Goal: Transaction & Acquisition: Purchase product/service

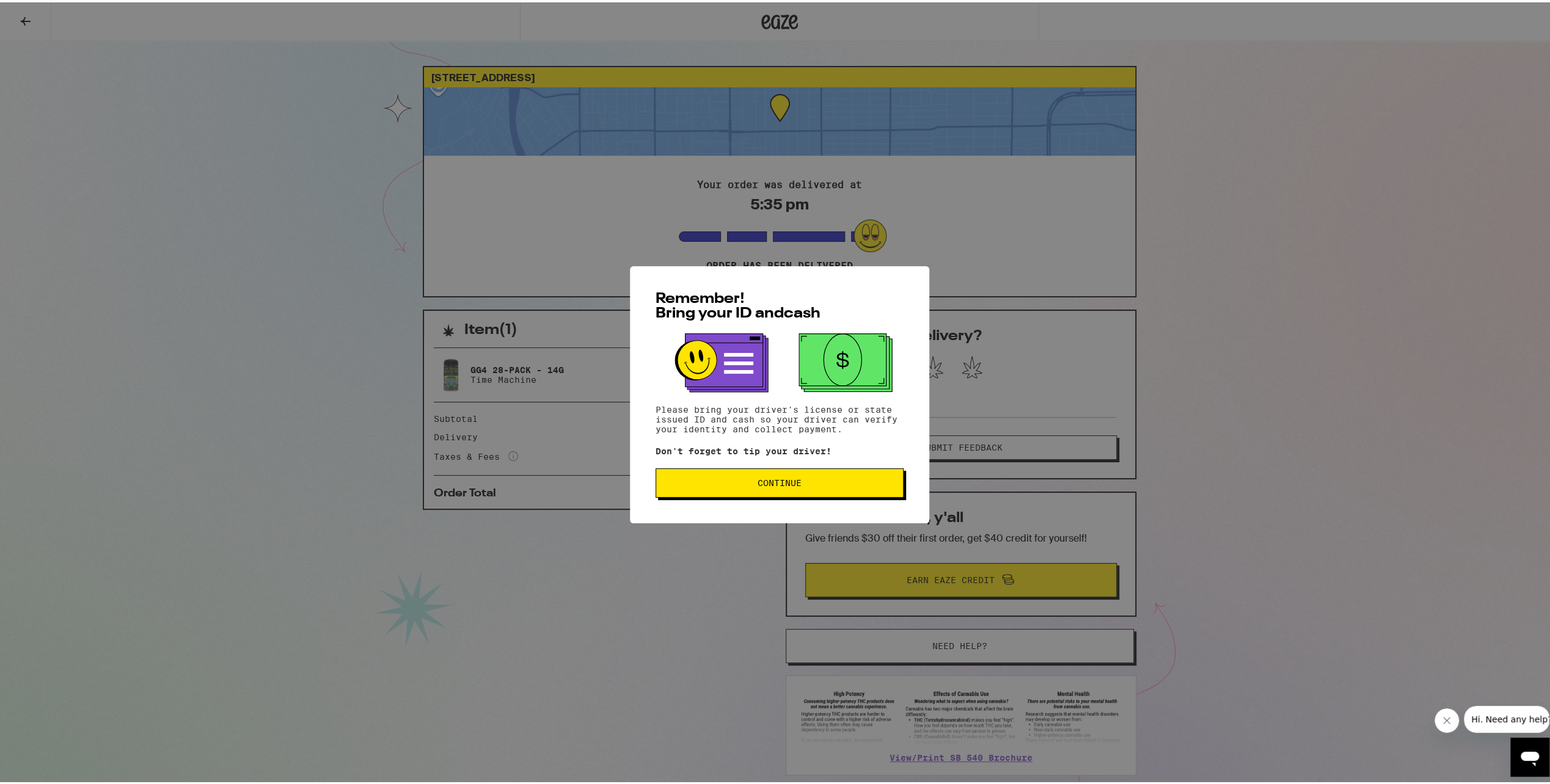
click at [757, 484] on span "Continue" at bounding box center [779, 481] width 44 height 8
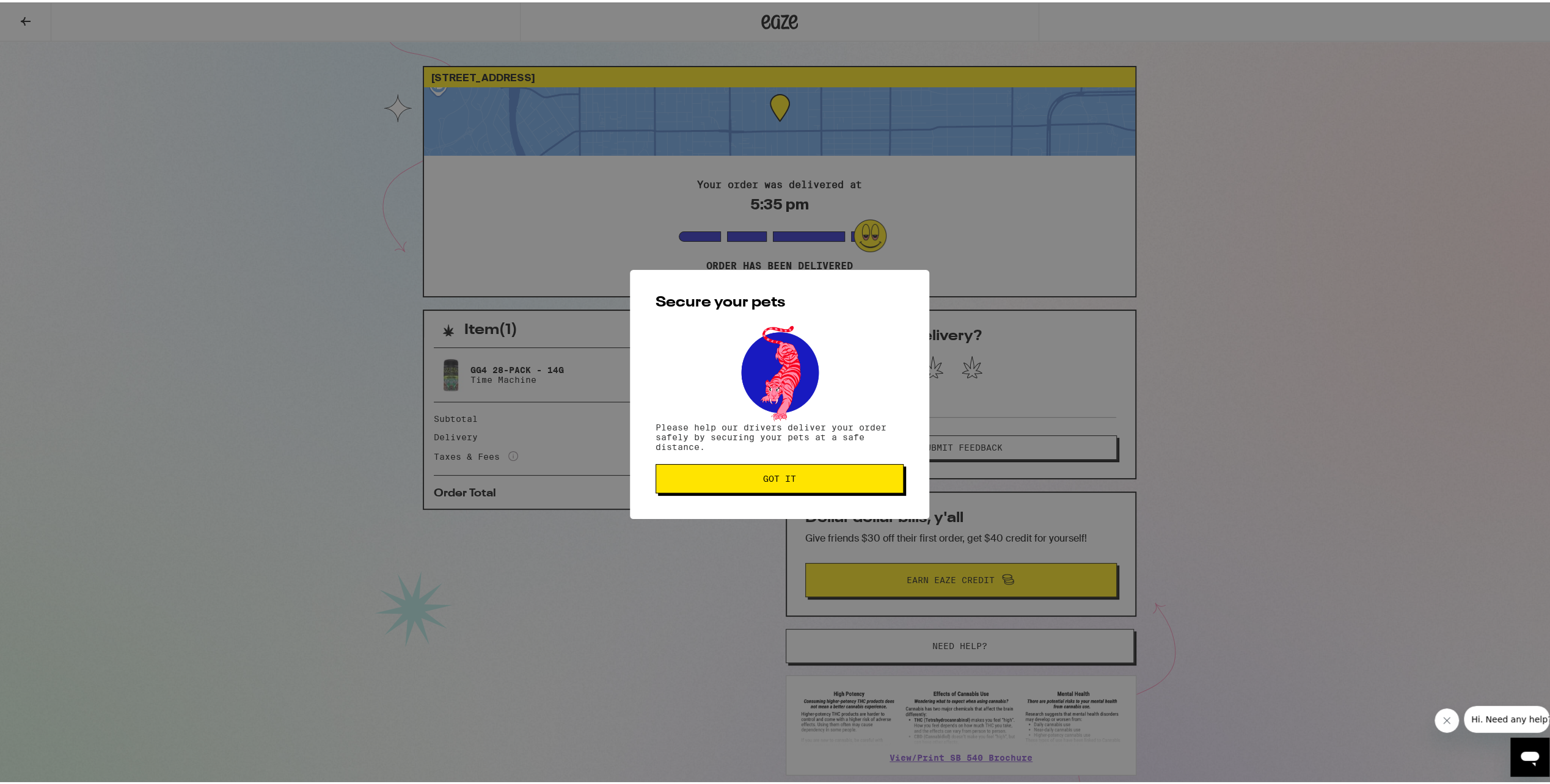
click at [775, 487] on button "Got it" at bounding box center [779, 476] width 248 height 29
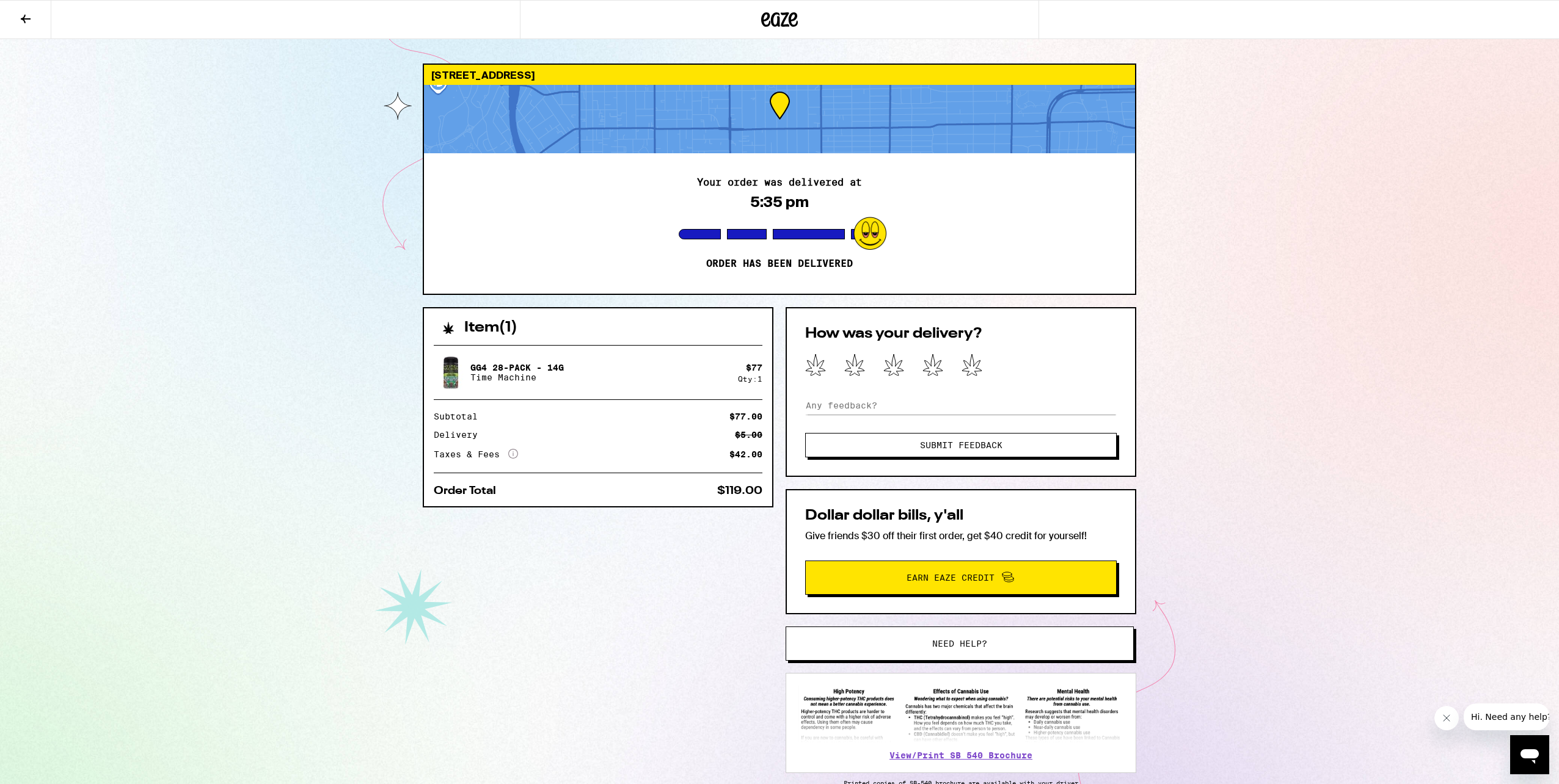
click at [24, 14] on icon at bounding box center [25, 19] width 15 height 15
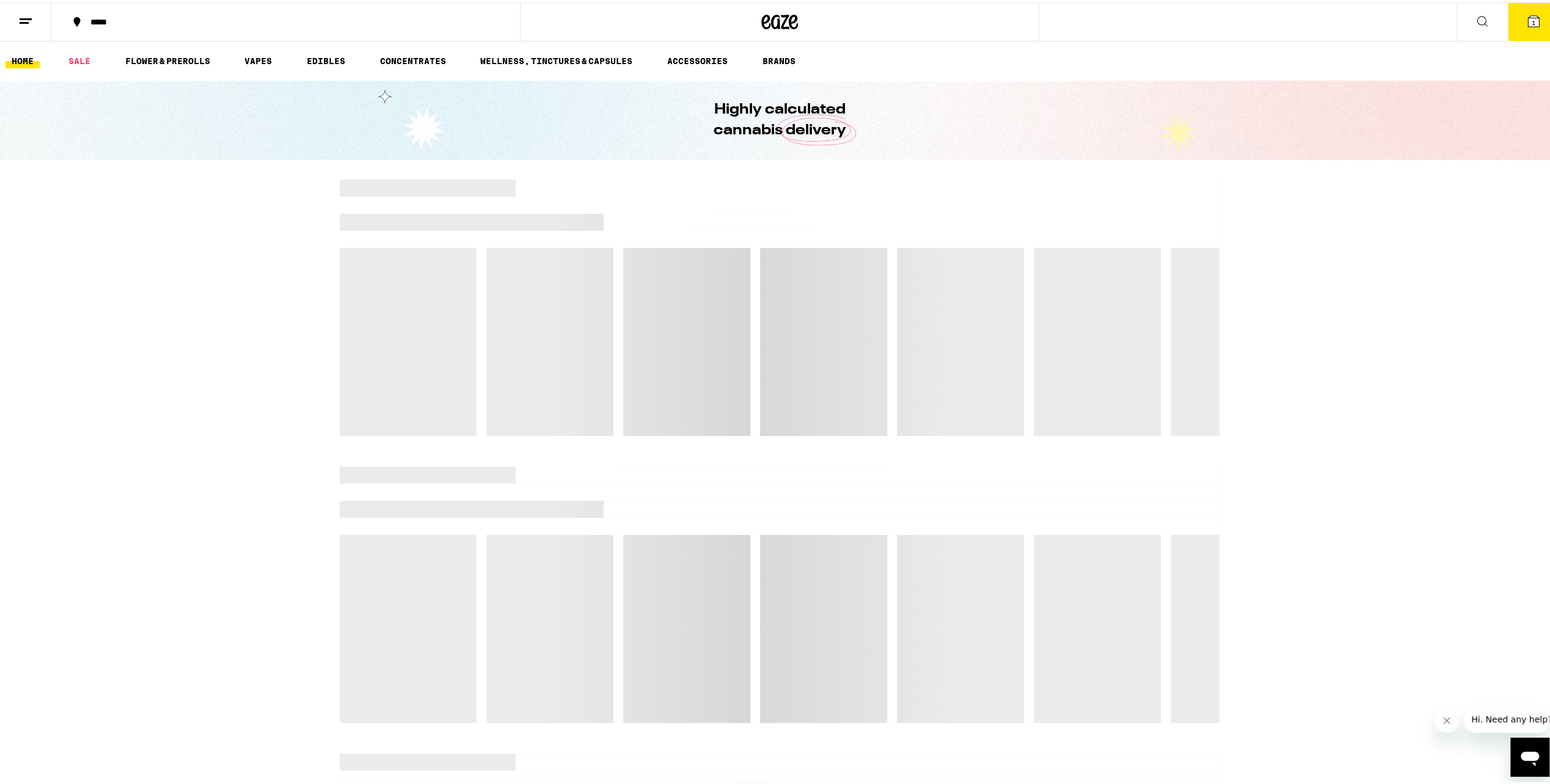
click at [789, 22] on icon at bounding box center [793, 20] width 9 height 15
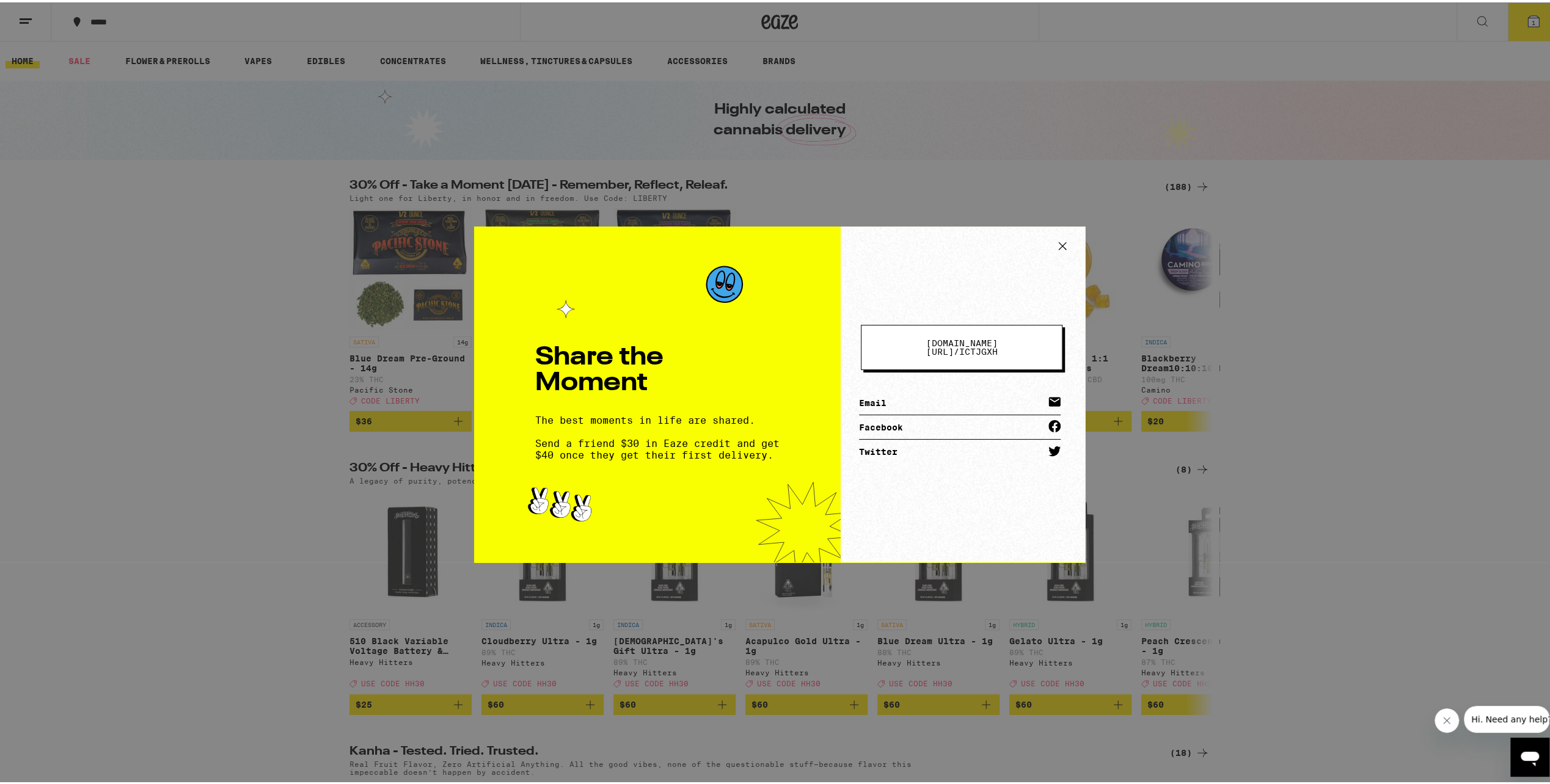
click at [1058, 246] on icon at bounding box center [1062, 243] width 18 height 18
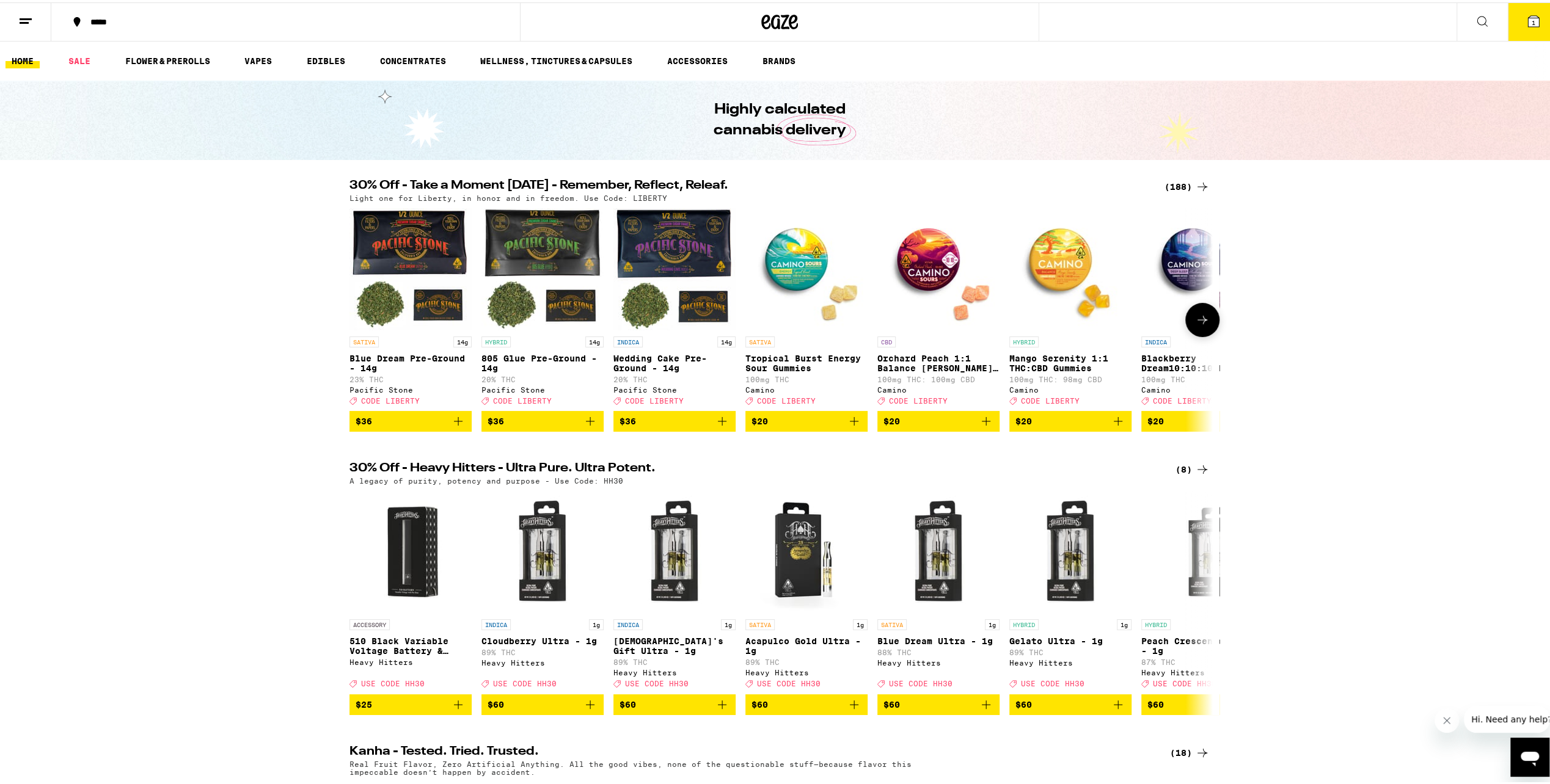
click at [1200, 335] on button at bounding box center [1202, 317] width 34 height 34
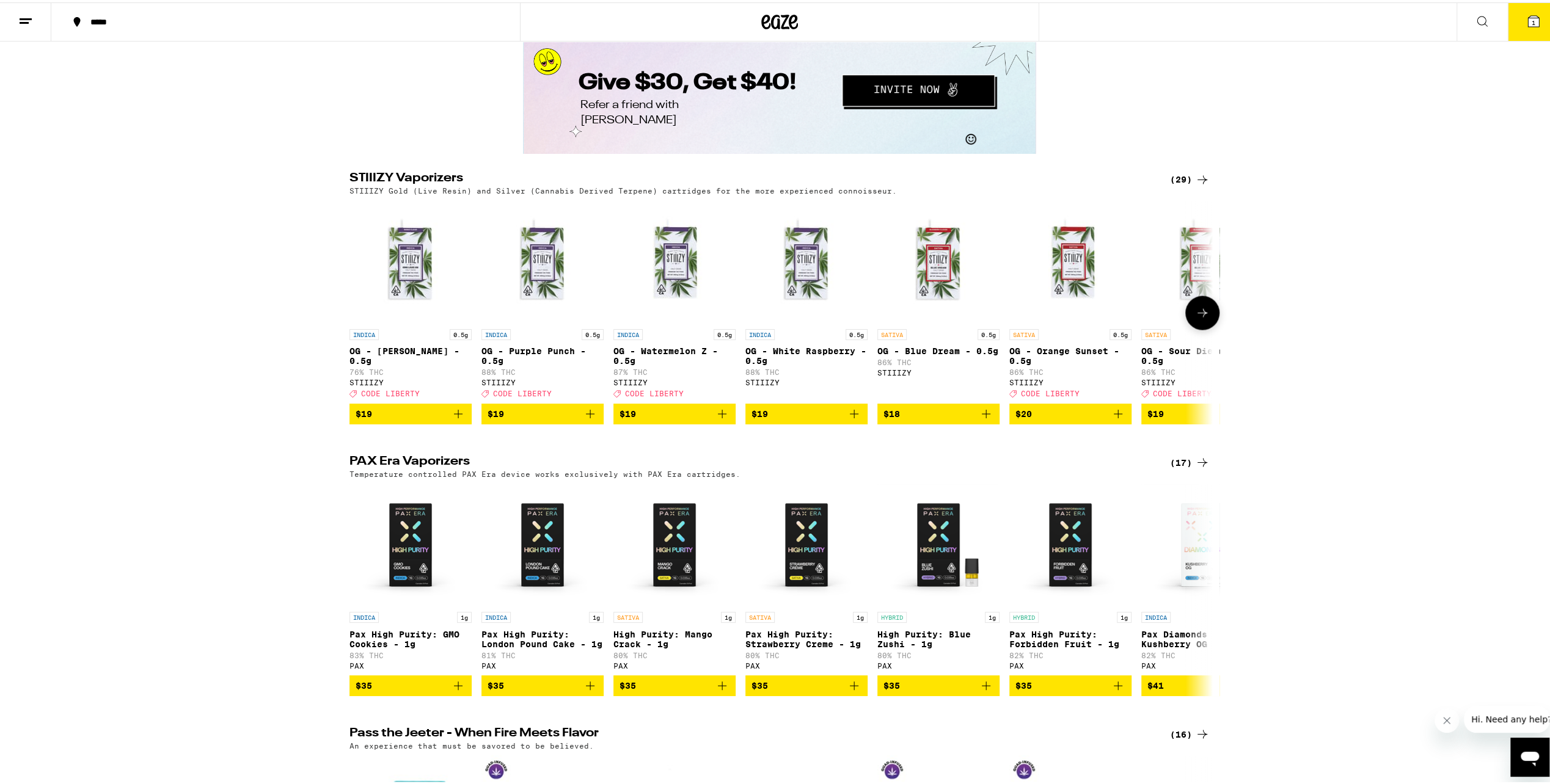
scroll to position [2076, 0]
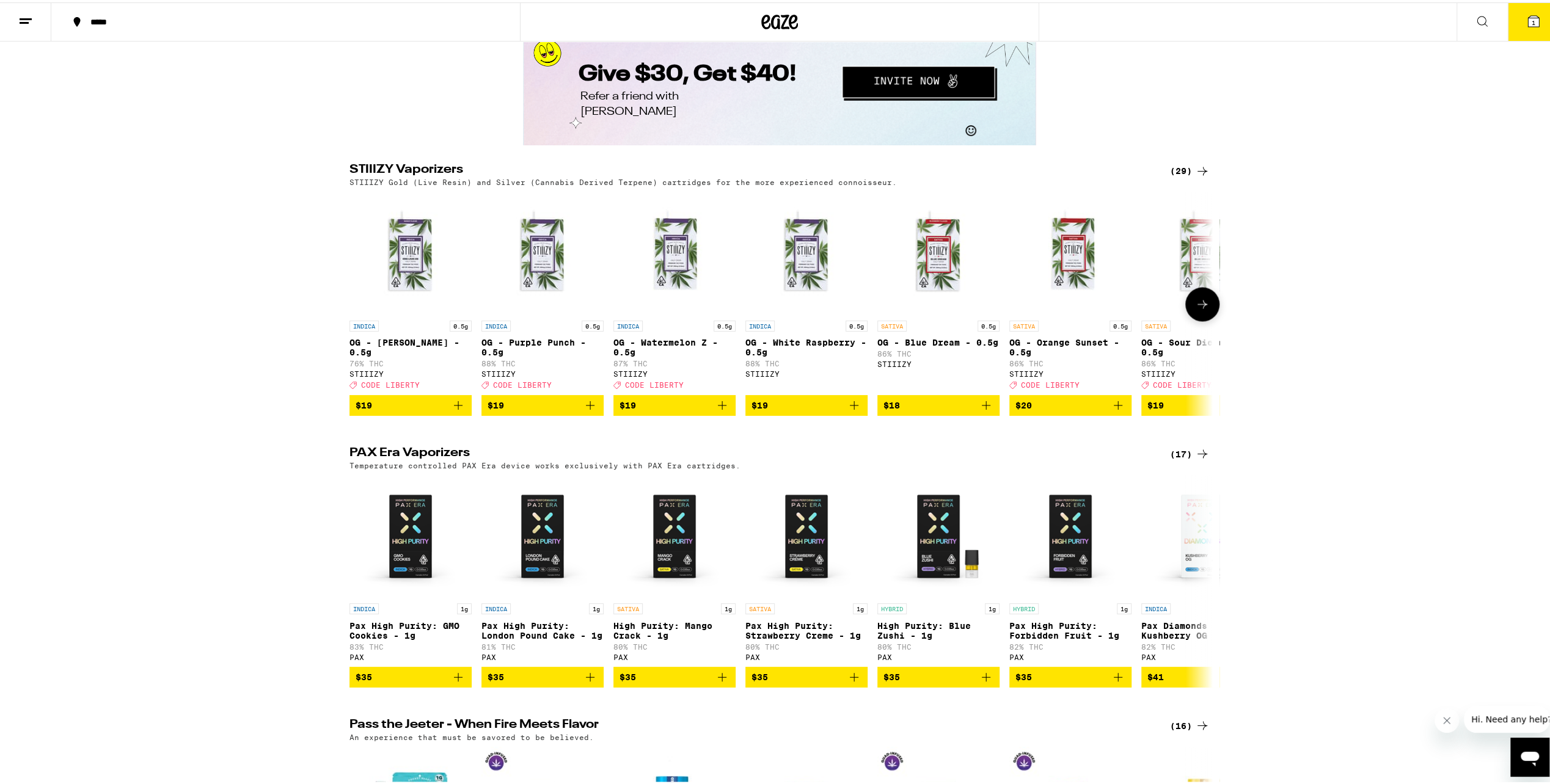
click at [1198, 306] on icon at bounding box center [1202, 301] width 10 height 8
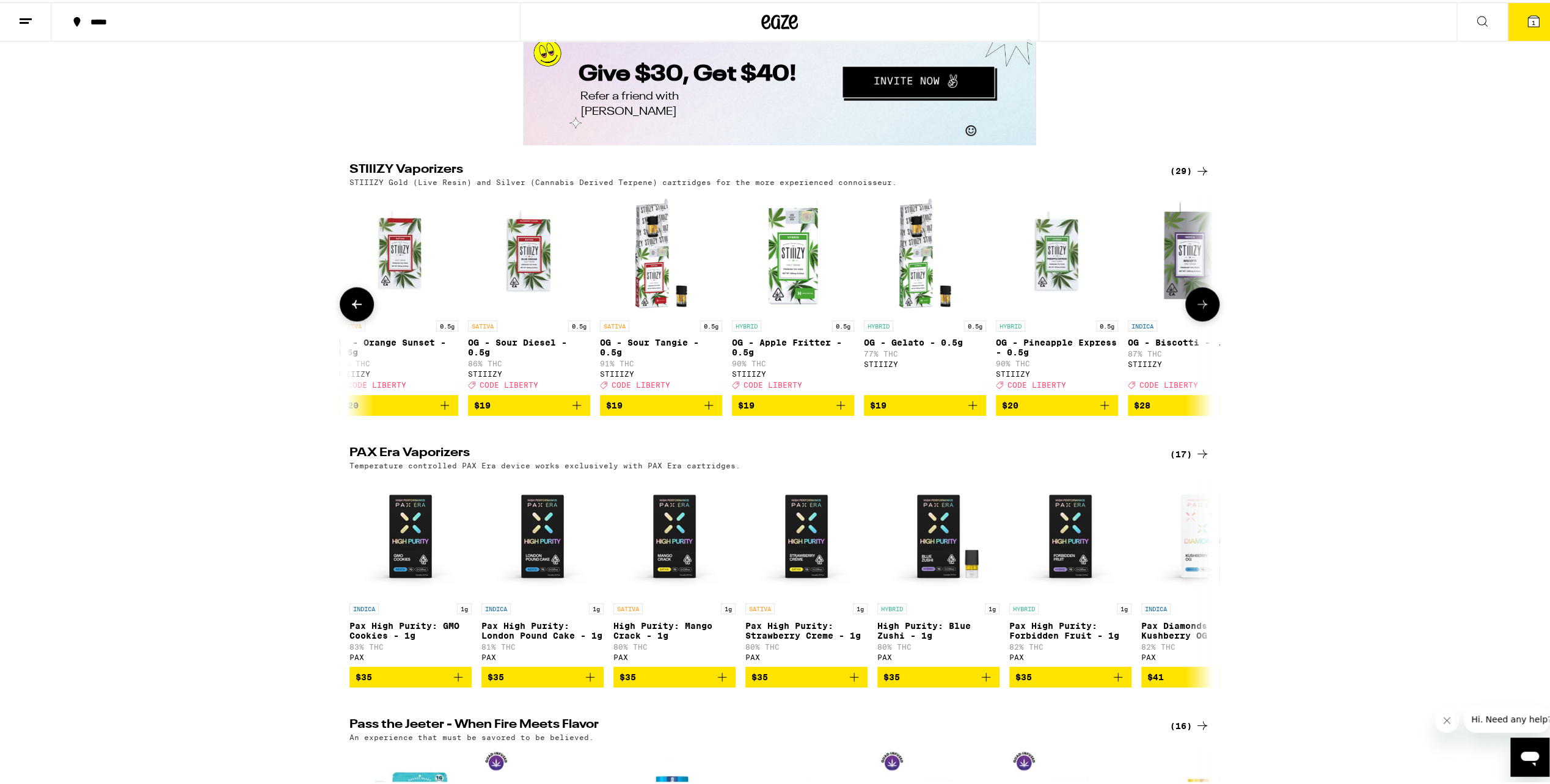
scroll to position [0, 727]
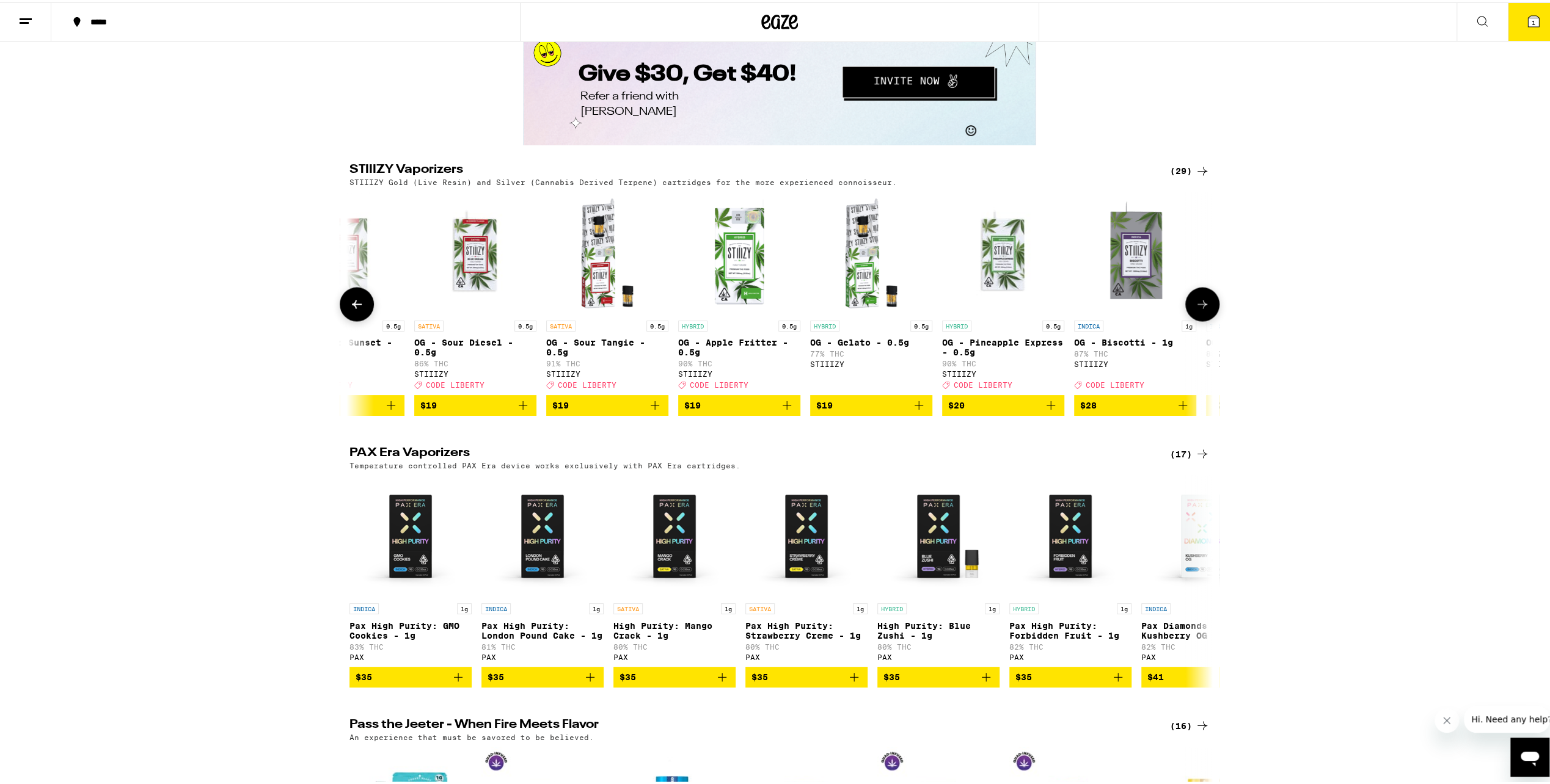
click at [1195, 309] on icon at bounding box center [1202, 301] width 15 height 15
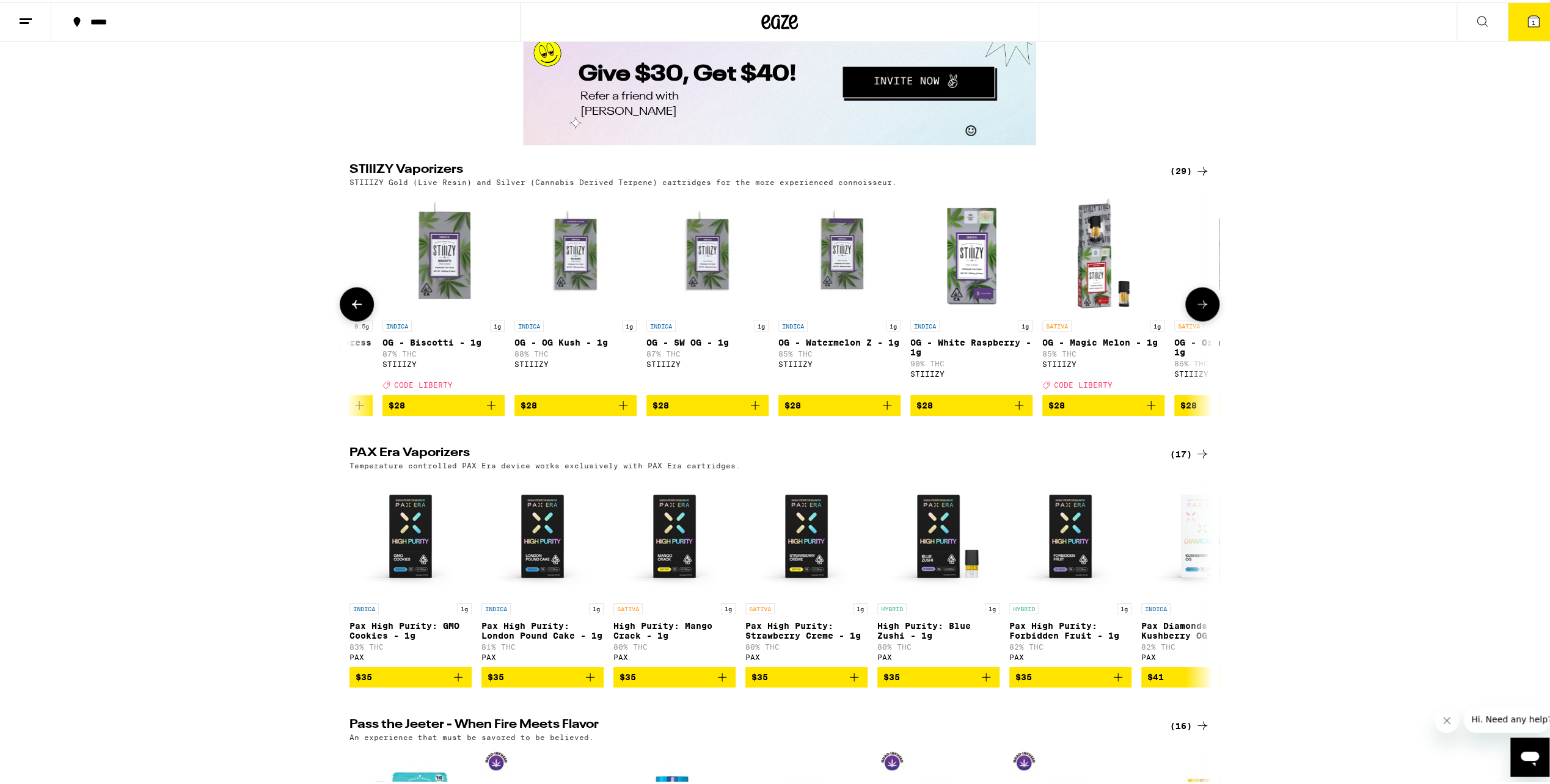
scroll to position [0, 1454]
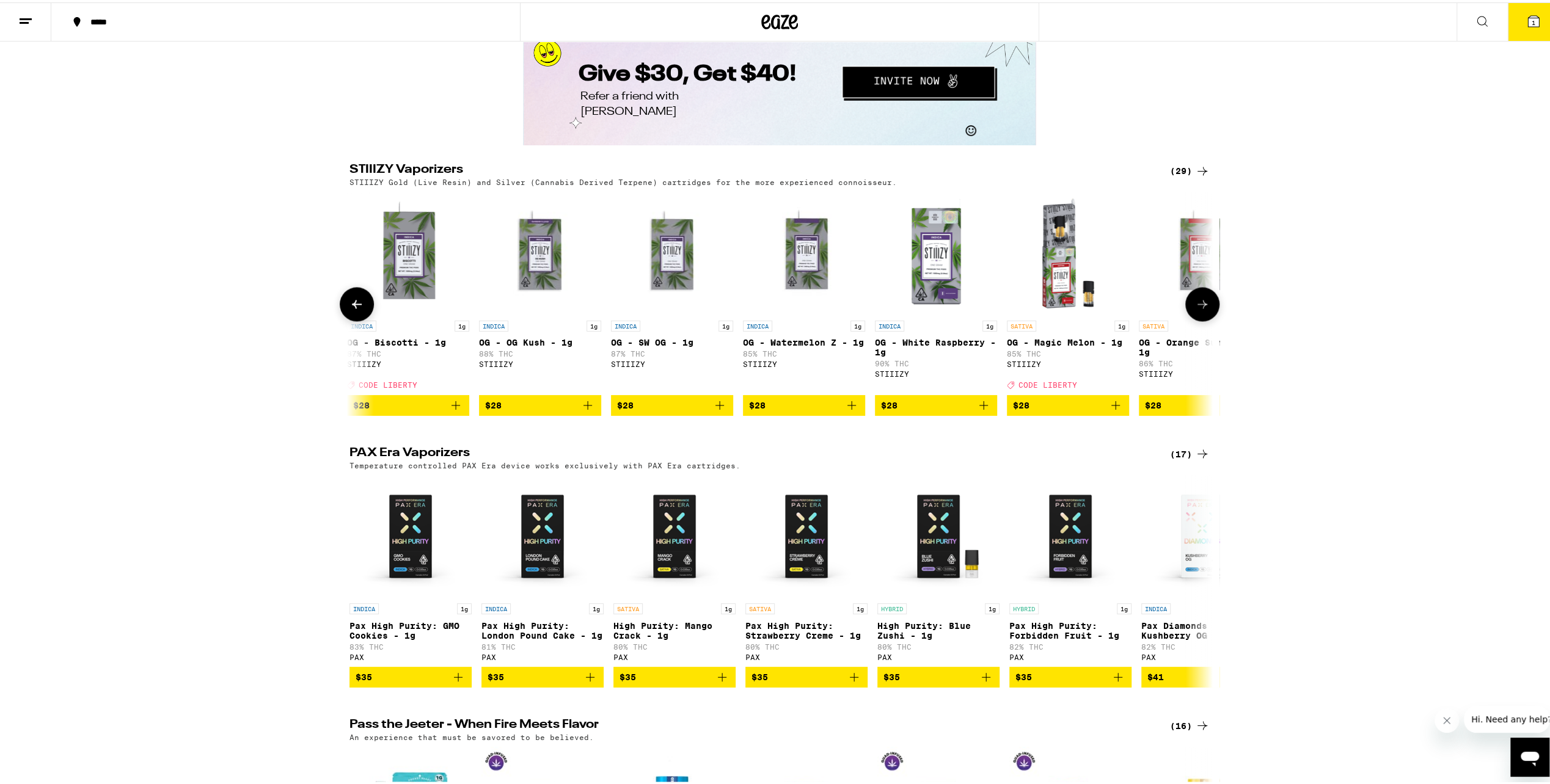
click at [1188, 319] on button at bounding box center [1202, 301] width 34 height 34
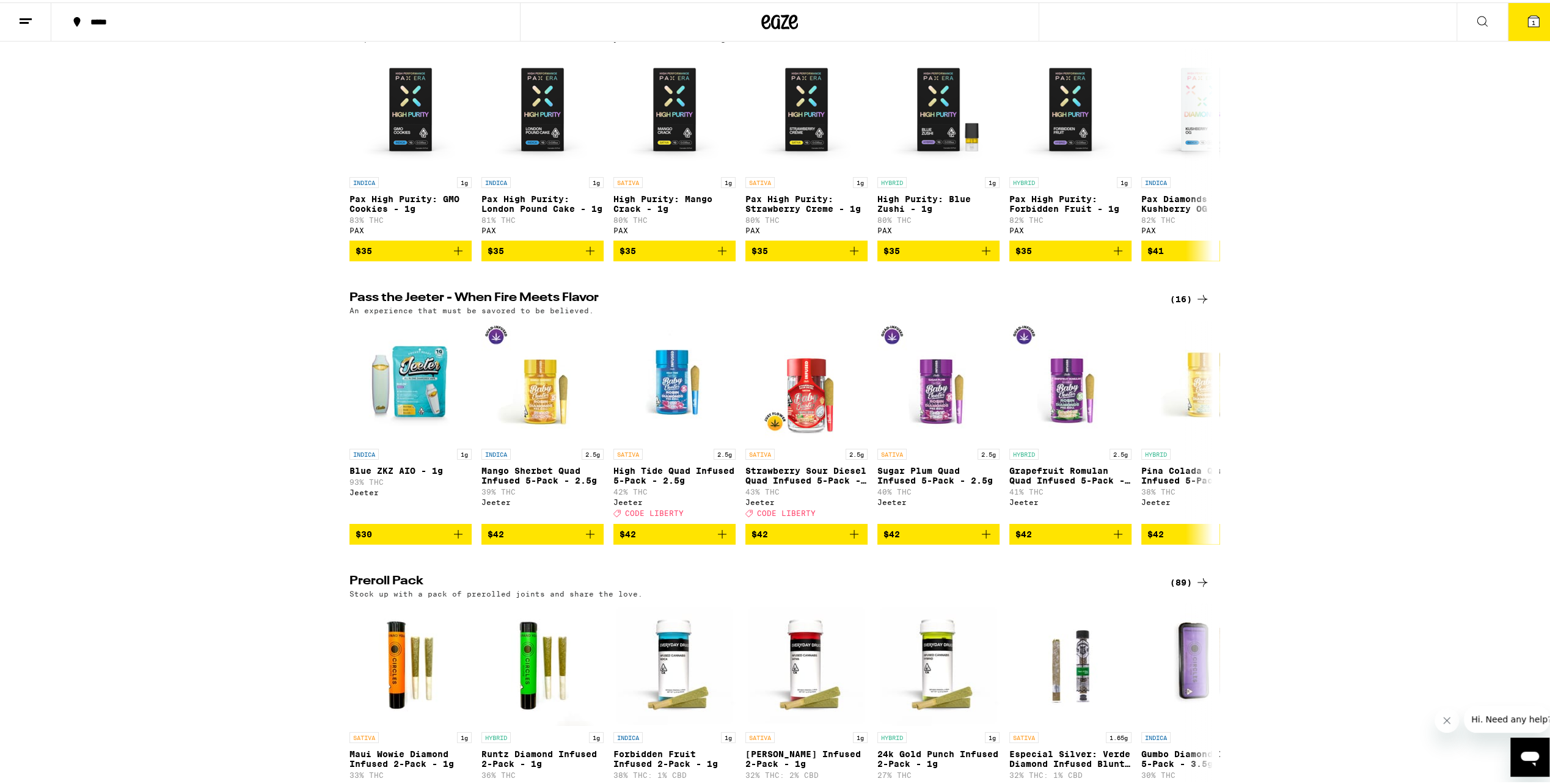
scroll to position [2503, 0]
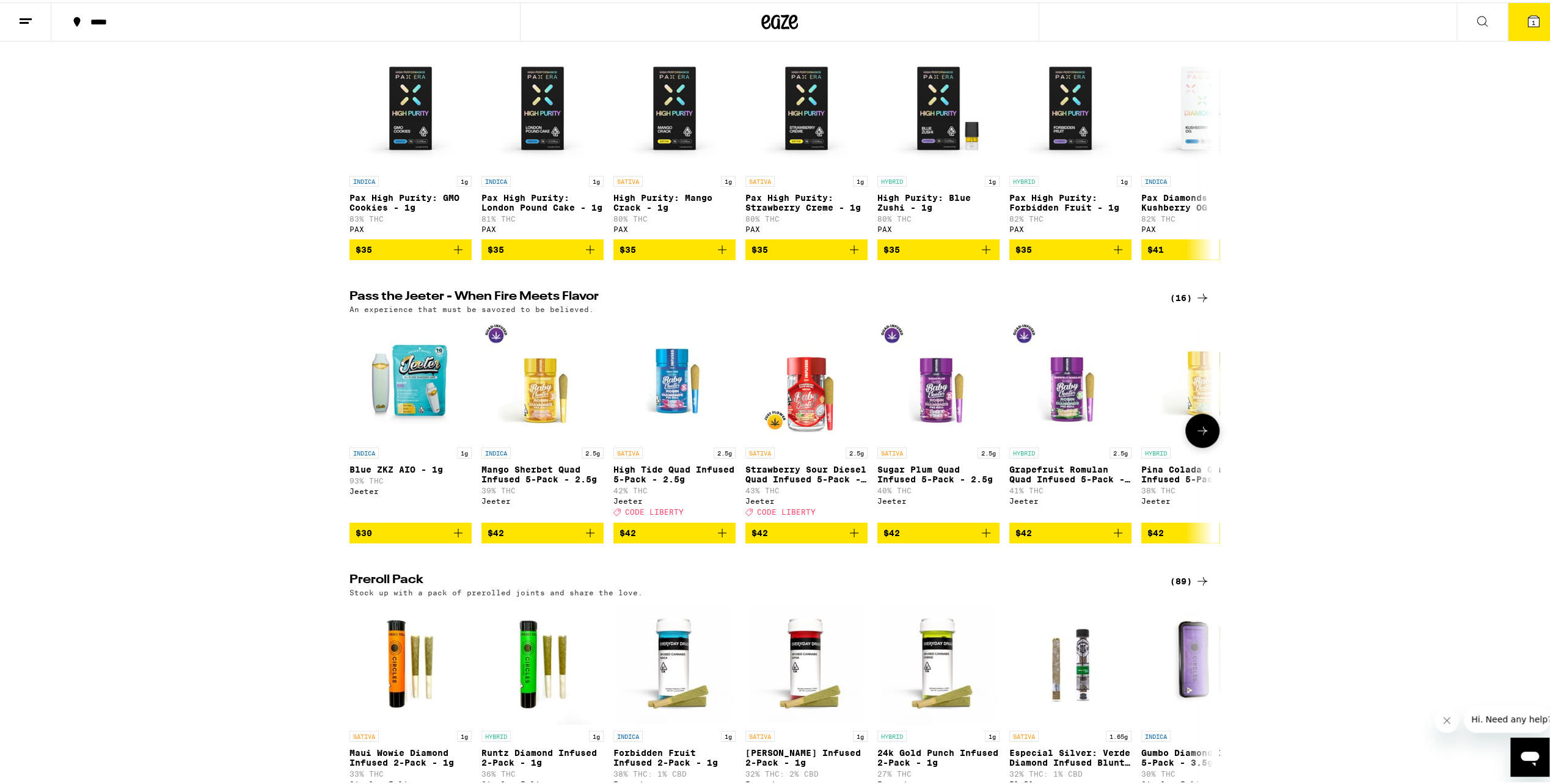
click at [1209, 446] on button at bounding box center [1202, 428] width 34 height 34
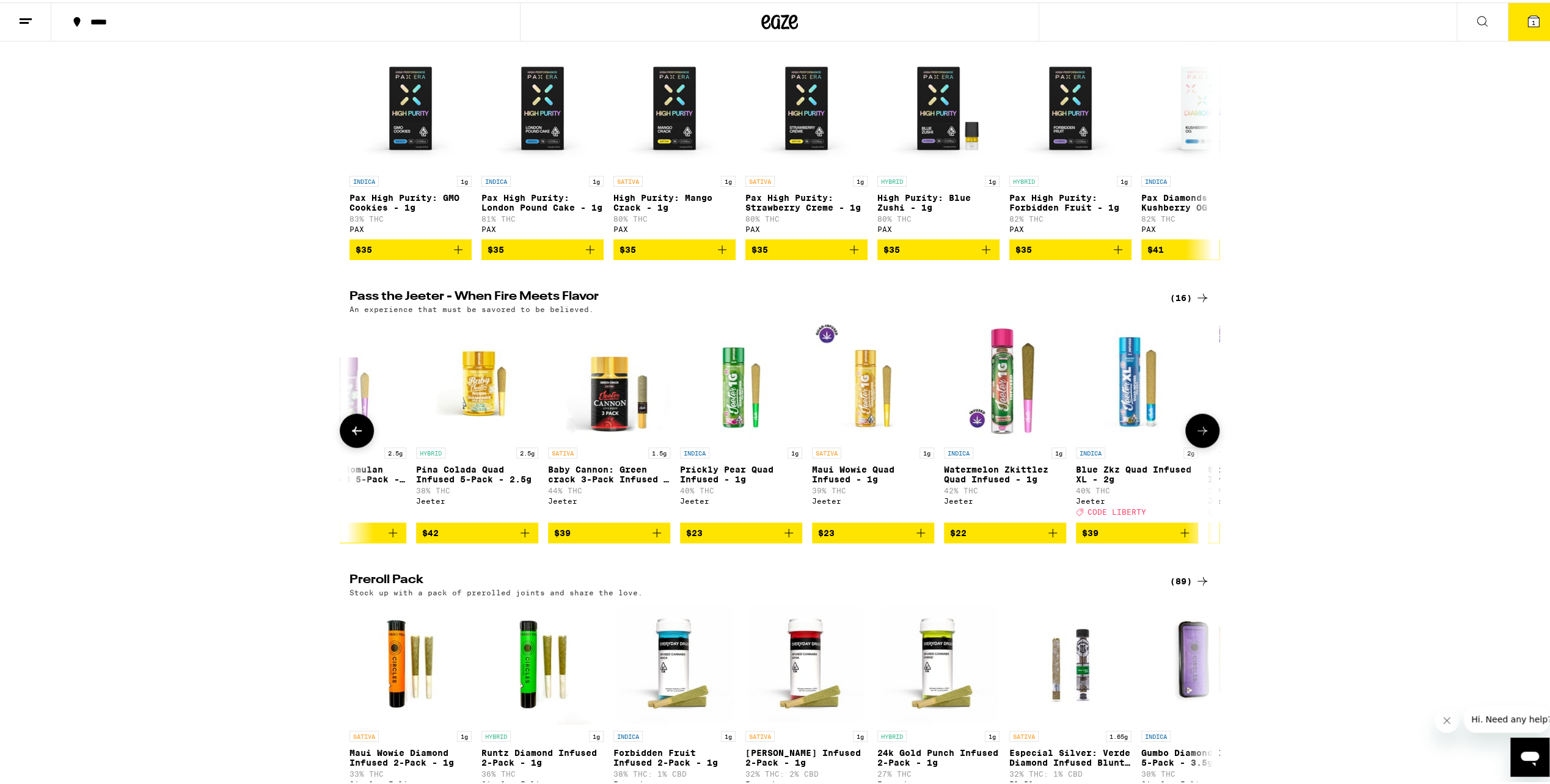
scroll to position [0, 727]
click at [1196, 436] on icon at bounding box center [1202, 428] width 15 height 15
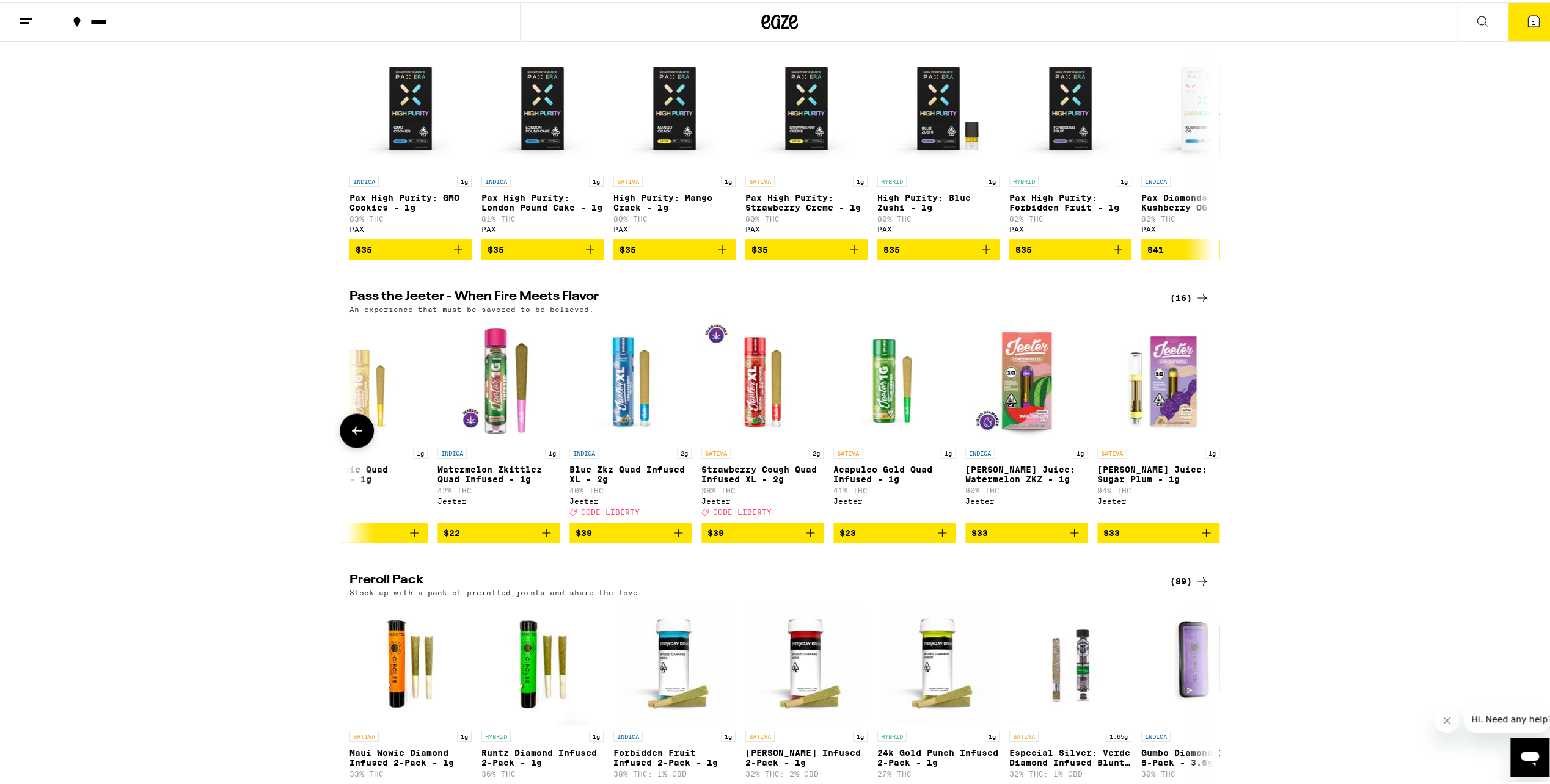
scroll to position [0, 1251]
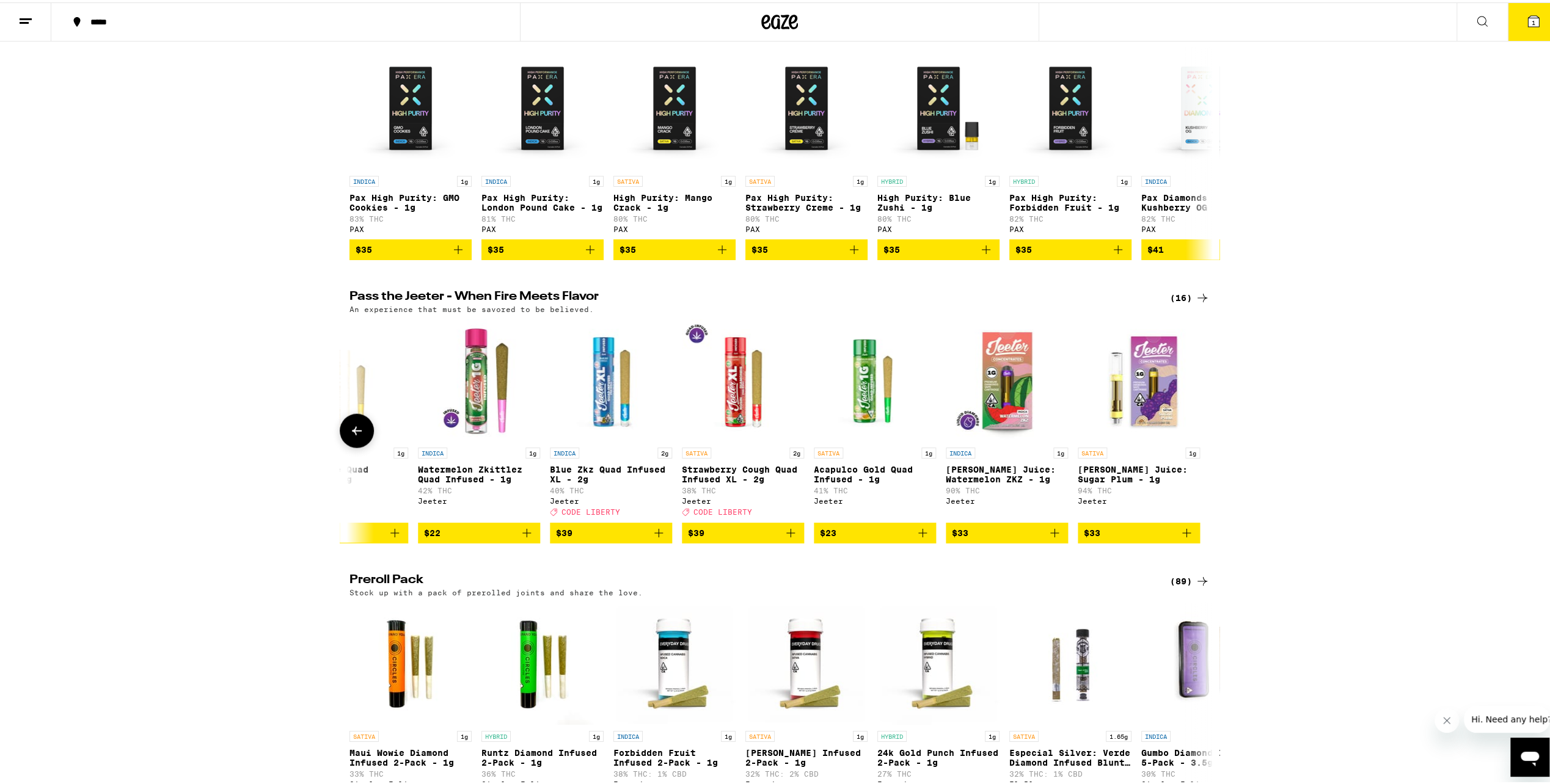
click at [1196, 446] on div at bounding box center [1202, 428] width 34 height 34
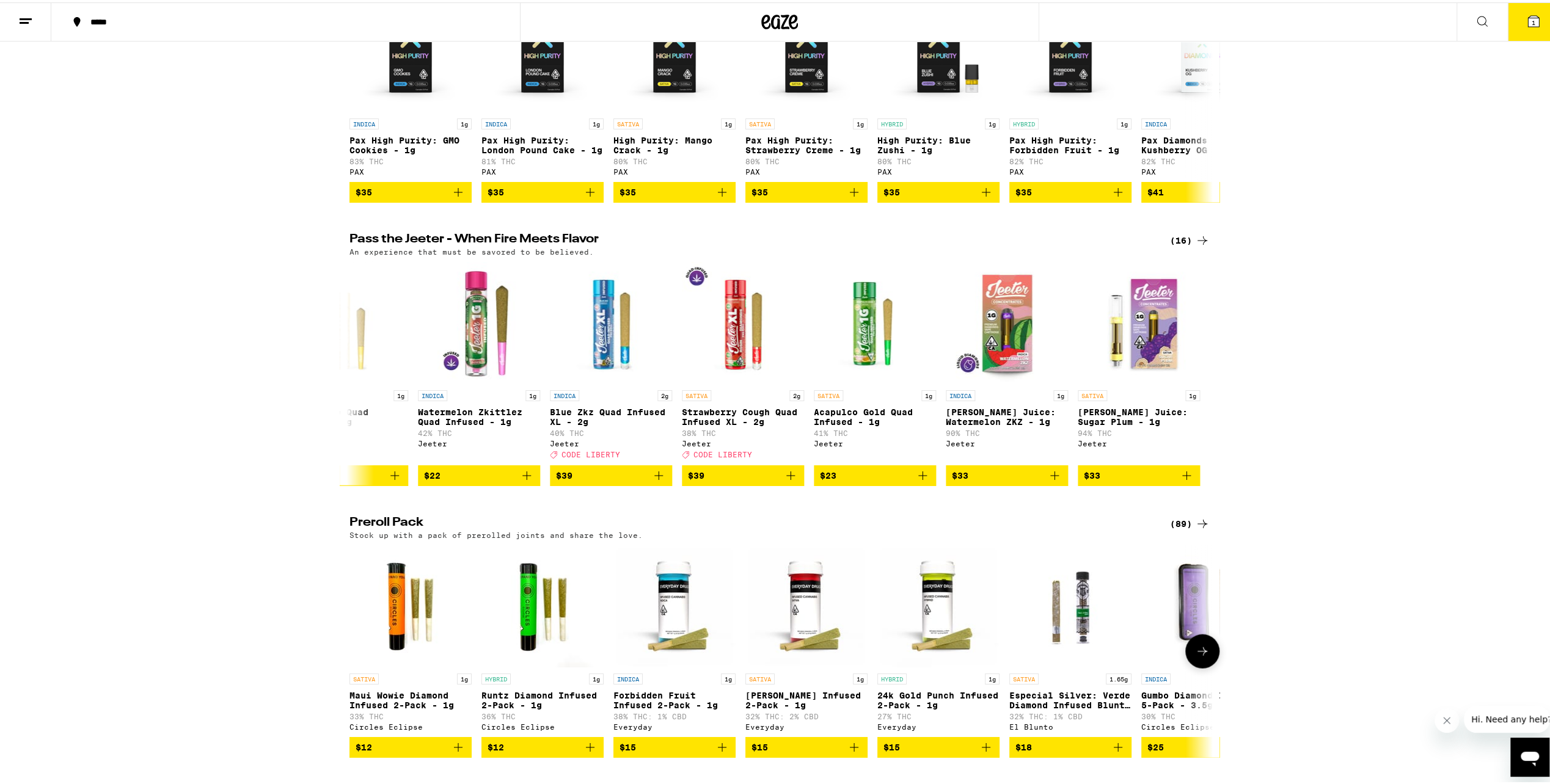
scroll to position [2808, 0]
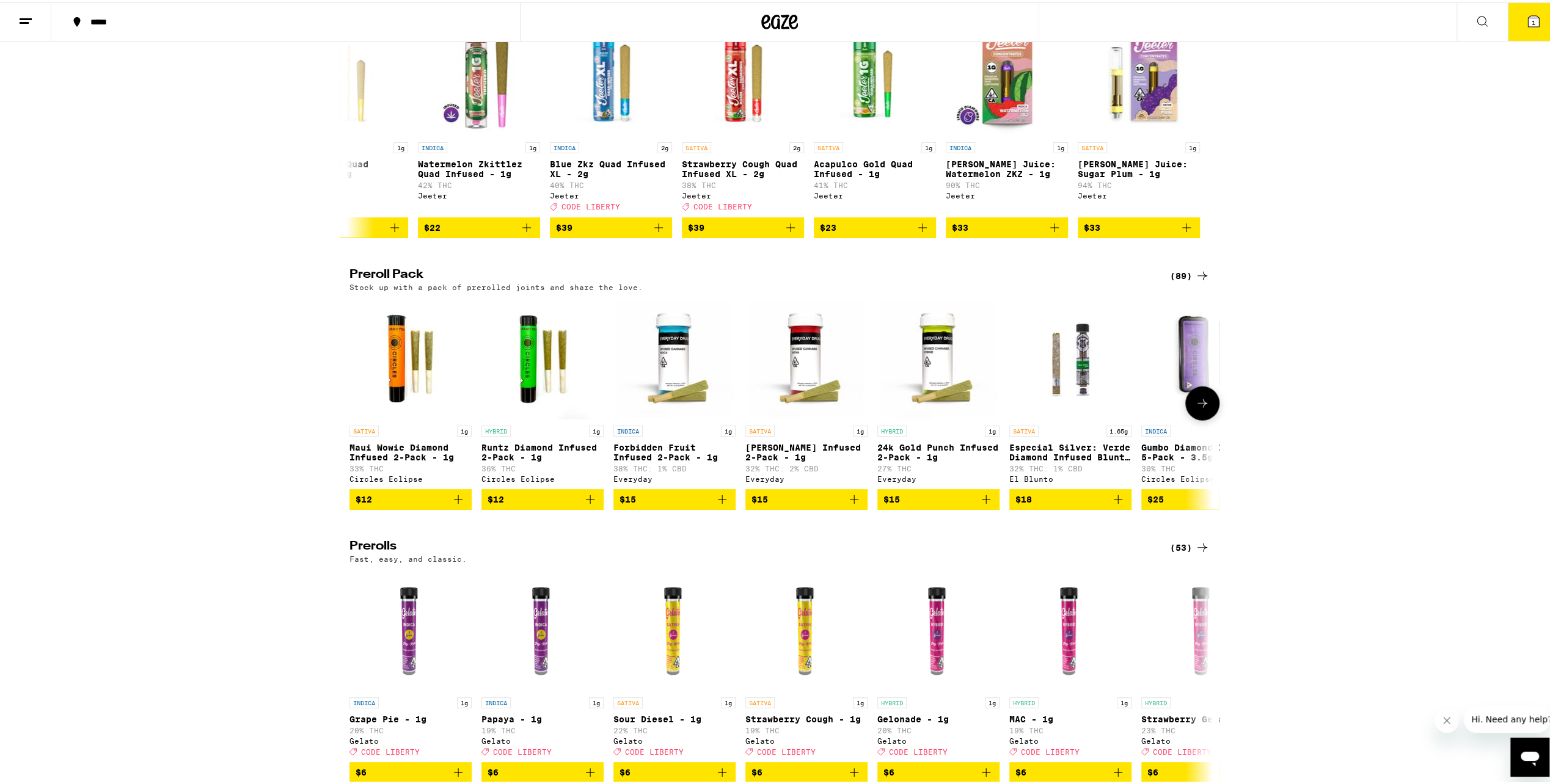
click at [1199, 409] on icon at bounding box center [1202, 401] width 15 height 15
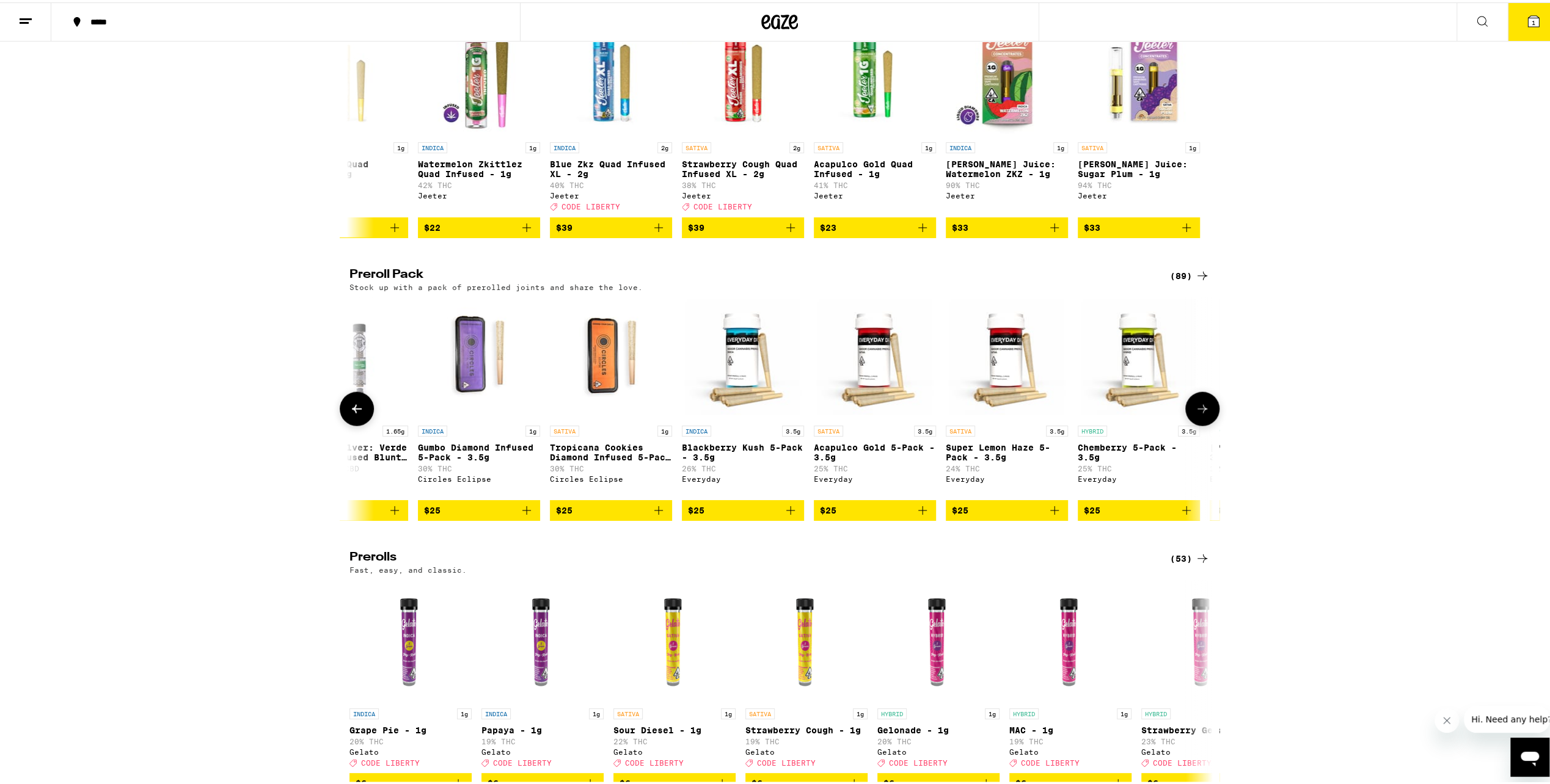
scroll to position [0, 727]
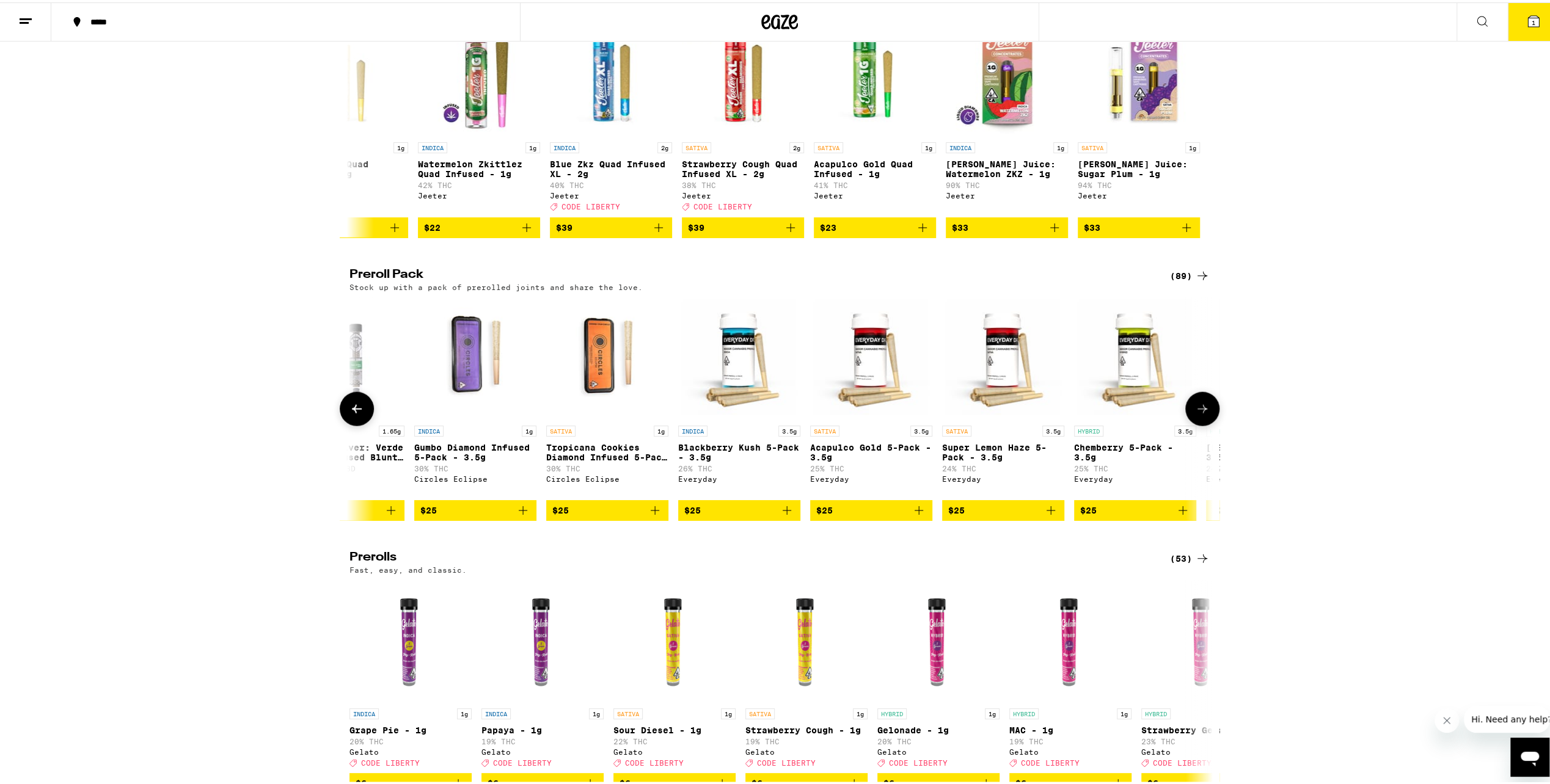
click at [1199, 414] on icon at bounding box center [1202, 406] width 15 height 15
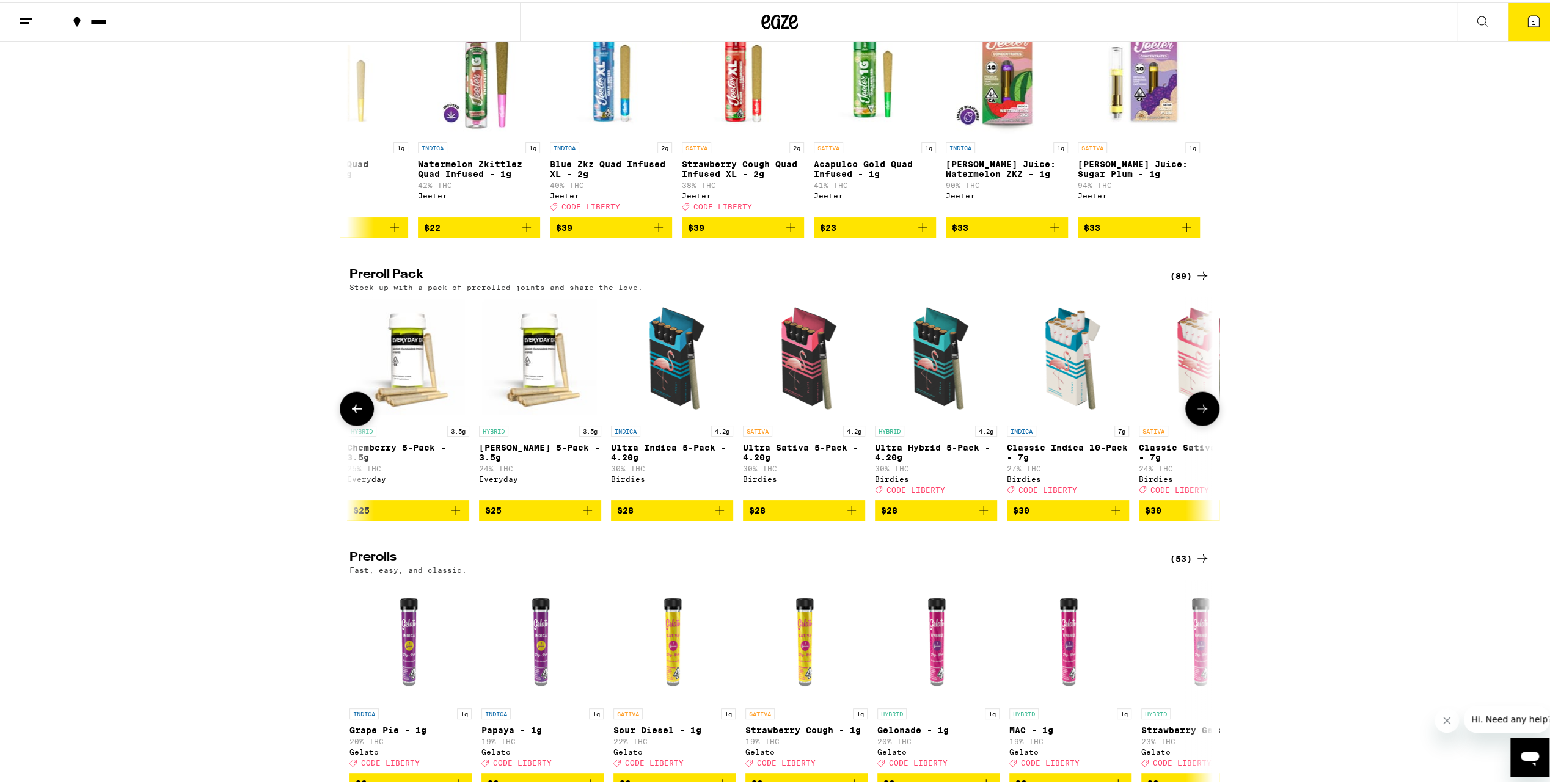
click at [1199, 414] on icon at bounding box center [1202, 406] width 15 height 15
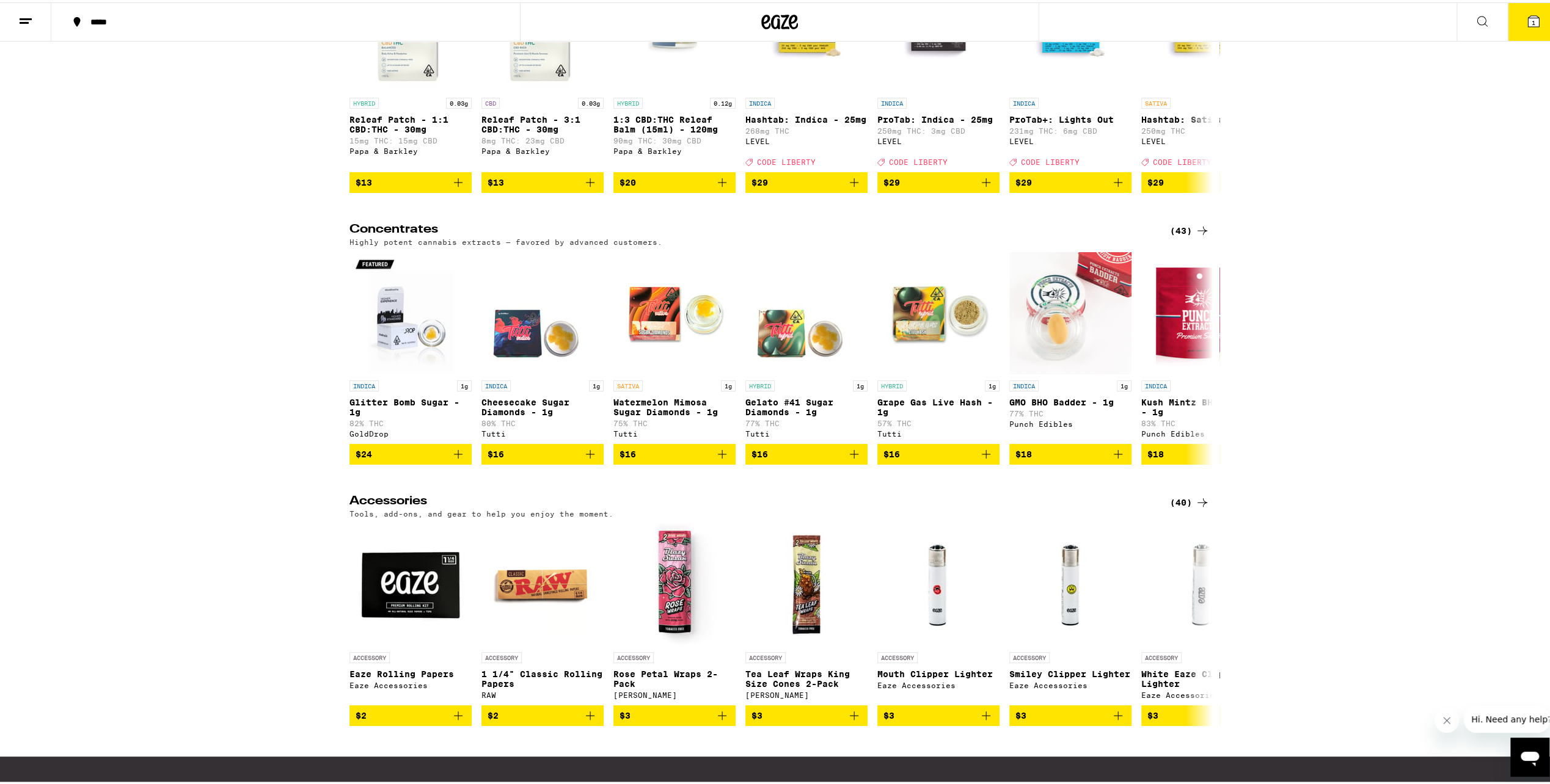
scroll to position [5182, 0]
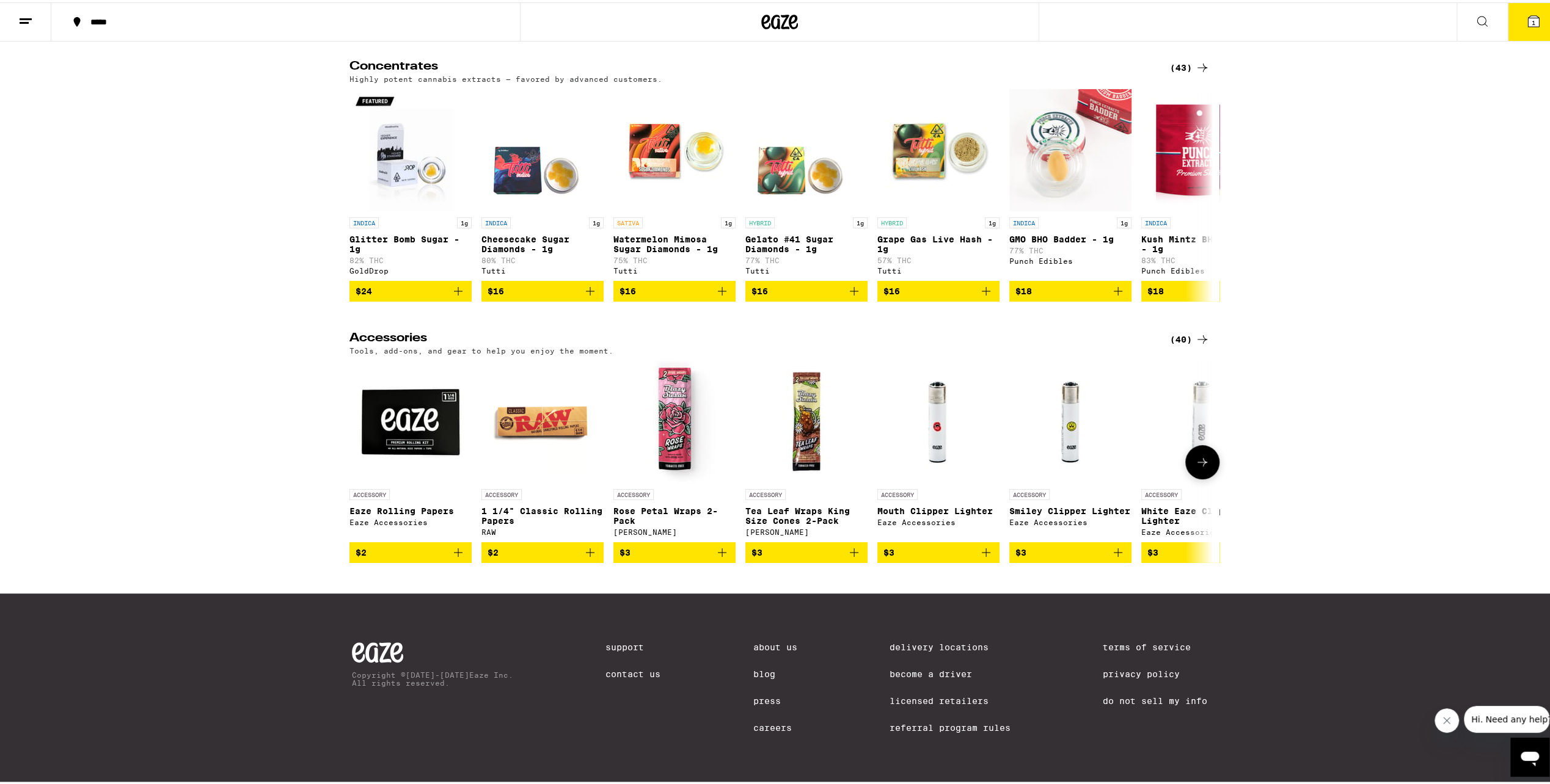
click at [1185, 454] on button at bounding box center [1202, 460] width 34 height 34
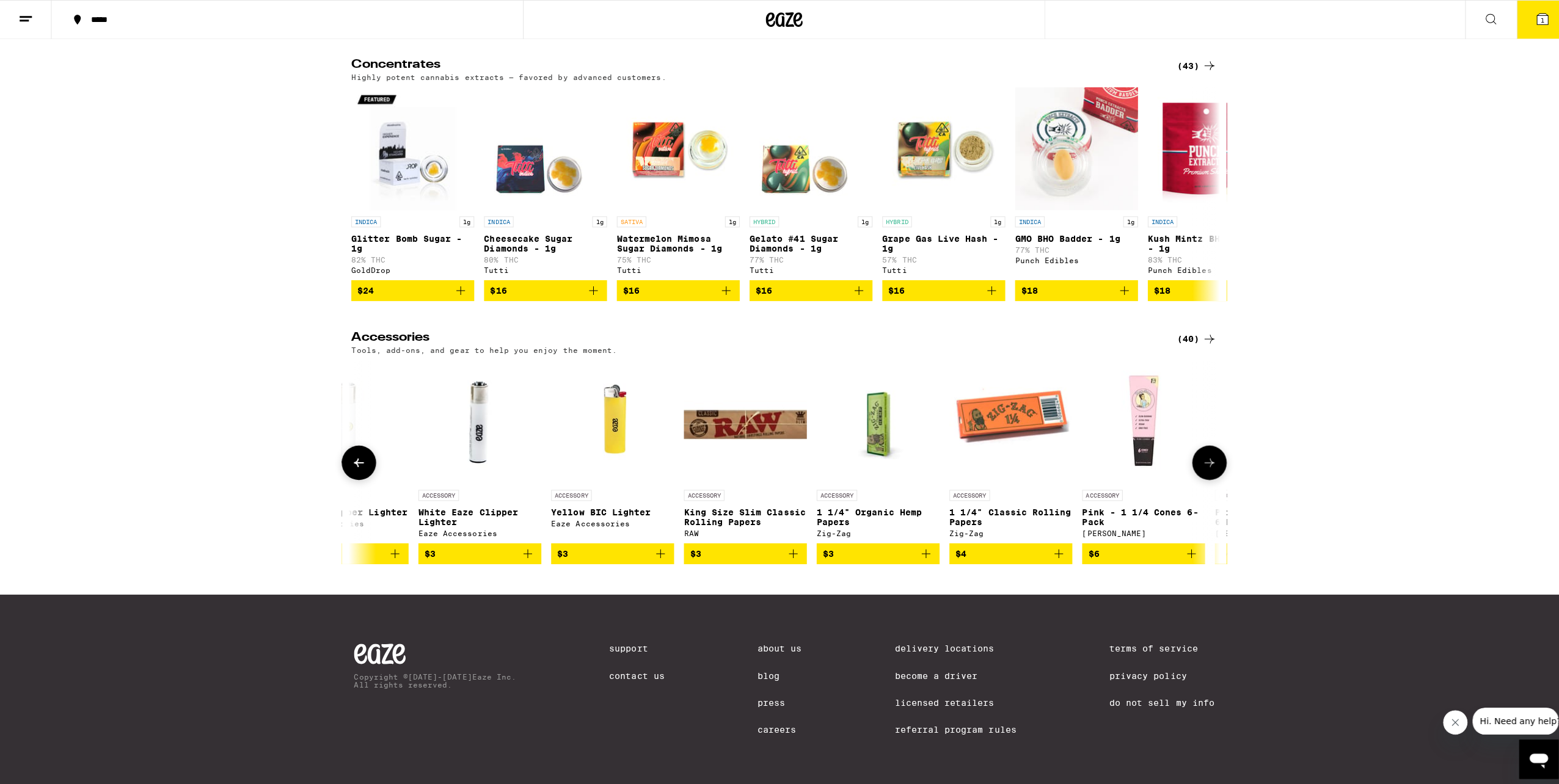
scroll to position [0, 727]
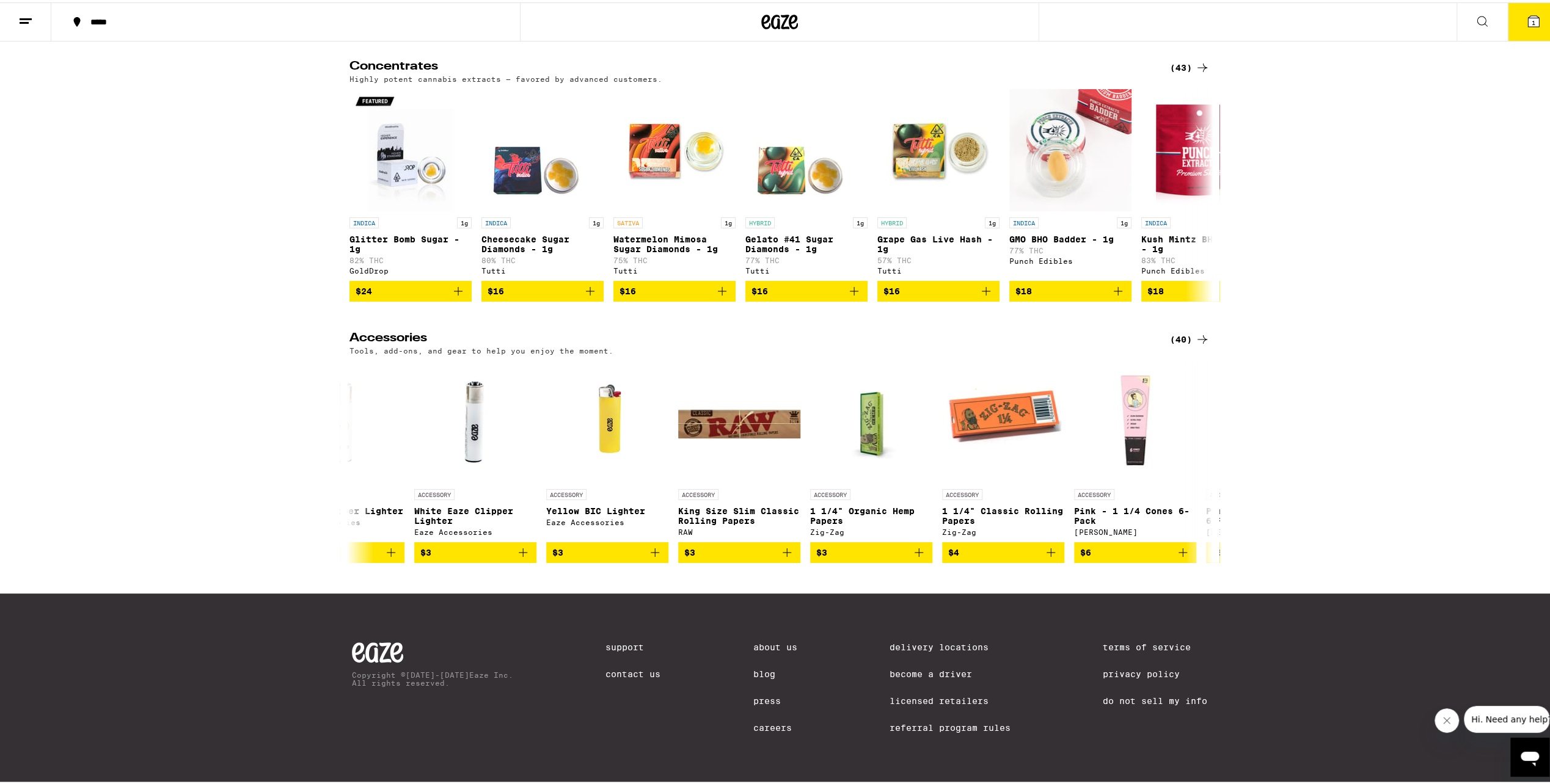
click at [1520, 26] on button "1" at bounding box center [1533, 20] width 52 height 38
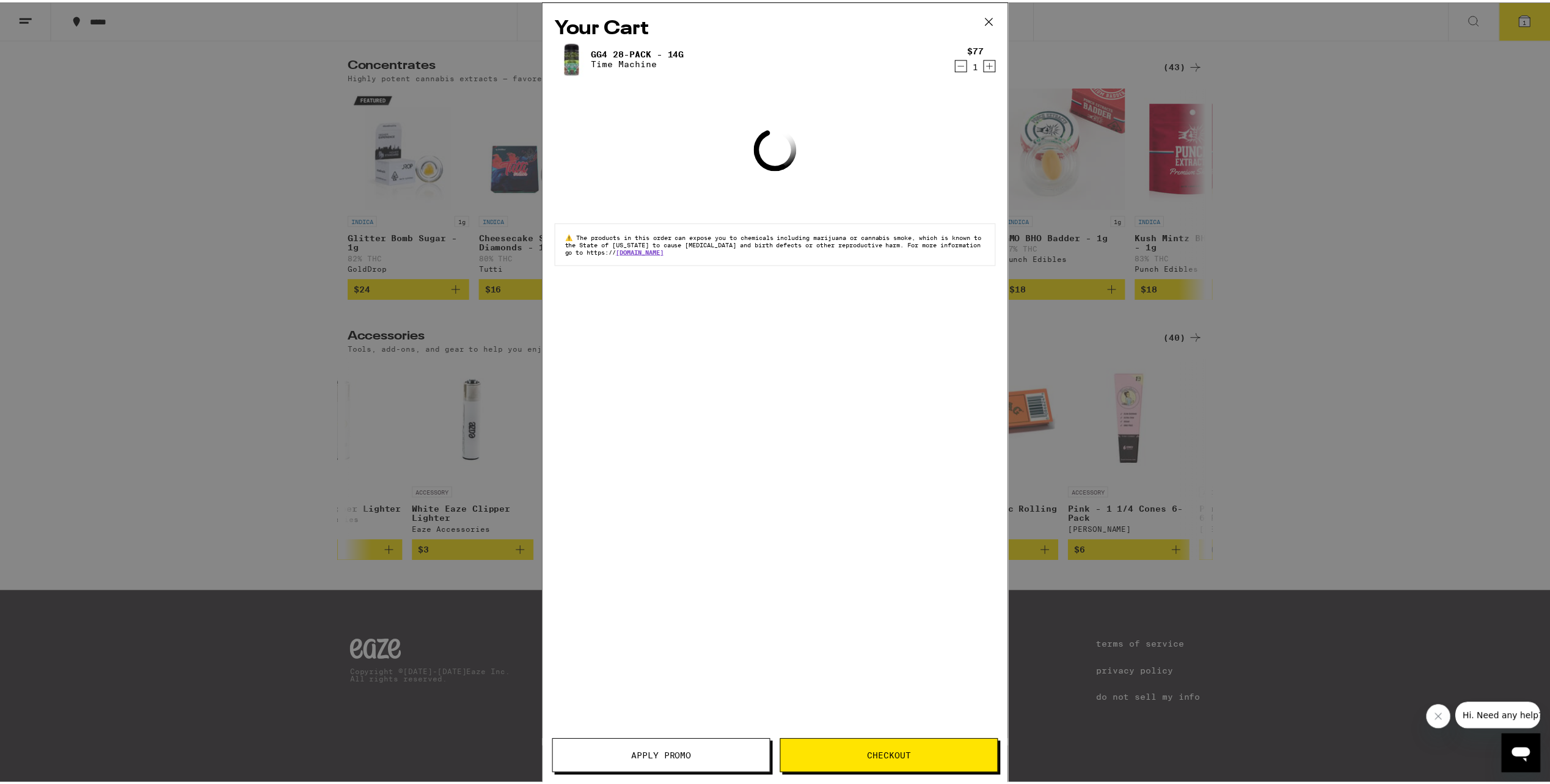
scroll to position [5056, 0]
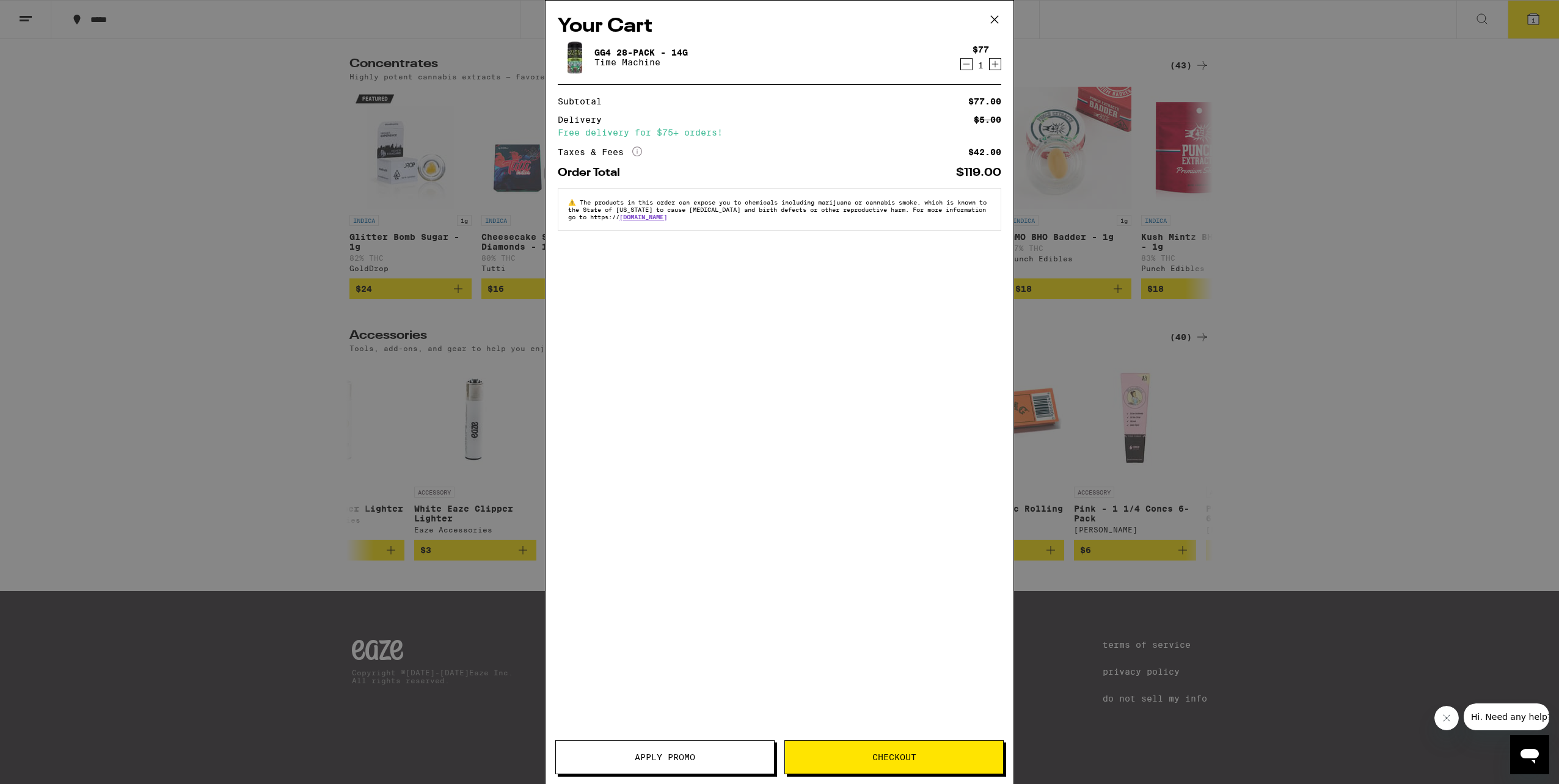
click at [995, 17] on icon at bounding box center [994, 20] width 18 height 18
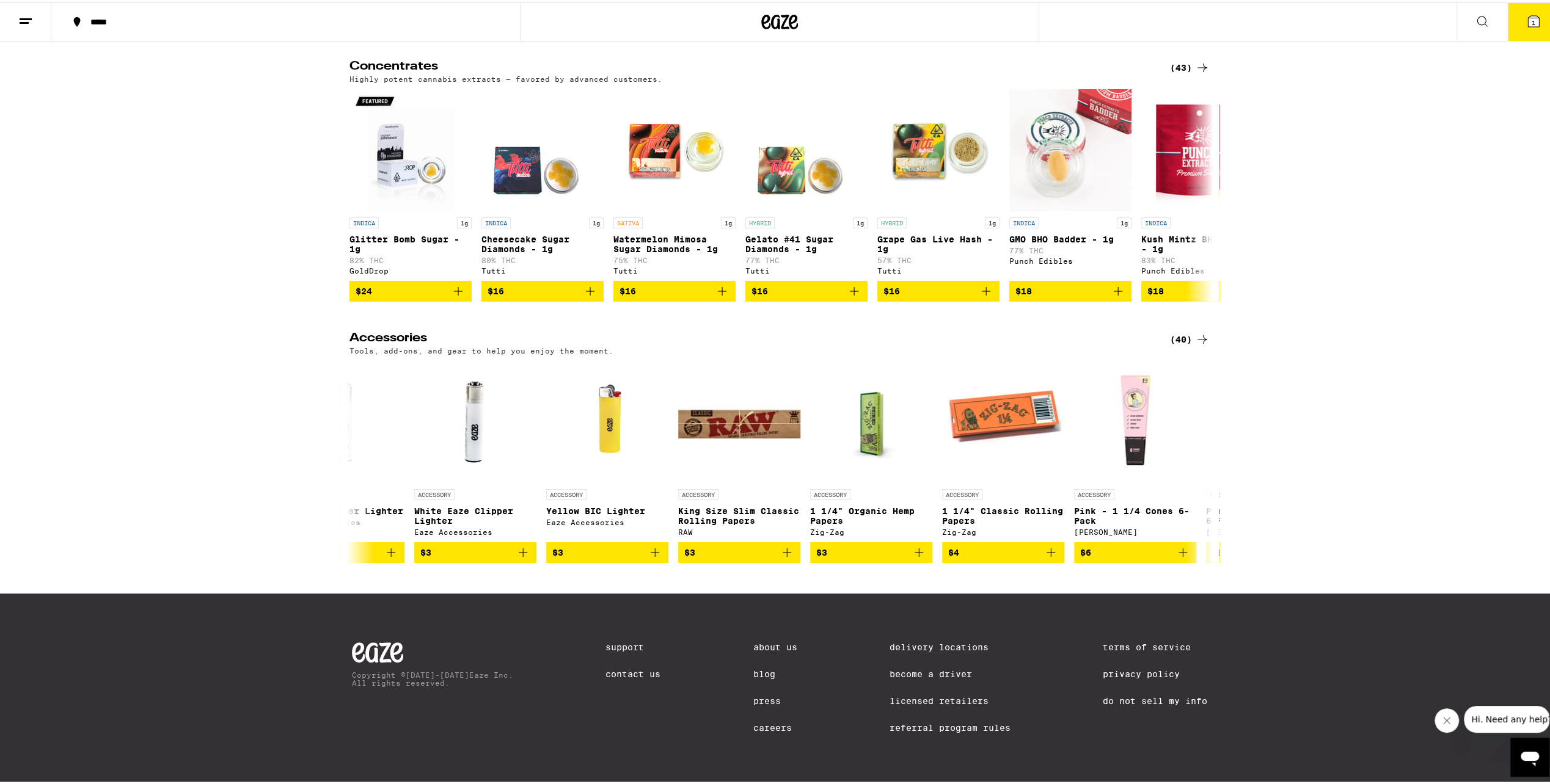
click at [34, 27] on button at bounding box center [26, 20] width 52 height 38
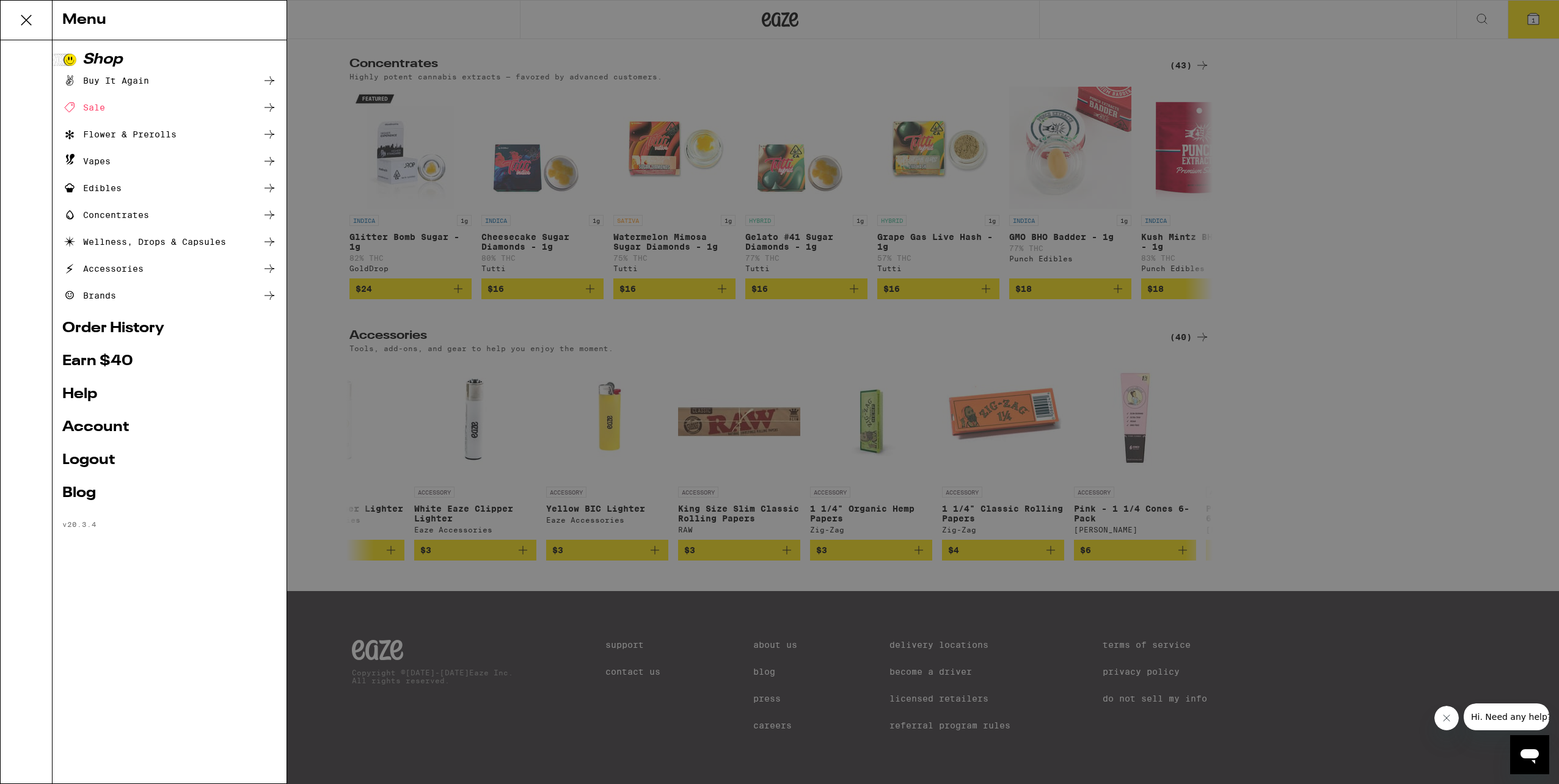
click at [154, 135] on div "Flower & Prerolls" at bounding box center [119, 134] width 114 height 15
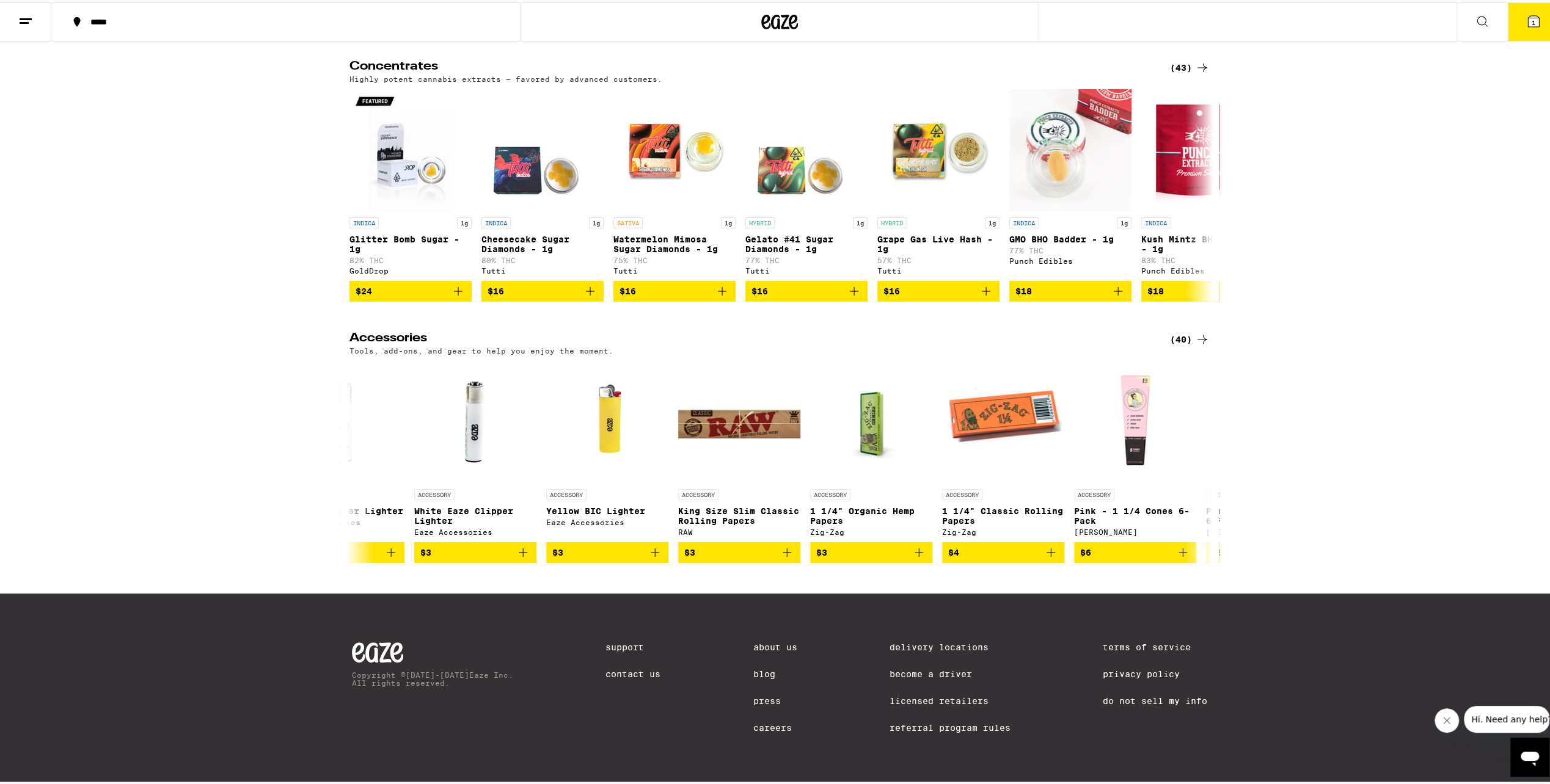
scroll to position [5182, 0]
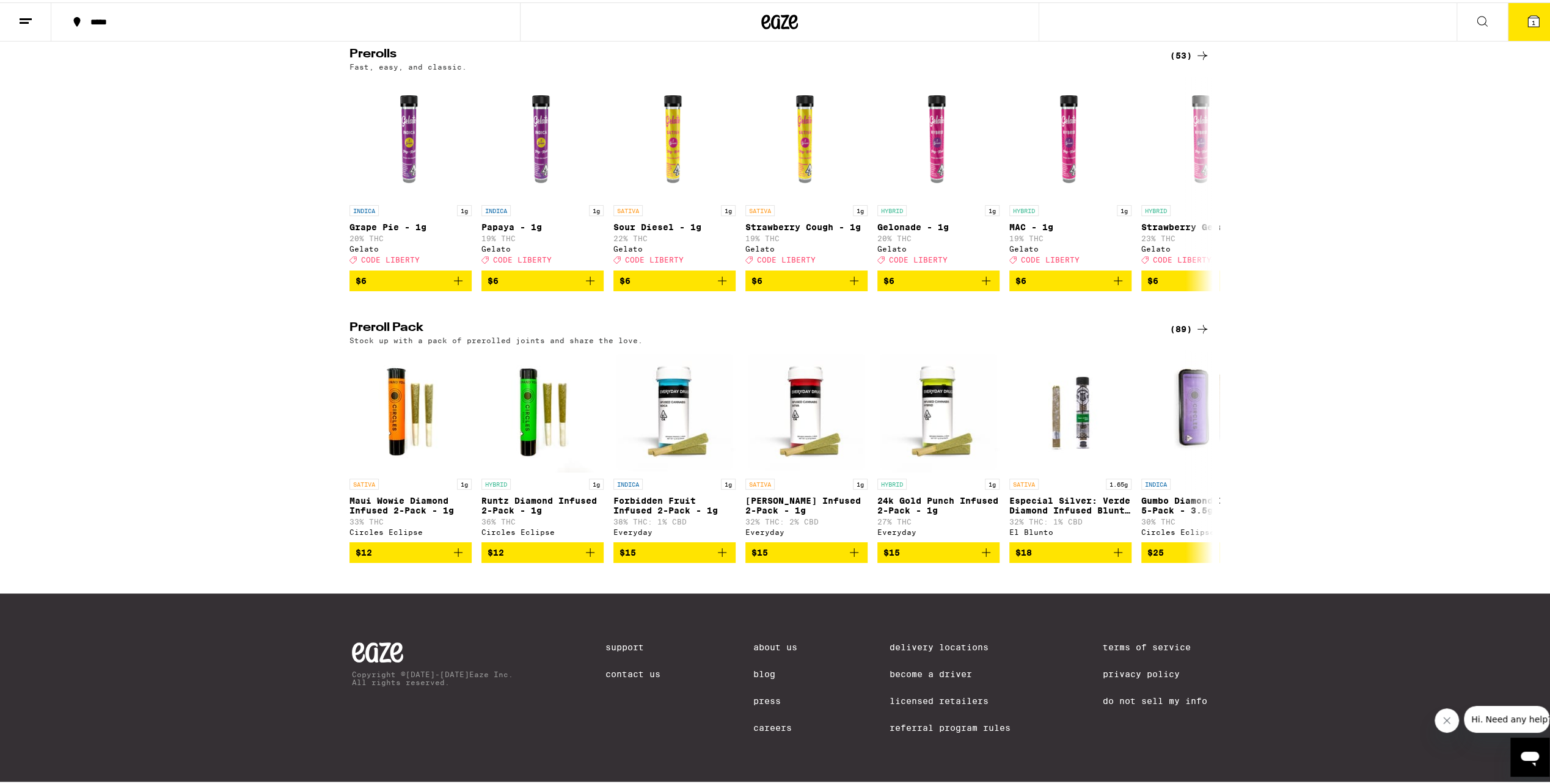
scroll to position [711, 0]
click at [1196, 448] on icon at bounding box center [1202, 454] width 15 height 15
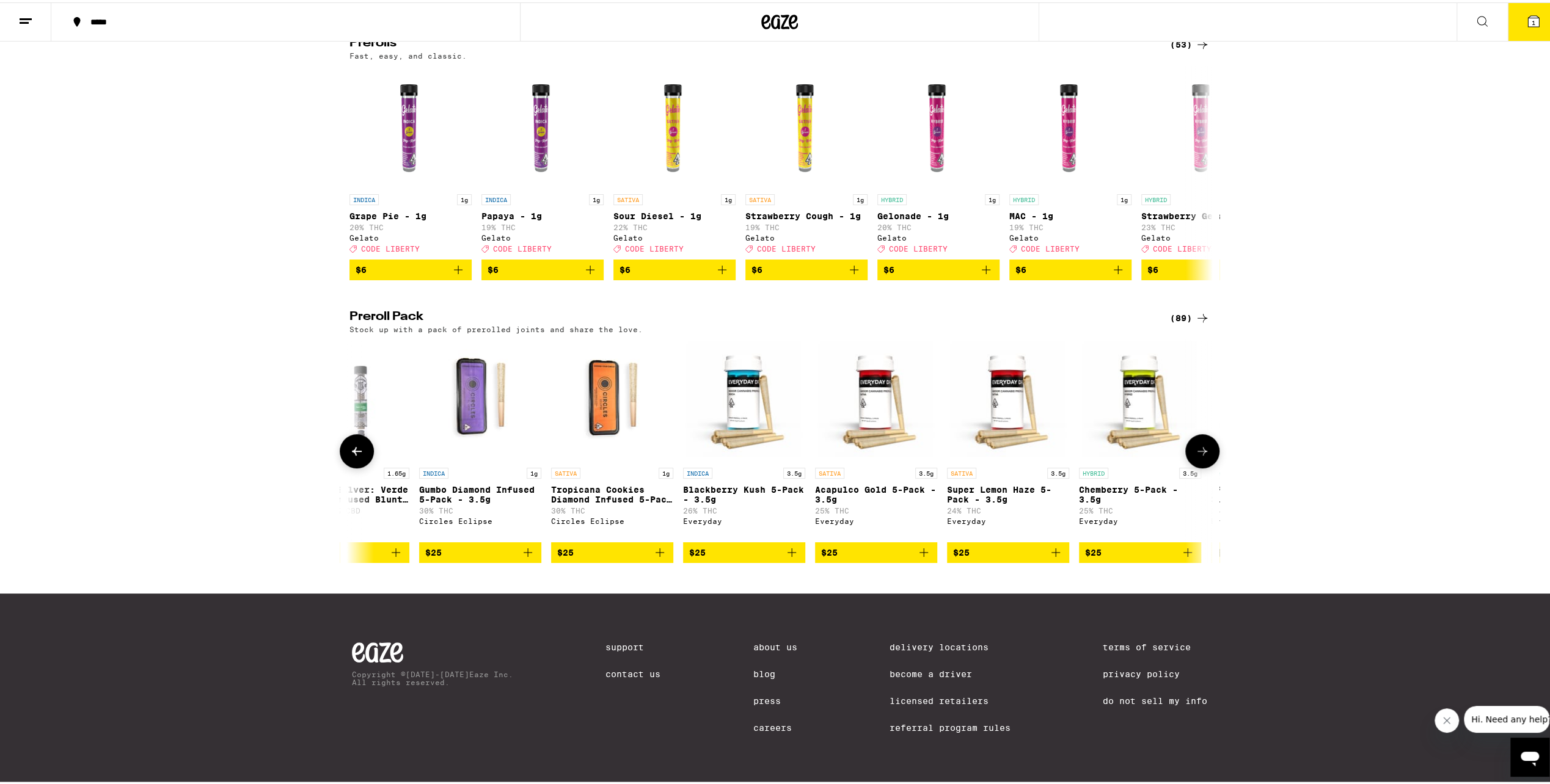
scroll to position [0, 727]
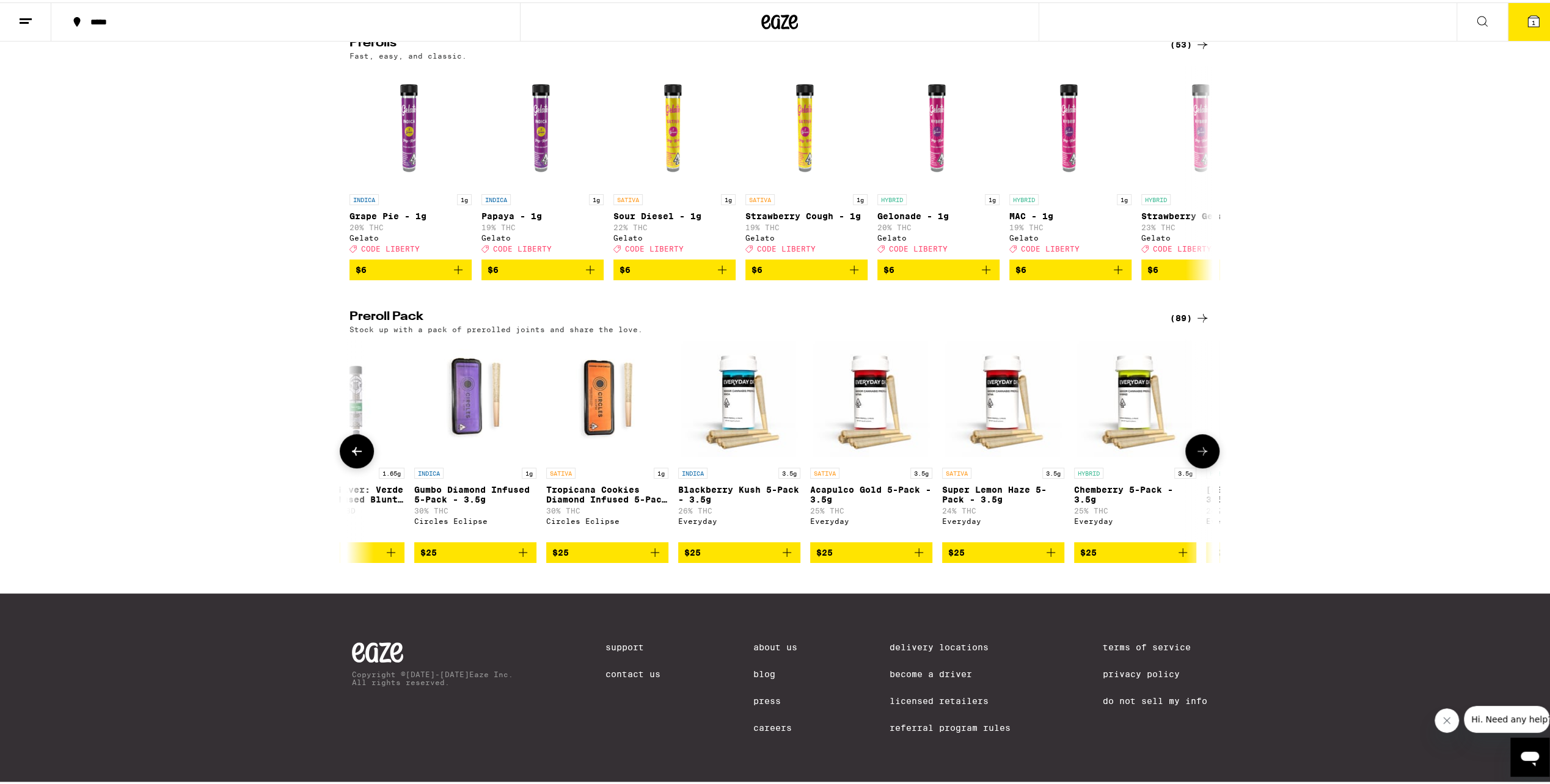
click at [1207, 457] on button at bounding box center [1202, 448] width 34 height 34
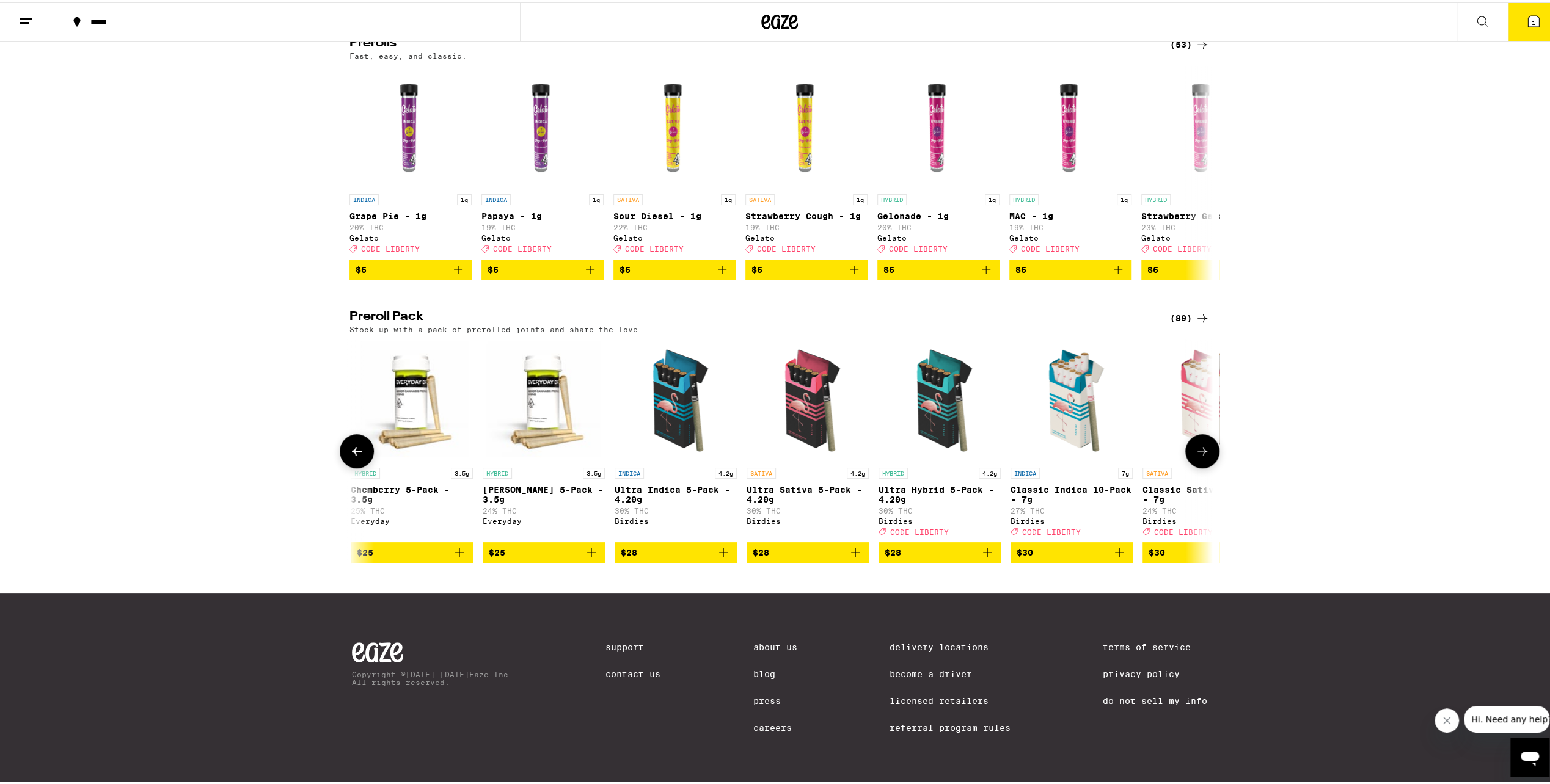
scroll to position [0, 1454]
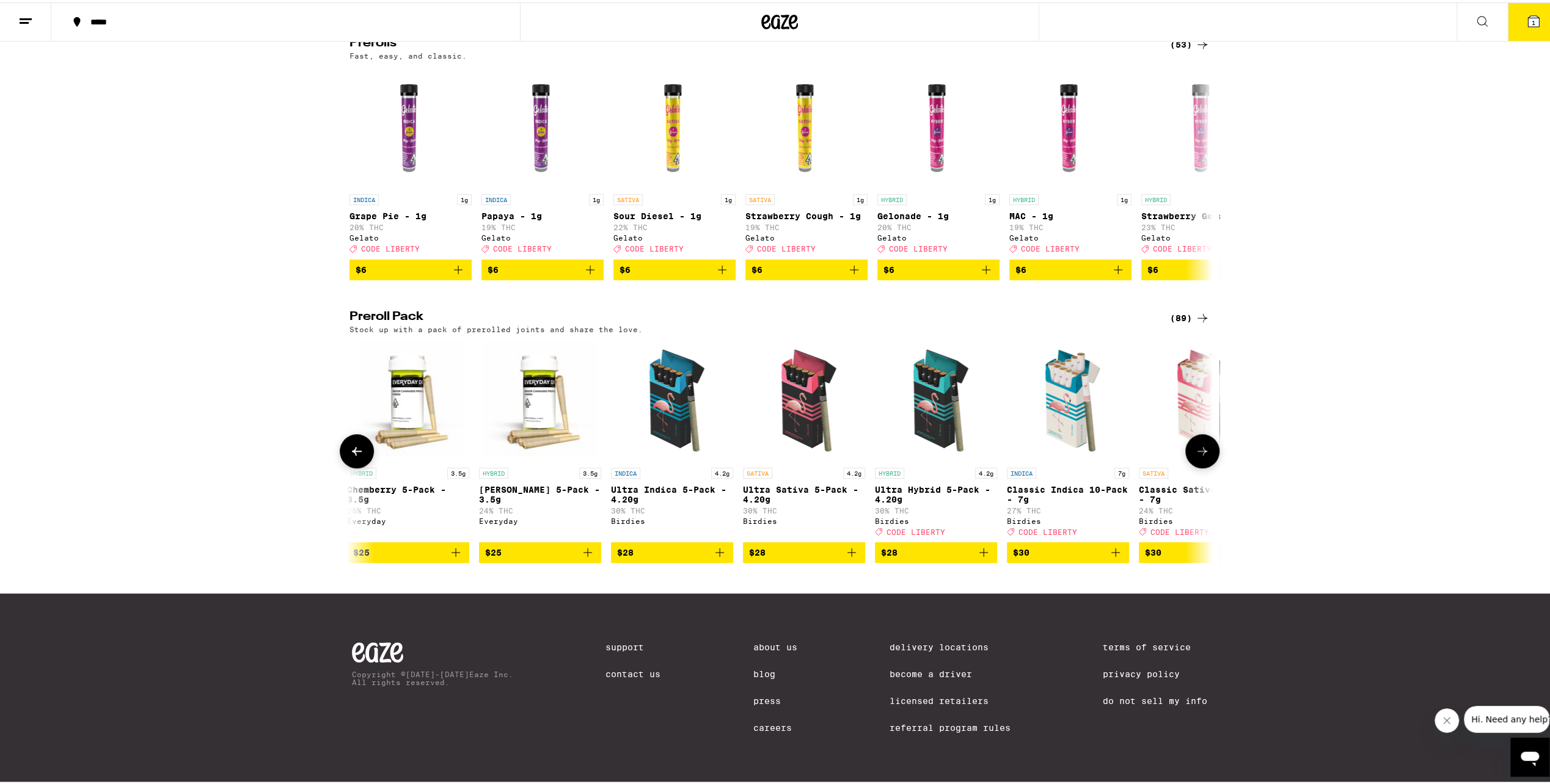
click at [676, 361] on img "Open page for Ultra Indica 5-Pack - 4.20g from Birdies" at bounding box center [671, 398] width 122 height 122
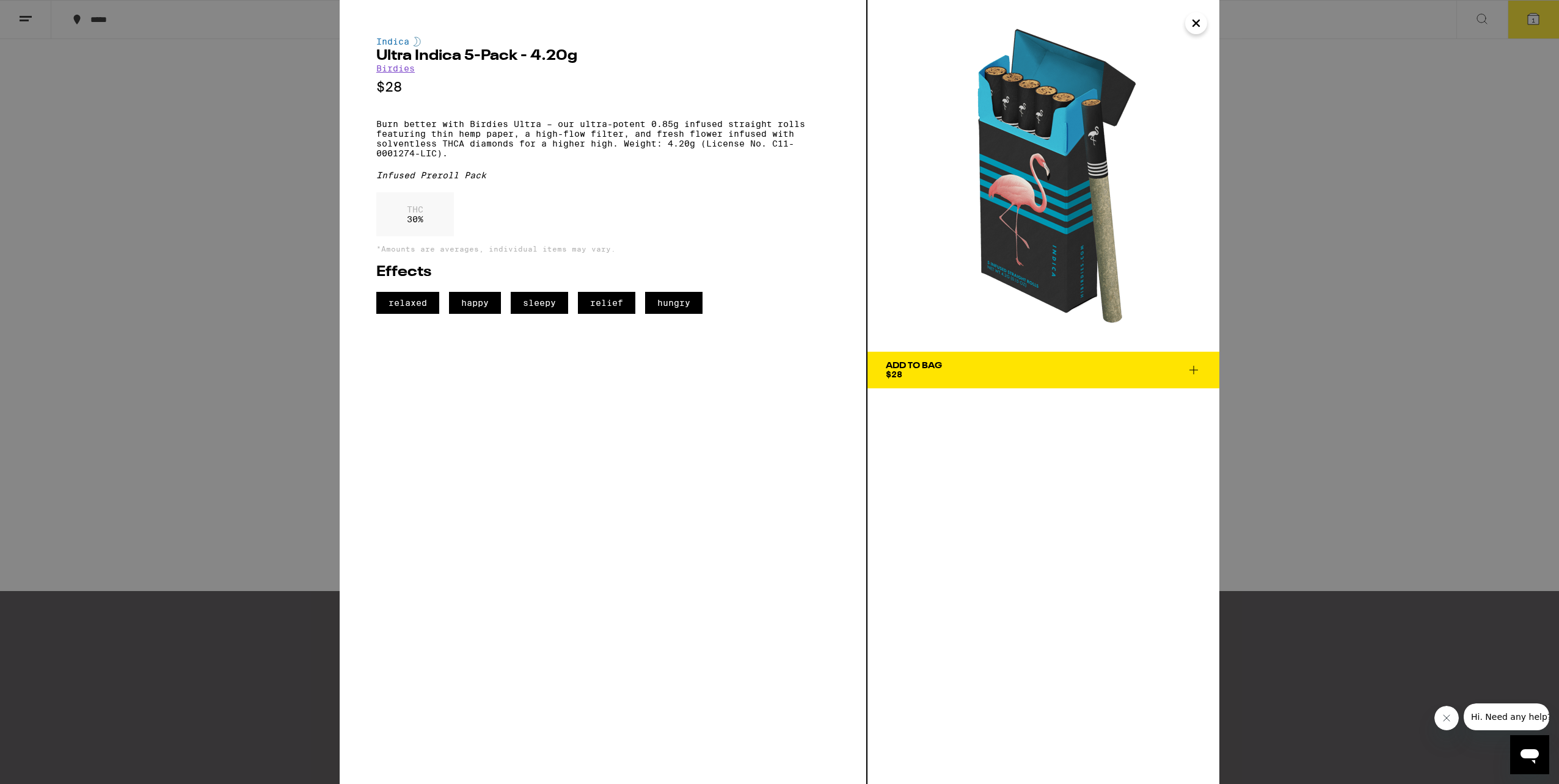
click at [1198, 31] on icon "Close" at bounding box center [1195, 23] width 15 height 18
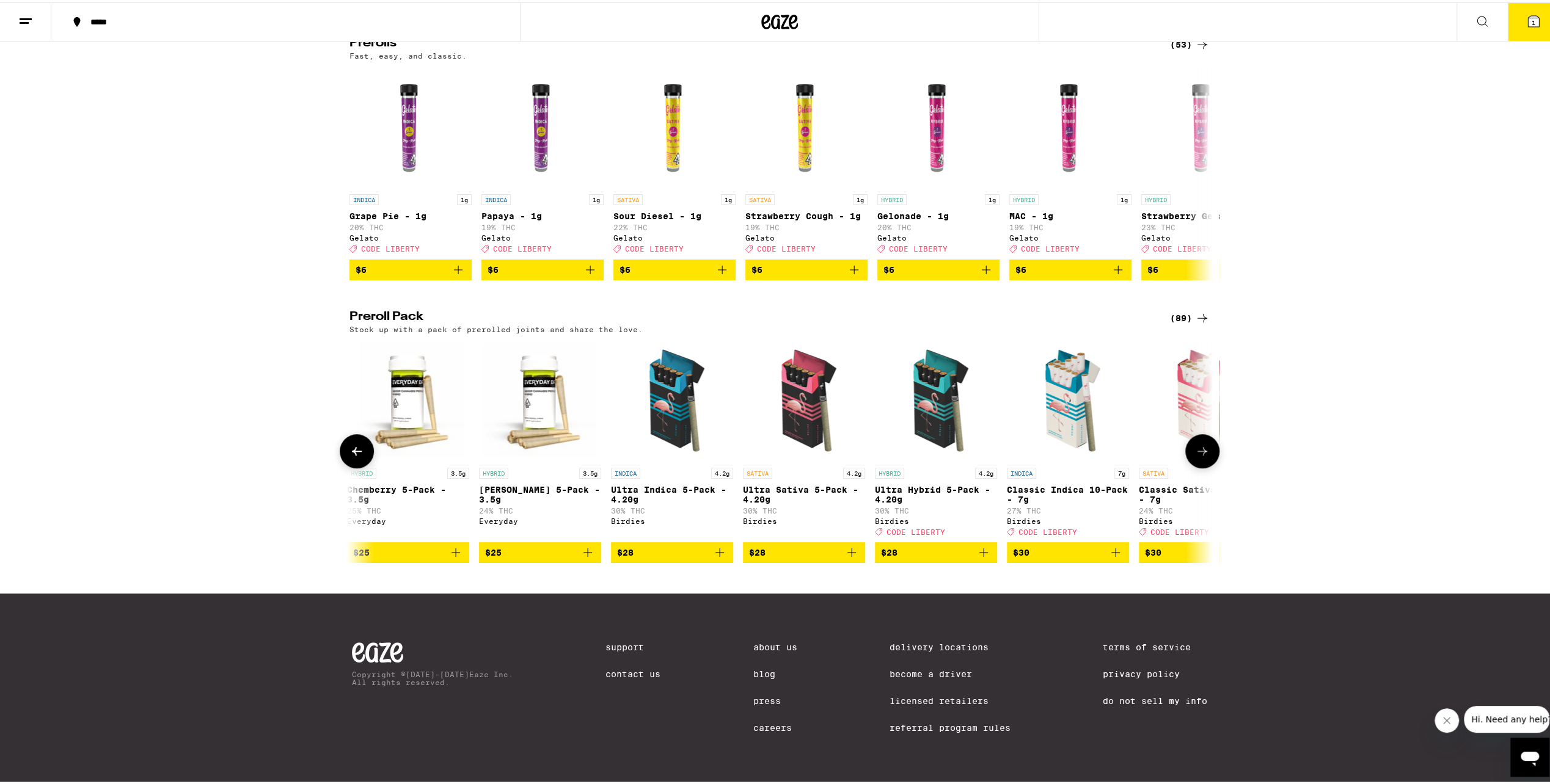
click at [778, 402] on img "Open page for Ultra Sativa 5-Pack - 4.20g from Birdies" at bounding box center [803, 398] width 122 height 122
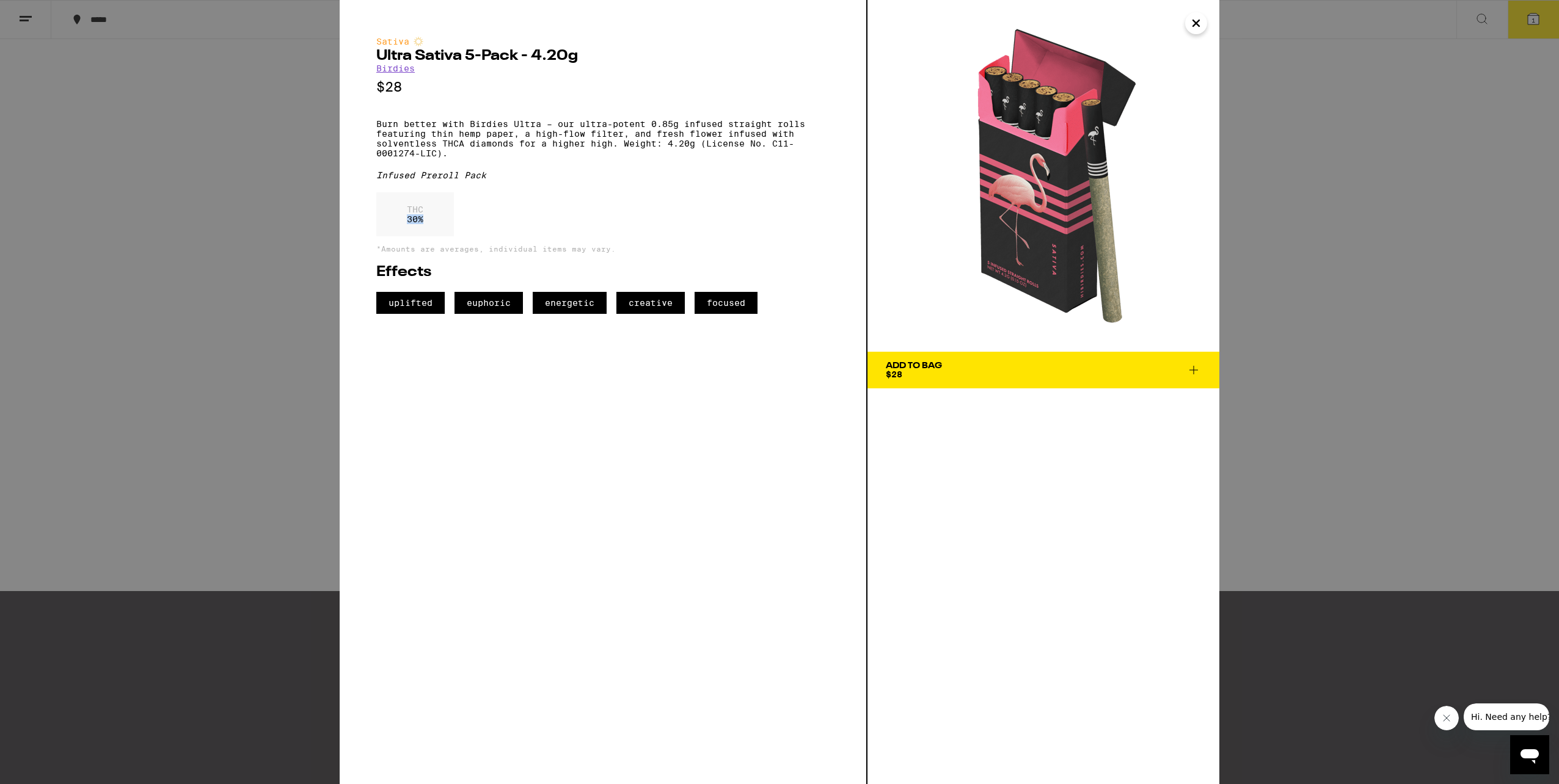
drag, startPoint x: 412, startPoint y: 237, endPoint x: 446, endPoint y: 237, distance: 34.0
click at [446, 236] on div "THC 30 %" at bounding box center [415, 214] width 77 height 44
click at [826, 516] on div "Sativa Ultra Sativa 5-Pack - 4.20g Birdies $28 Burn better with Birdies Ultra –…" at bounding box center [604, 392] width 528 height 784
click at [1350, 295] on div "Sativa Ultra Sativa 5-Pack - 4.20g Birdies $28 Burn better with Birdies Ultra –…" at bounding box center [780, 392] width 1559 height 784
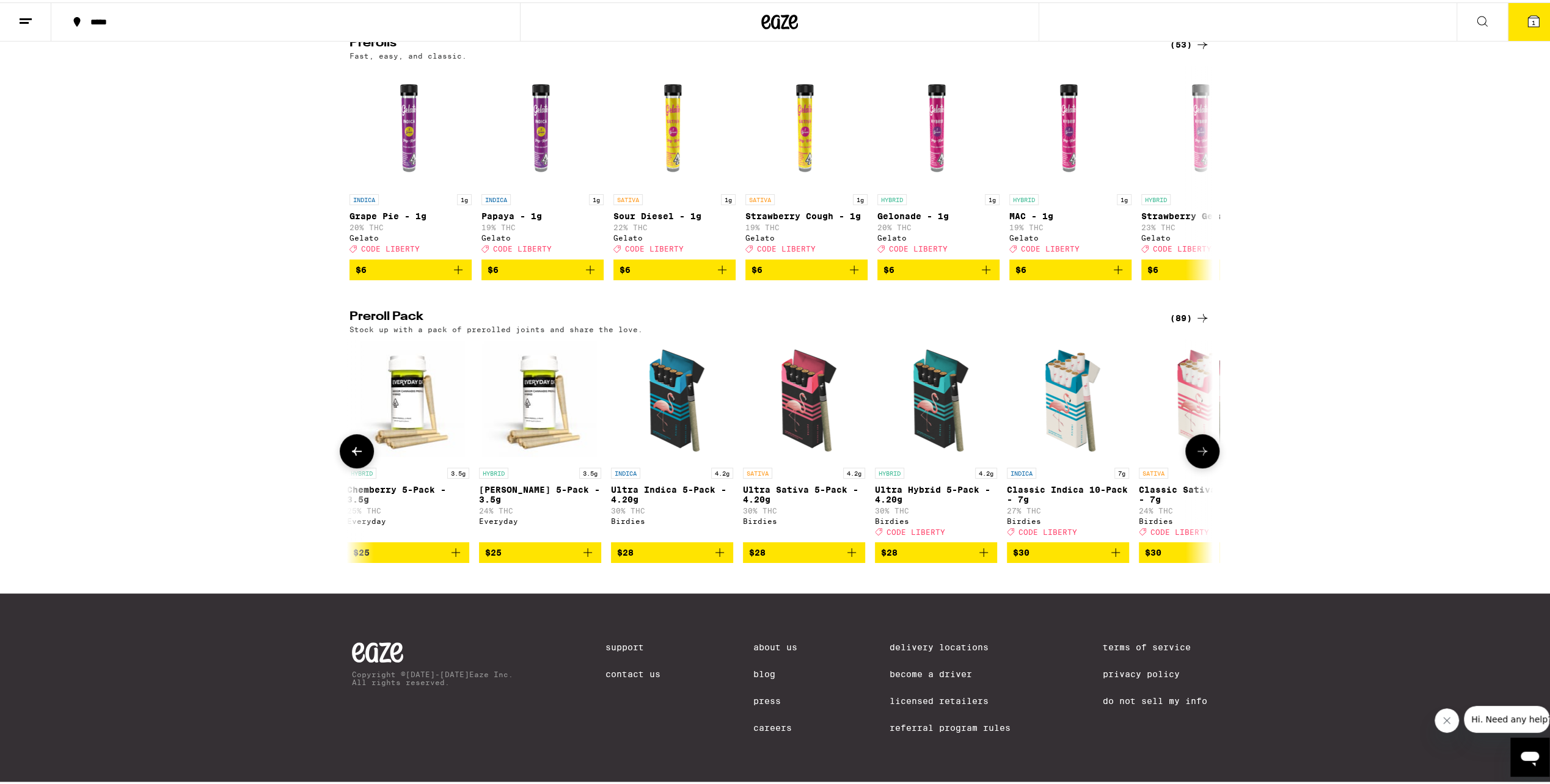
click at [1200, 444] on icon at bounding box center [1202, 448] width 15 height 15
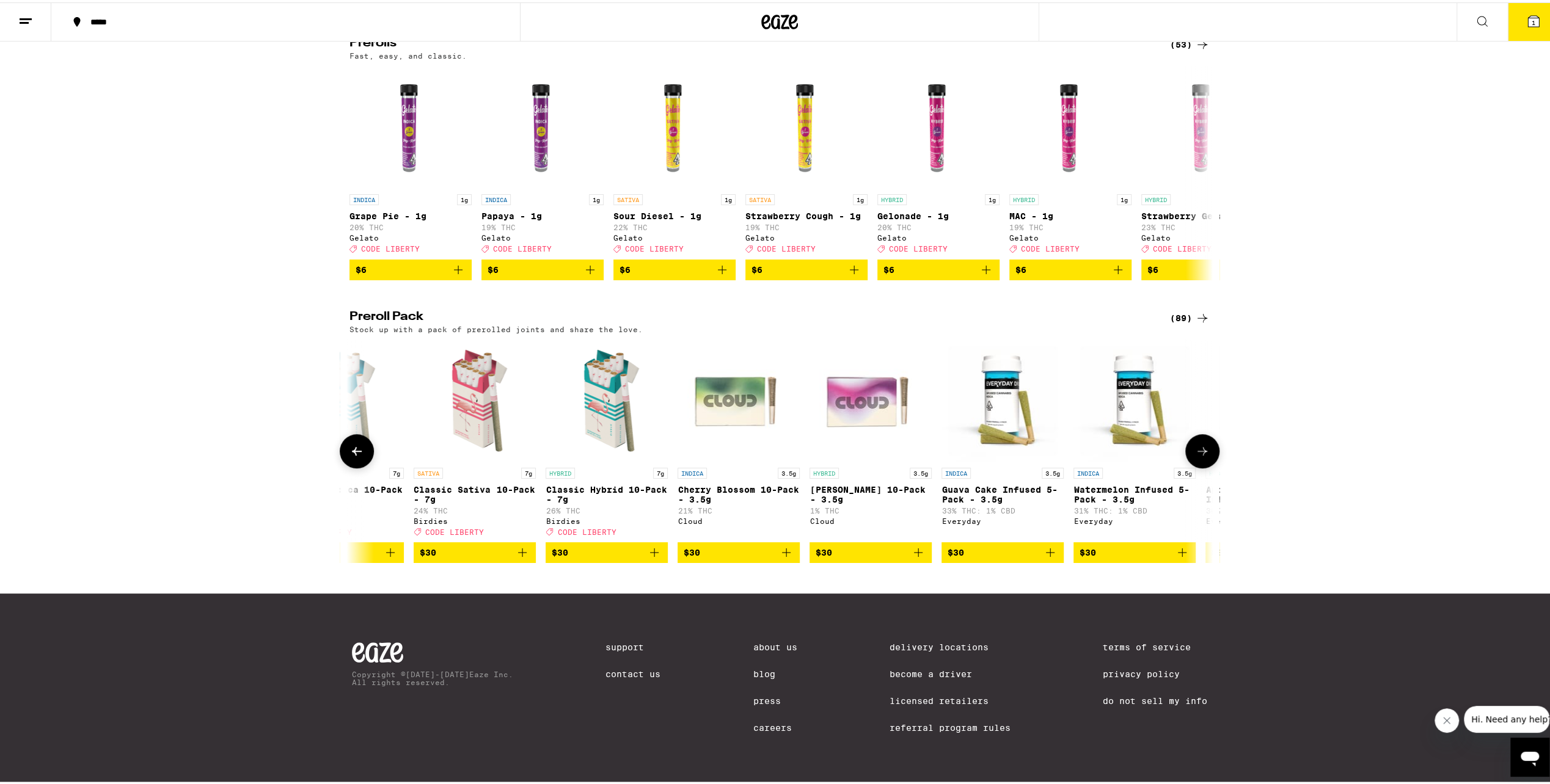
scroll to position [0, 2181]
click at [1202, 446] on icon at bounding box center [1202, 448] width 15 height 15
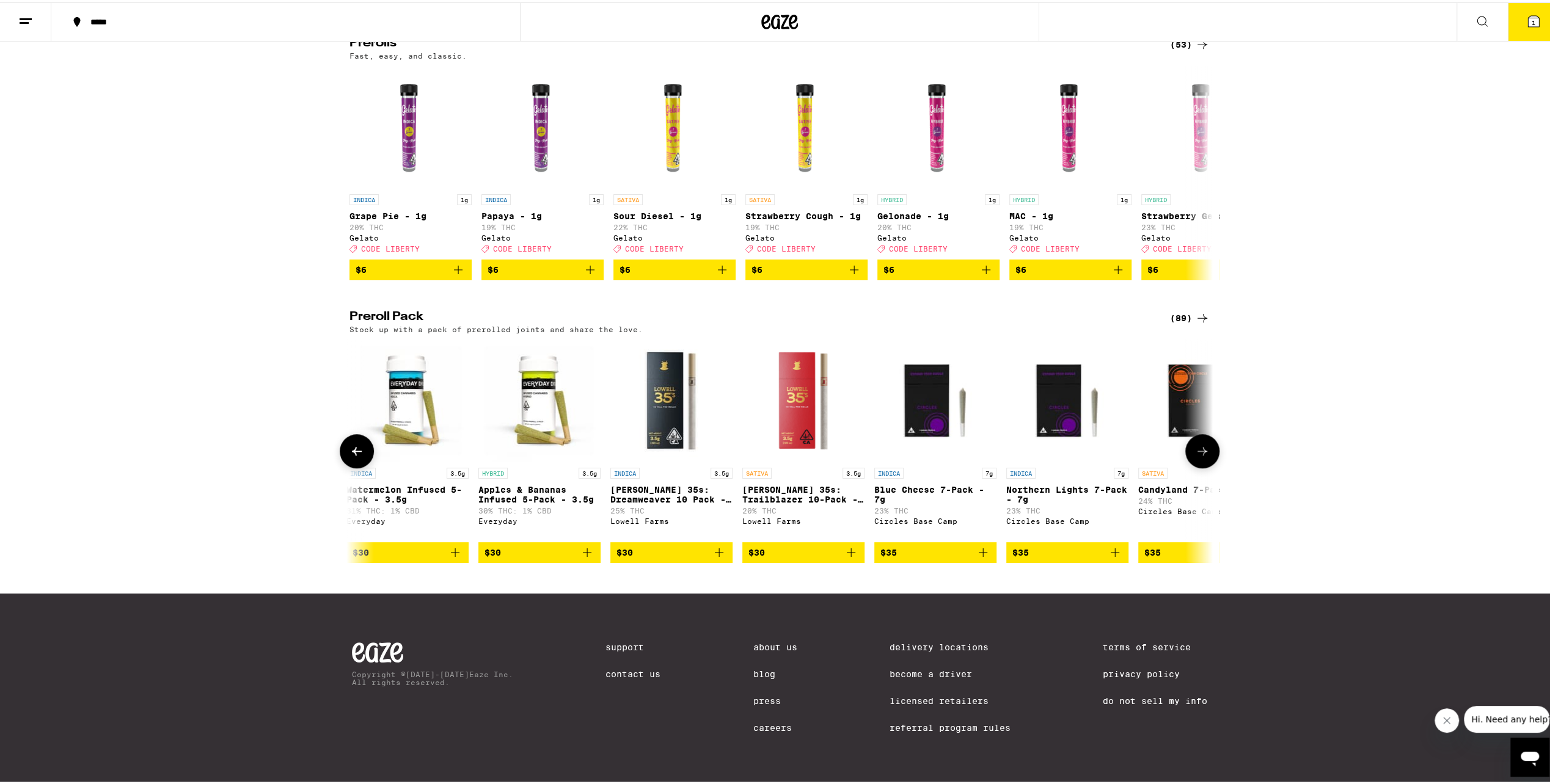
scroll to position [0, 2907]
click at [1213, 446] on div at bounding box center [1202, 448] width 34 height 34
click at [1198, 453] on icon at bounding box center [1202, 448] width 15 height 15
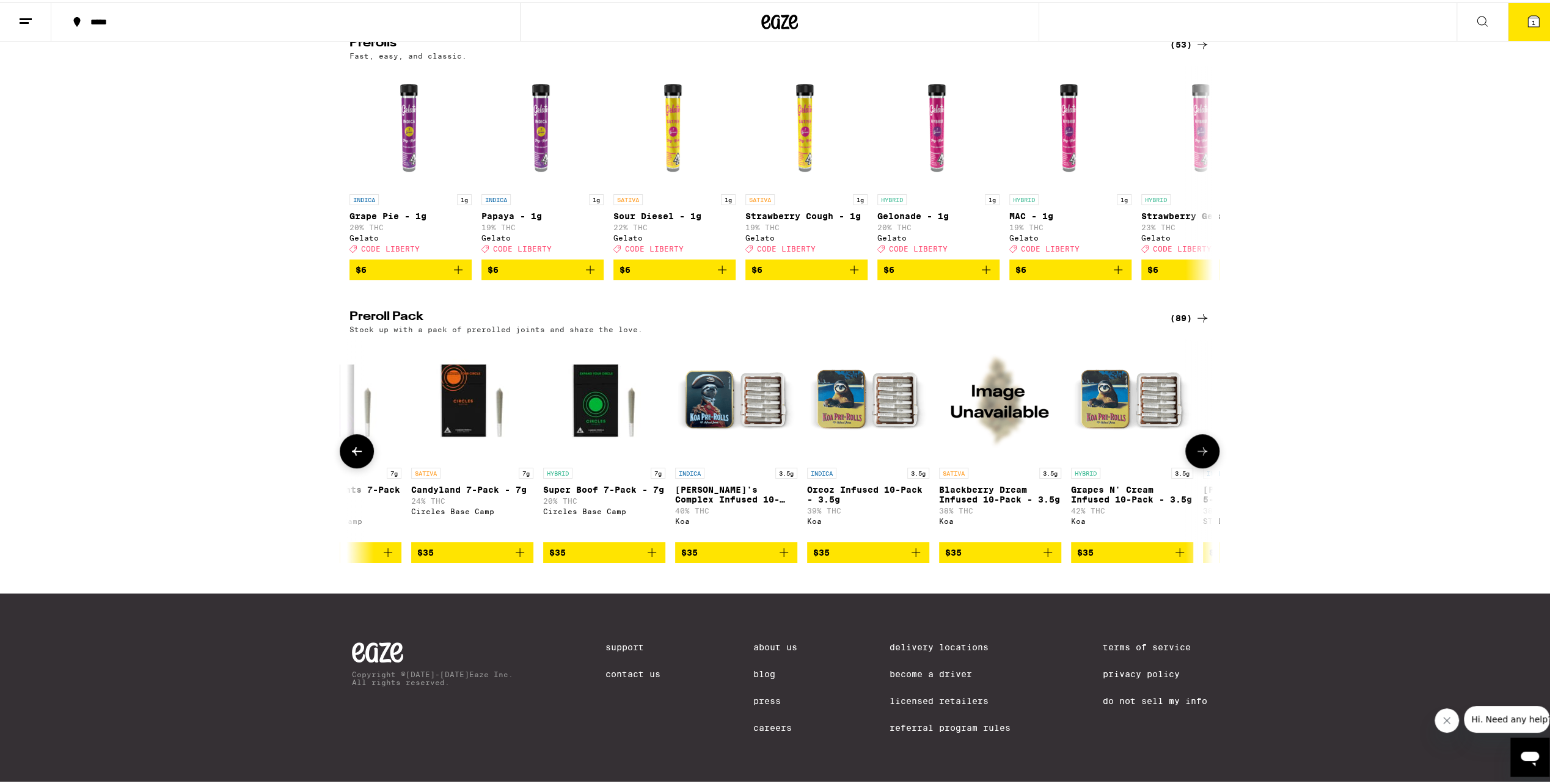
scroll to position [0, 3635]
click at [1196, 448] on icon at bounding box center [1202, 448] width 15 height 15
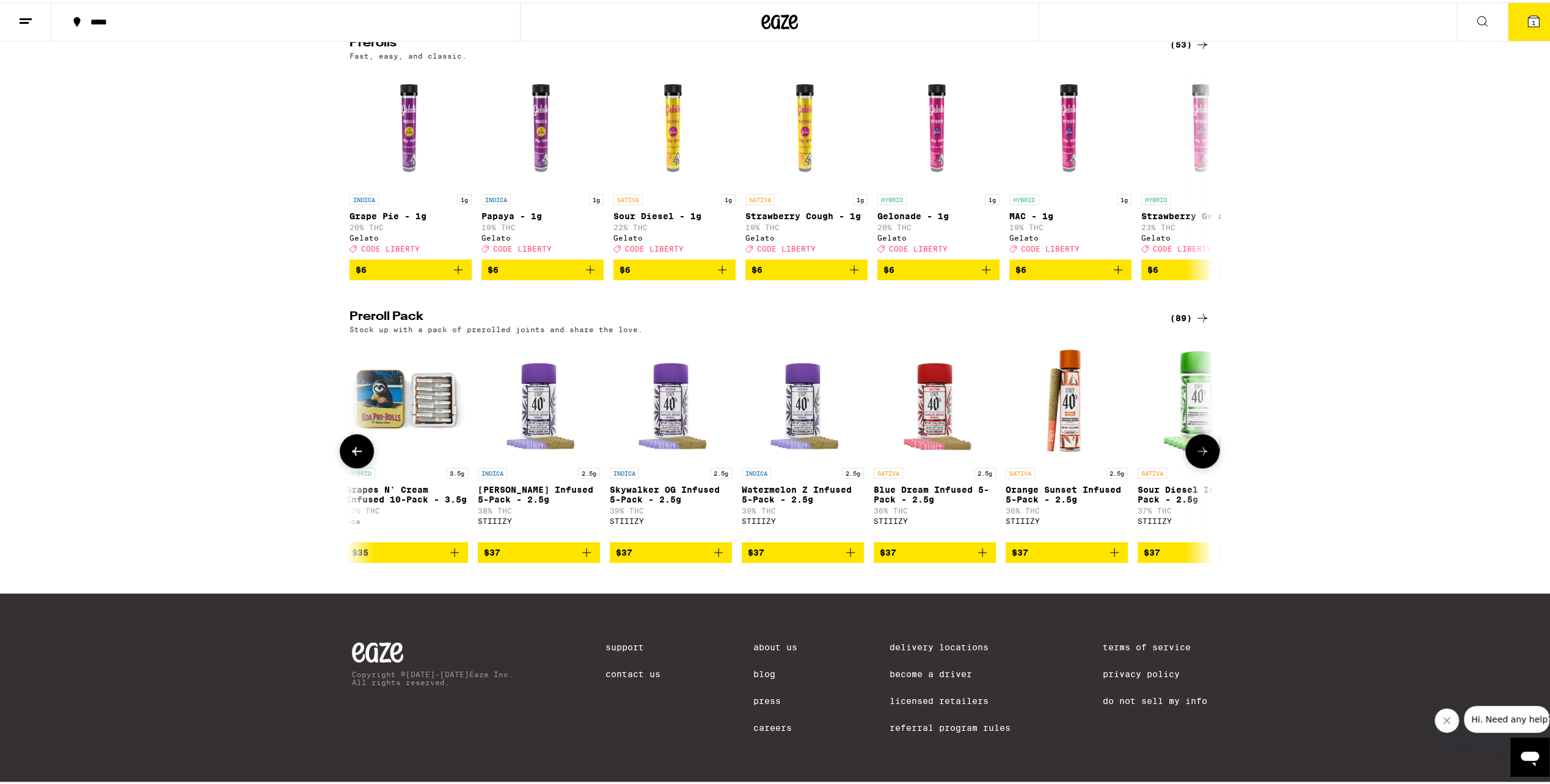
scroll to position [0, 4361]
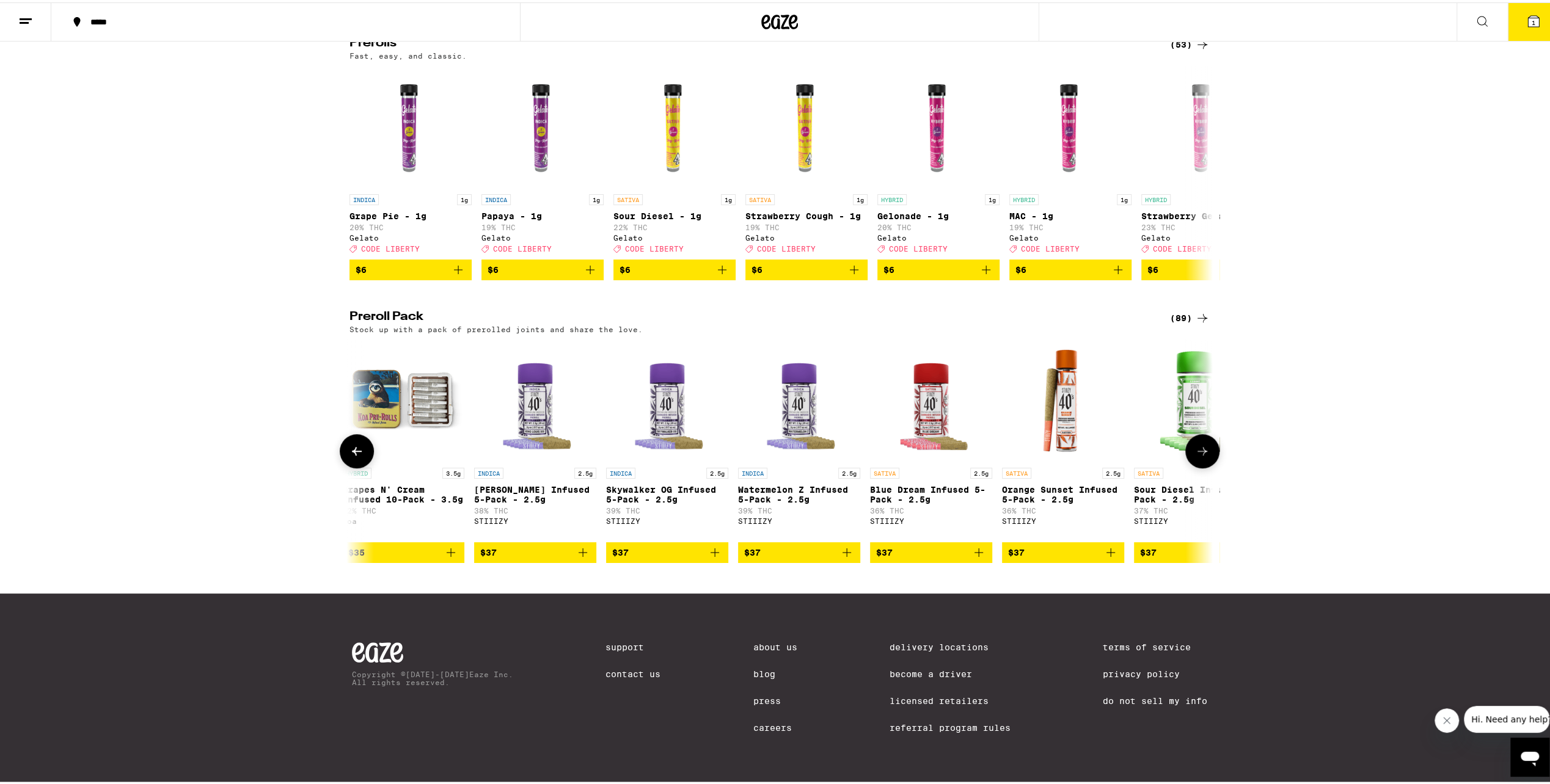
click at [1201, 455] on icon at bounding box center [1202, 448] width 15 height 15
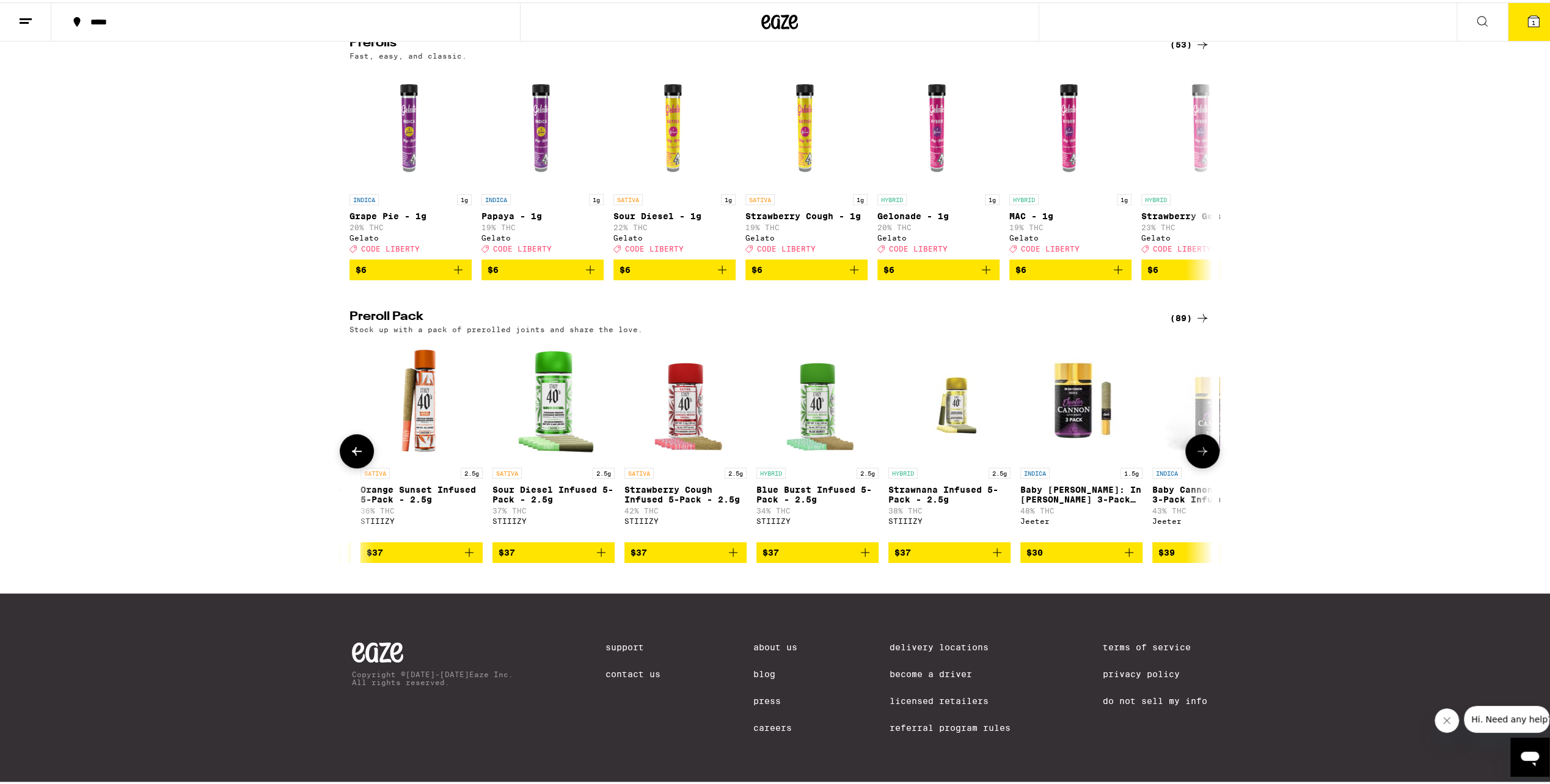
scroll to position [0, 5088]
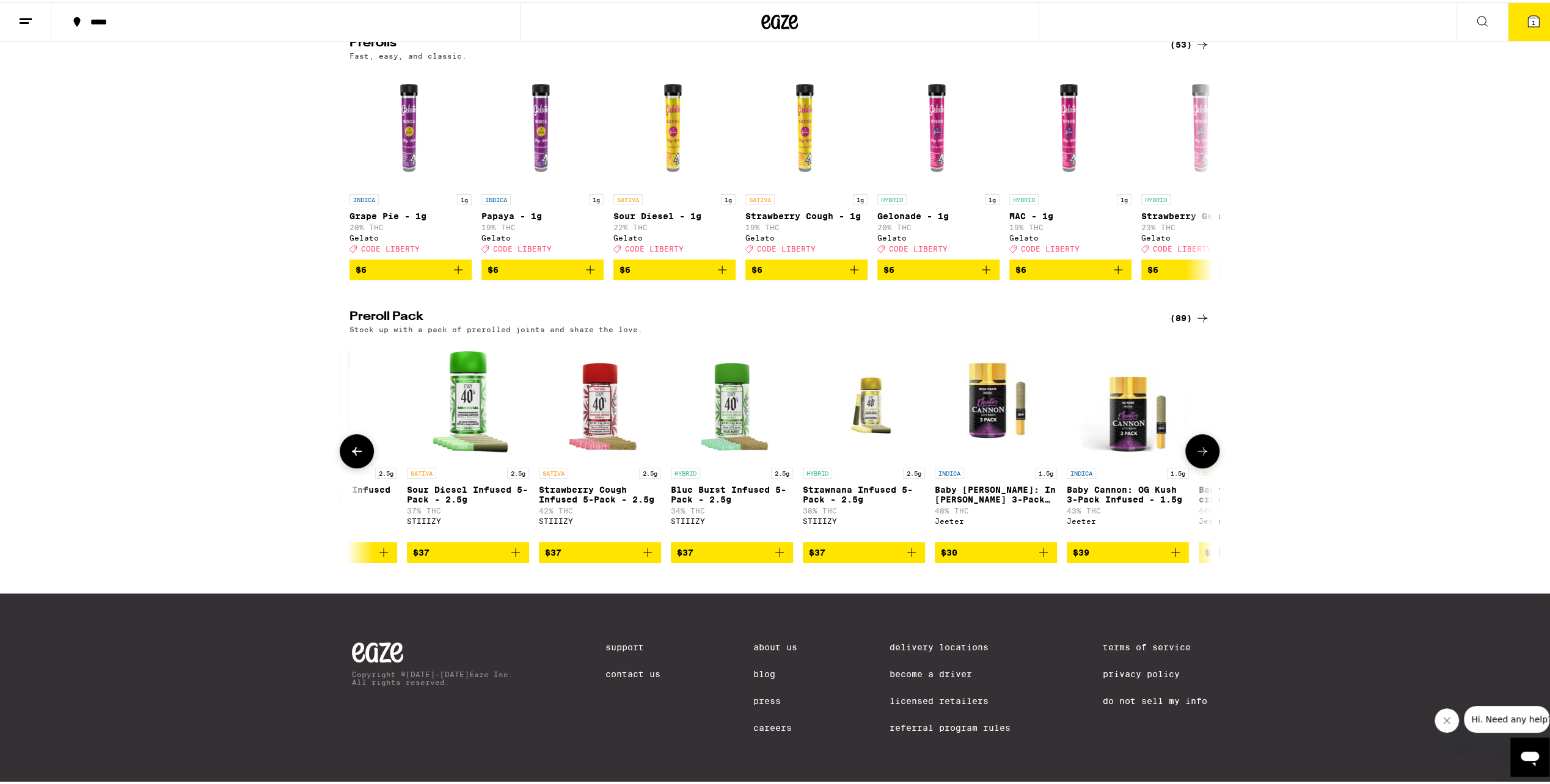
click at [1208, 457] on button at bounding box center [1202, 448] width 34 height 34
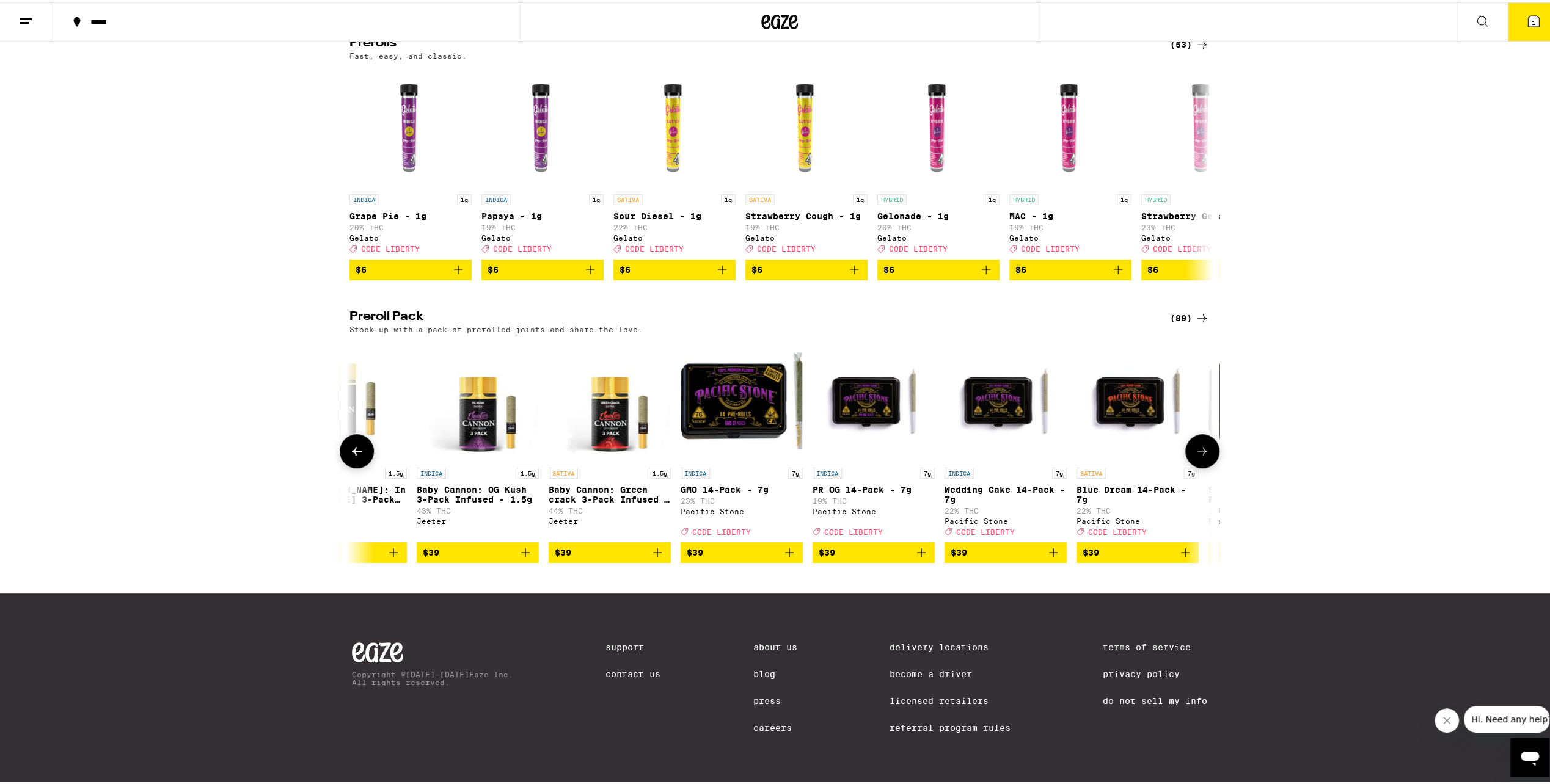
scroll to position [0, 5815]
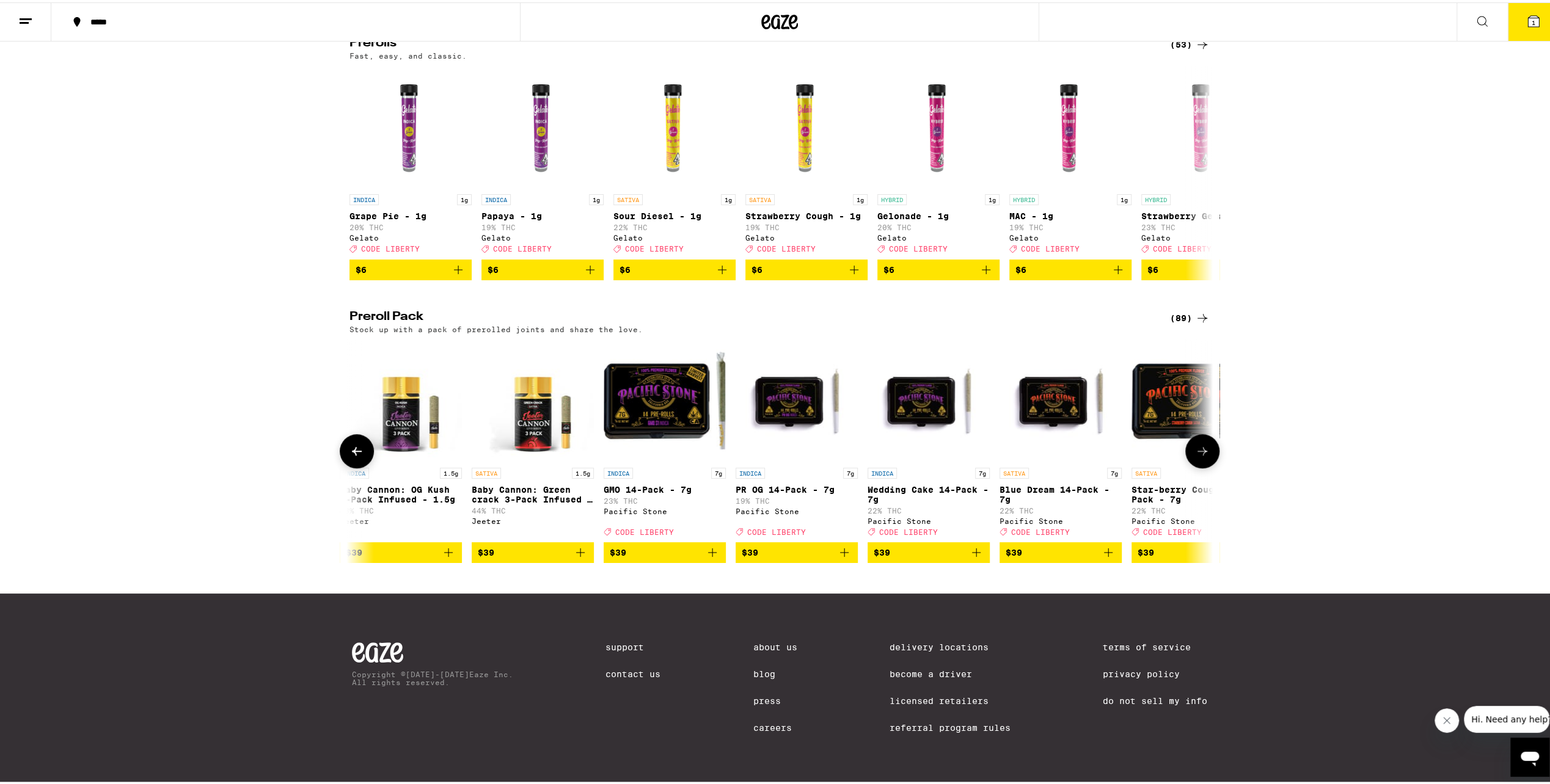
click at [539, 400] on img "Open page for Baby Cannon: Green crack 3-Pack Infused - 1.5g from Jeeter" at bounding box center [532, 398] width 122 height 122
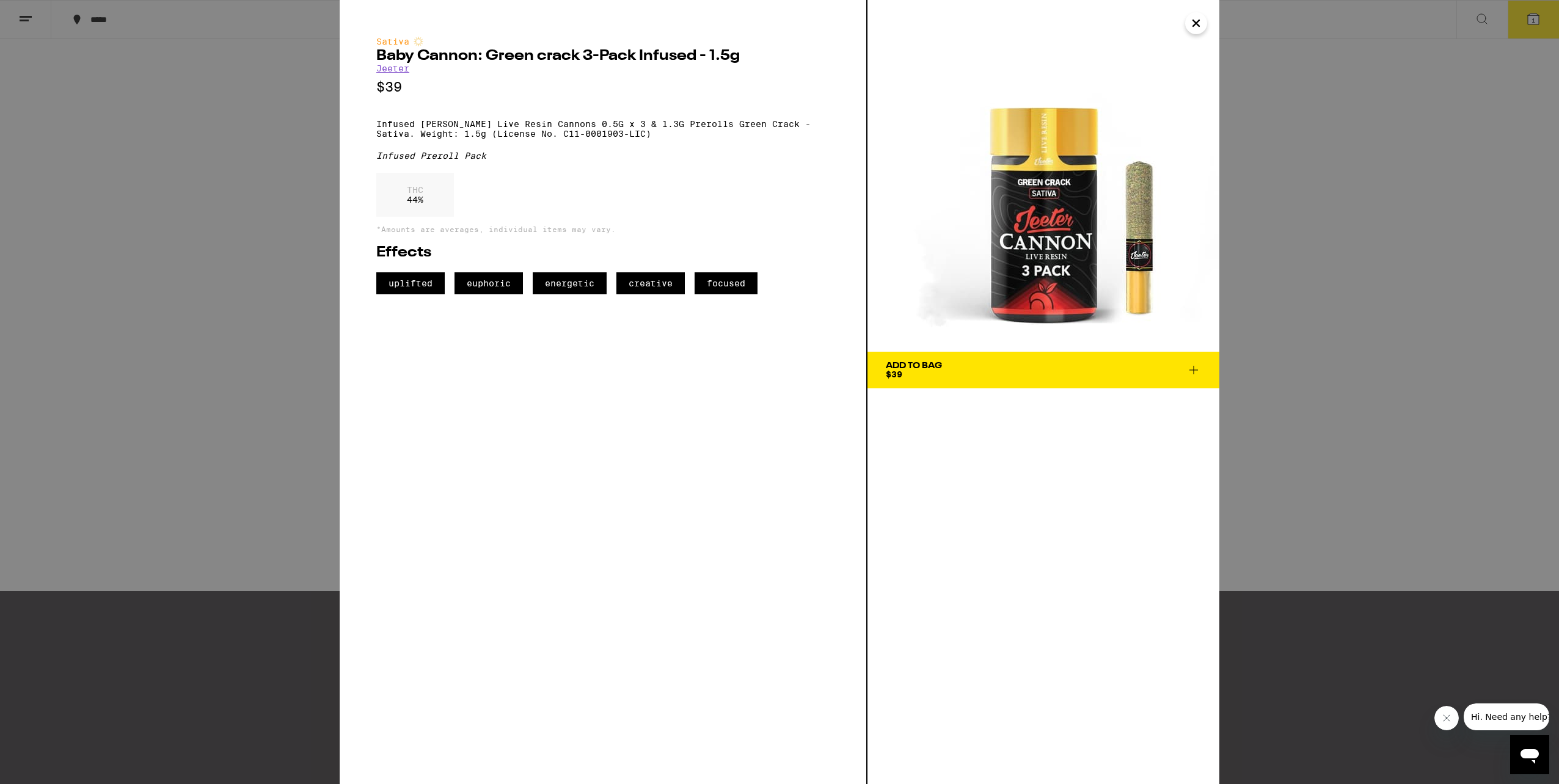
click at [1188, 21] on button "Close" at bounding box center [1196, 24] width 22 height 22
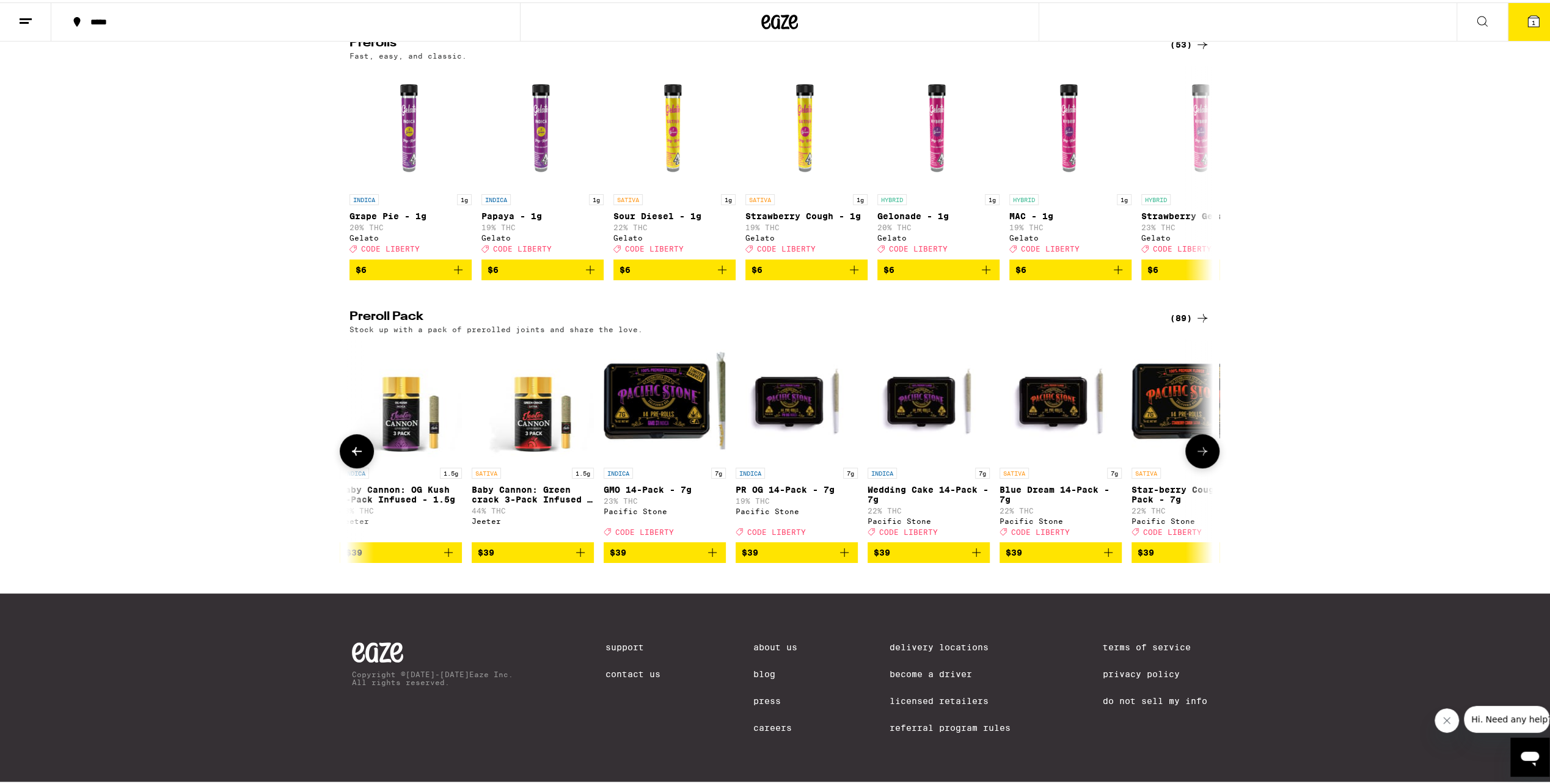
click at [350, 456] on icon at bounding box center [357, 448] width 15 height 15
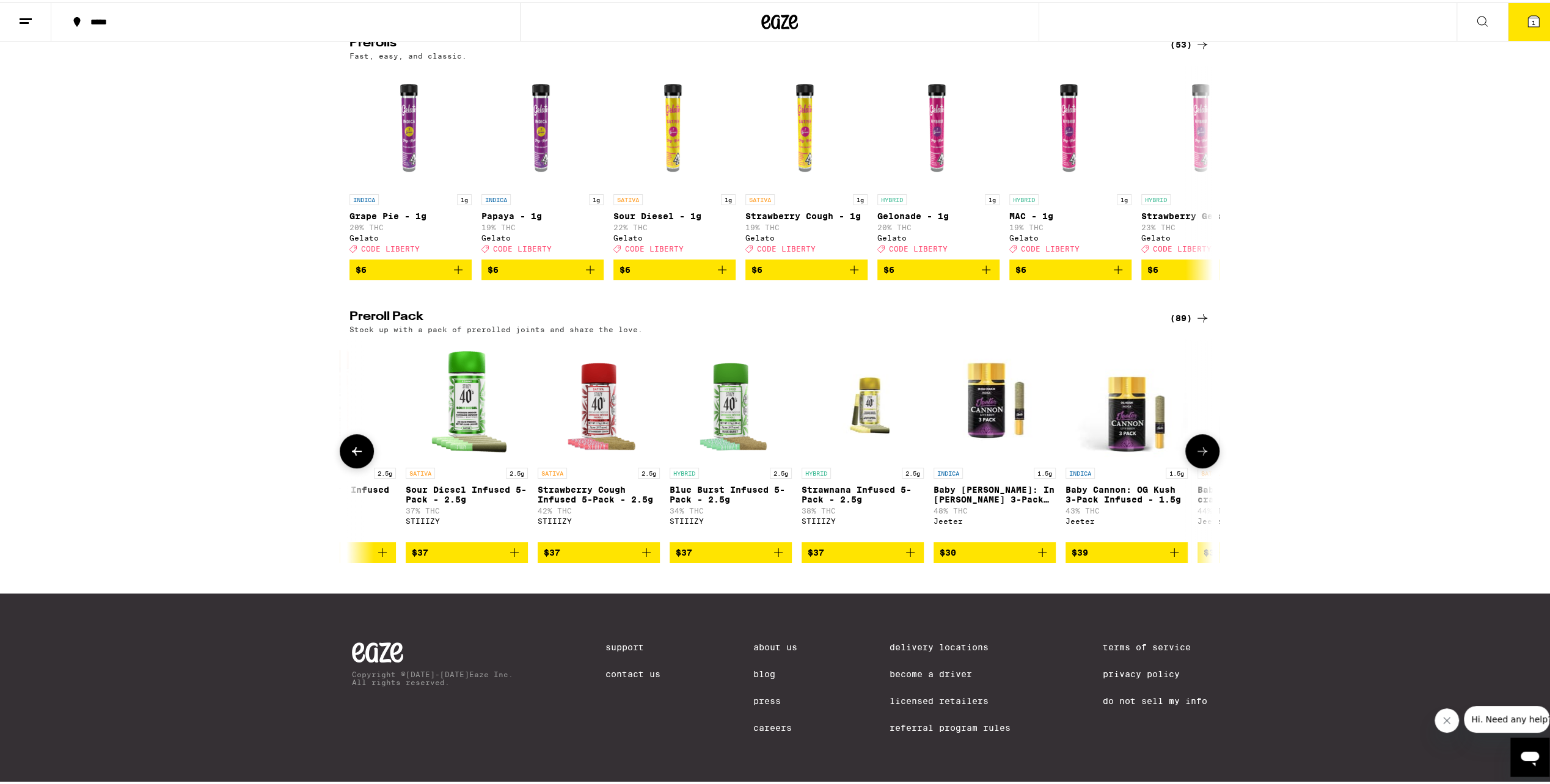
scroll to position [0, 5088]
click at [991, 403] on img "Open page for Baby Cannon: In Da Couch 3-Pack Infused - 1.5g from Jeeter" at bounding box center [995, 398] width 122 height 122
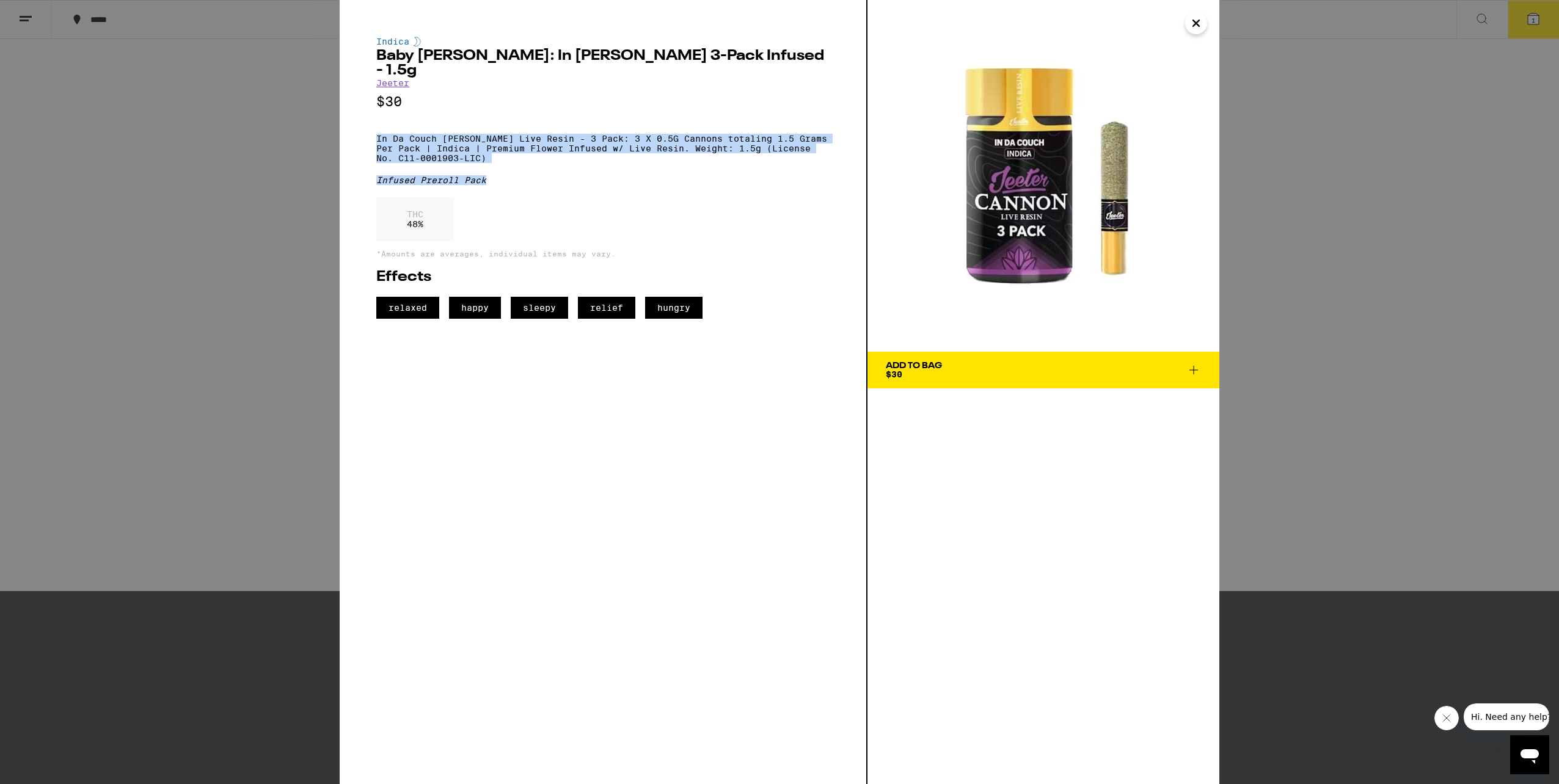
drag, startPoint x: 379, startPoint y: 126, endPoint x: 526, endPoint y: 176, distance: 155.3
click at [526, 176] on div "Indica Baby [PERSON_NAME]: In [PERSON_NAME] 3-Pack Infused - 1.5g [PERSON_NAME]…" at bounding box center [602, 178] width 453 height 282
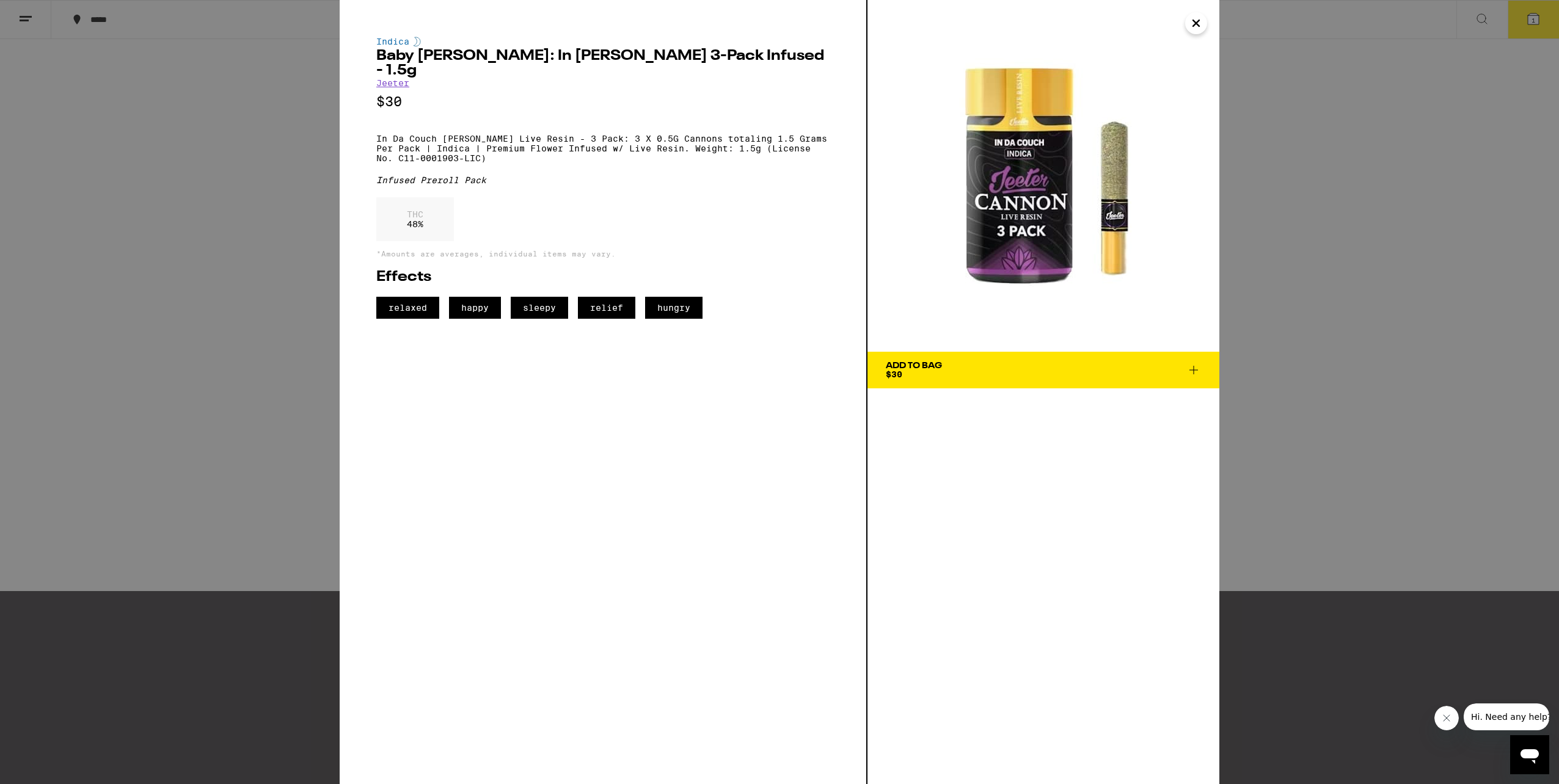
drag, startPoint x: 526, startPoint y: 176, endPoint x: 703, endPoint y: 218, distance: 181.9
click at [703, 218] on div "THC 48 %" at bounding box center [602, 223] width 453 height 50
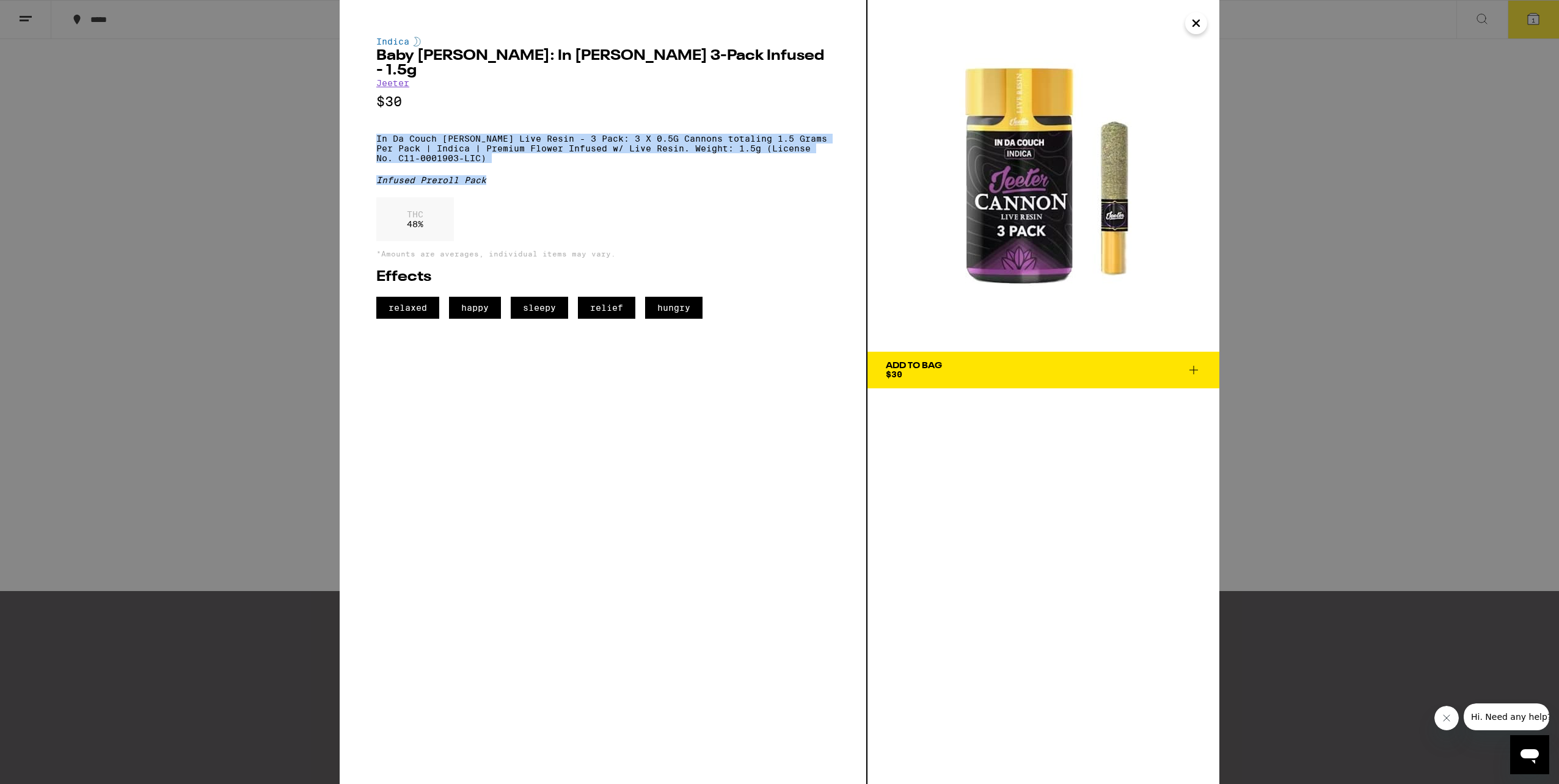
drag, startPoint x: 380, startPoint y: 135, endPoint x: 791, endPoint y: 160, distance: 411.8
click at [791, 160] on div "Indica Baby [PERSON_NAME]: In [PERSON_NAME] 3-Pack Infused - 1.5g [PERSON_NAME]…" at bounding box center [602, 178] width 453 height 282
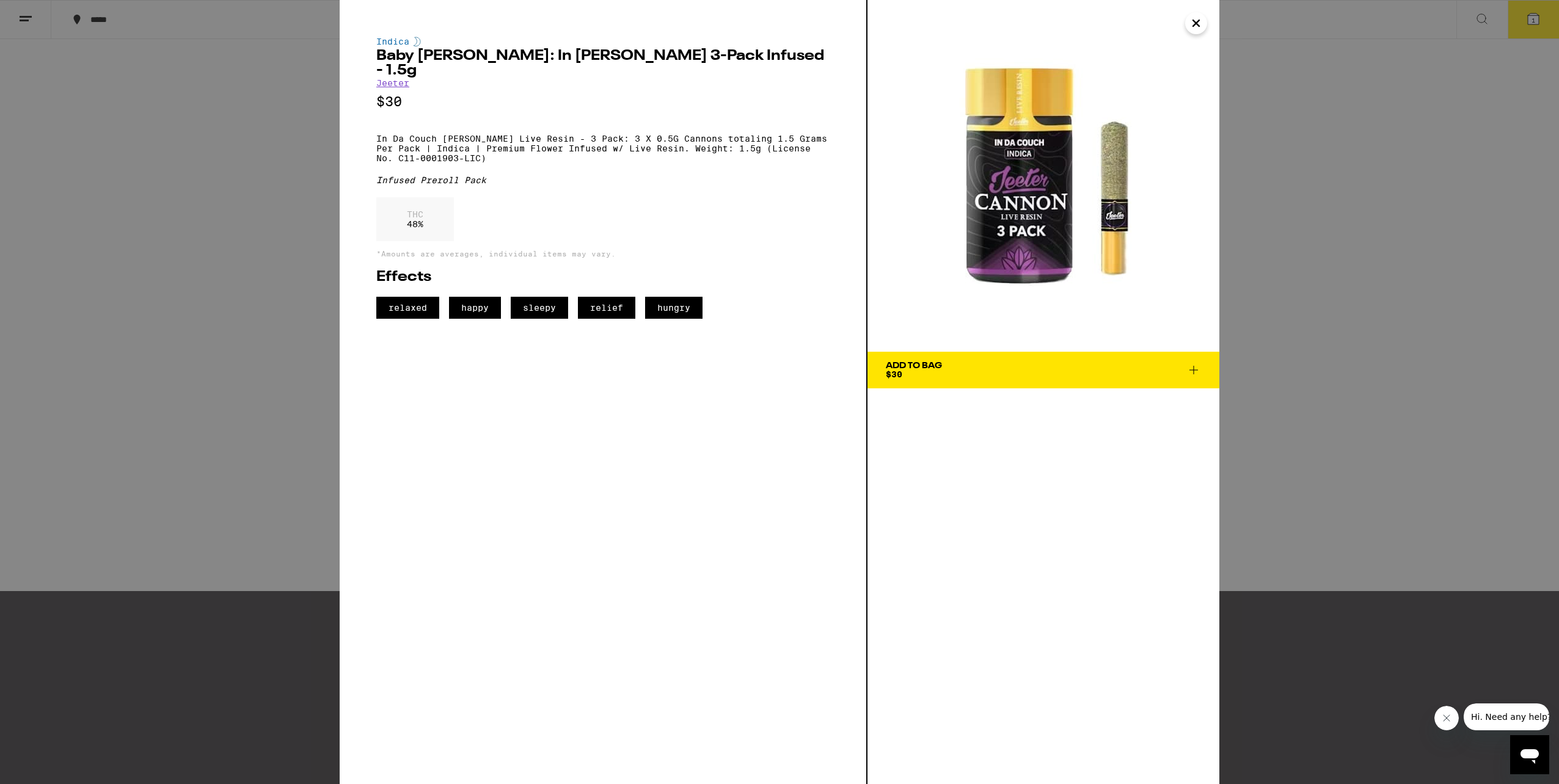
drag, startPoint x: 482, startPoint y: 183, endPoint x: 512, endPoint y: 183, distance: 30.0
click at [483, 184] on div "Indica Baby [PERSON_NAME]: In [PERSON_NAME] 3-Pack Infused - 1.5g [PERSON_NAME]…" at bounding box center [602, 178] width 453 height 282
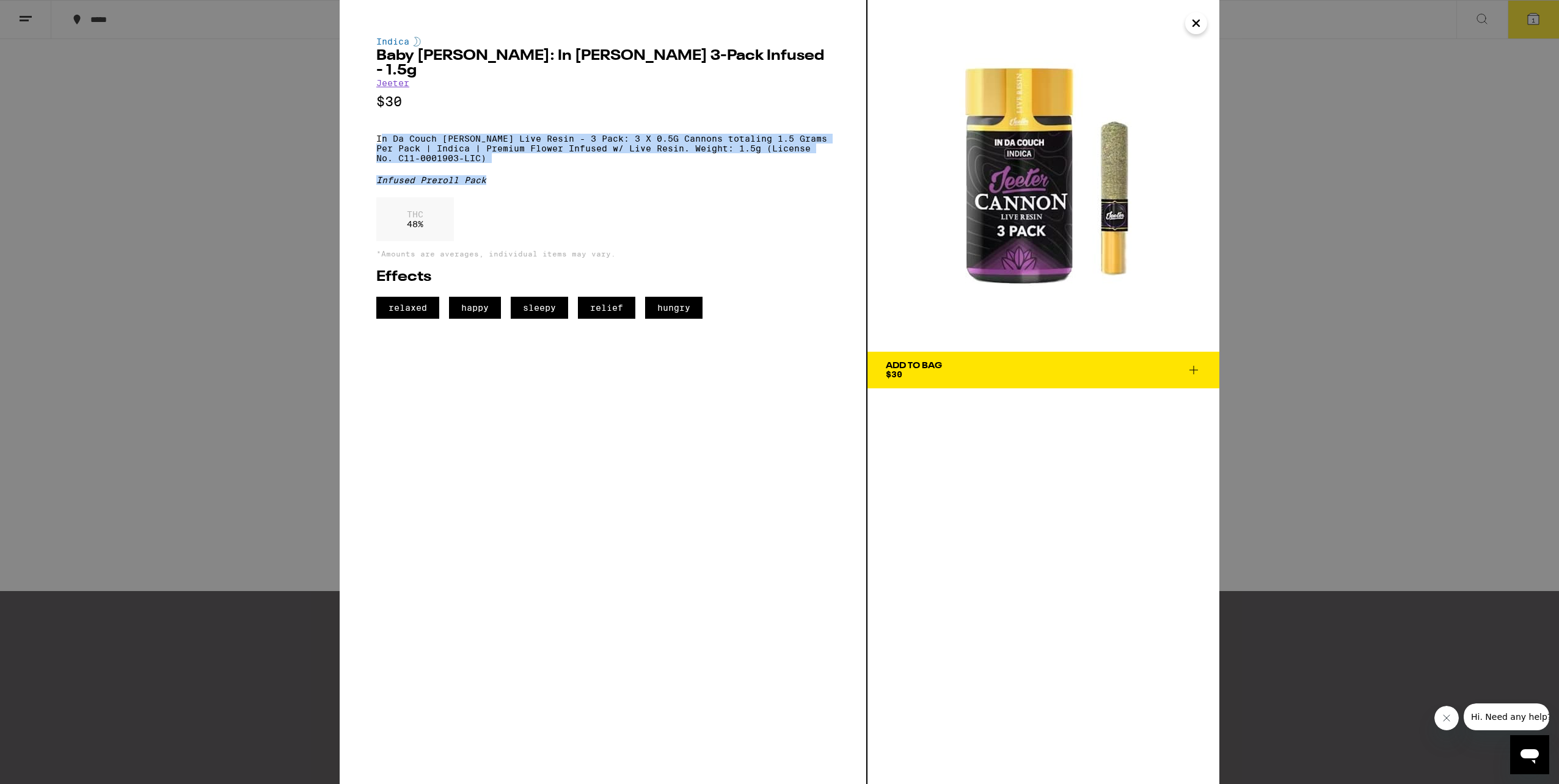
drag, startPoint x: 380, startPoint y: 122, endPoint x: 615, endPoint y: 160, distance: 238.1
click at [615, 160] on div "Indica Baby [PERSON_NAME]: In [PERSON_NAME] 3-Pack Infused - 1.5g [PERSON_NAME]…" at bounding box center [602, 178] width 453 height 282
drag, startPoint x: 615, startPoint y: 160, endPoint x: 597, endPoint y: 175, distance: 23.4
click at [597, 175] on div "Infused Preroll Pack" at bounding box center [602, 180] width 453 height 10
click at [534, 119] on div "Indica Baby [PERSON_NAME]: In [PERSON_NAME] 3-Pack Infused - 1.5g [PERSON_NAME]…" at bounding box center [602, 178] width 453 height 282
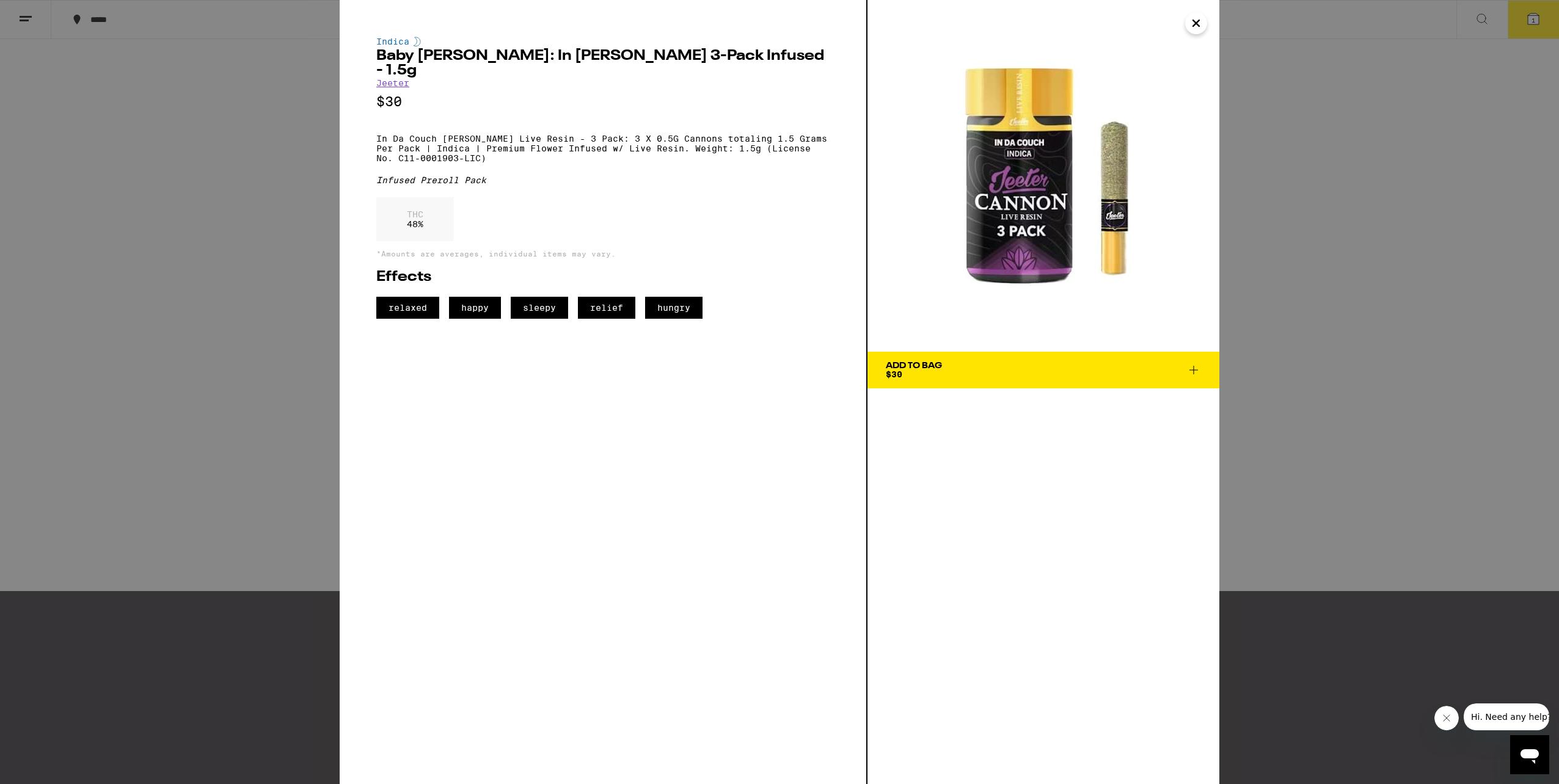
drag, startPoint x: 1193, startPoint y: 16, endPoint x: 1200, endPoint y: 22, distance: 9.2
click at [1193, 16] on icon "Close" at bounding box center [1195, 23] width 15 height 18
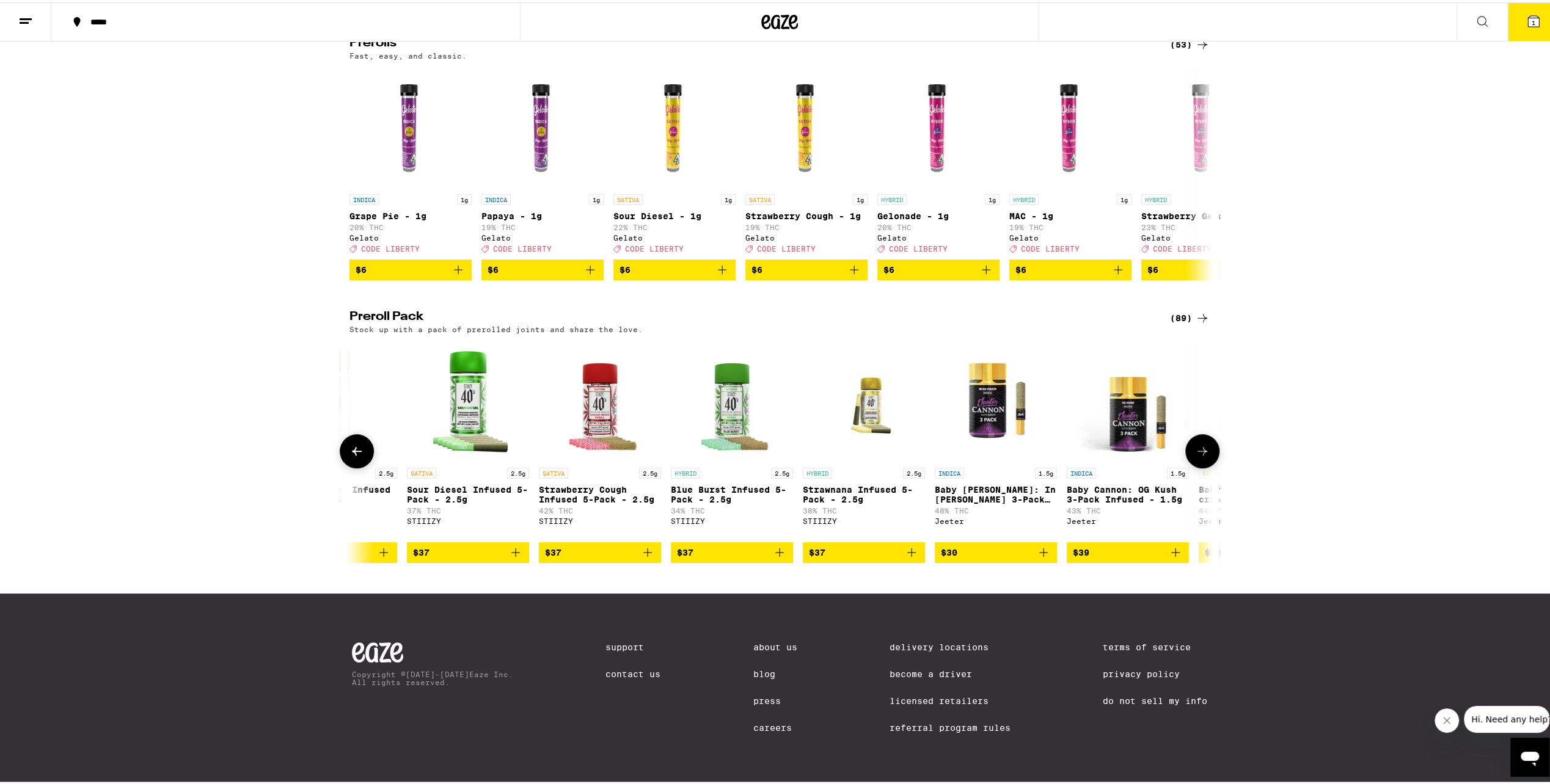
click at [985, 418] on img "Open page for Baby Cannon: In Da Couch 3-Pack Infused - 1.5g from Jeeter" at bounding box center [995, 398] width 122 height 122
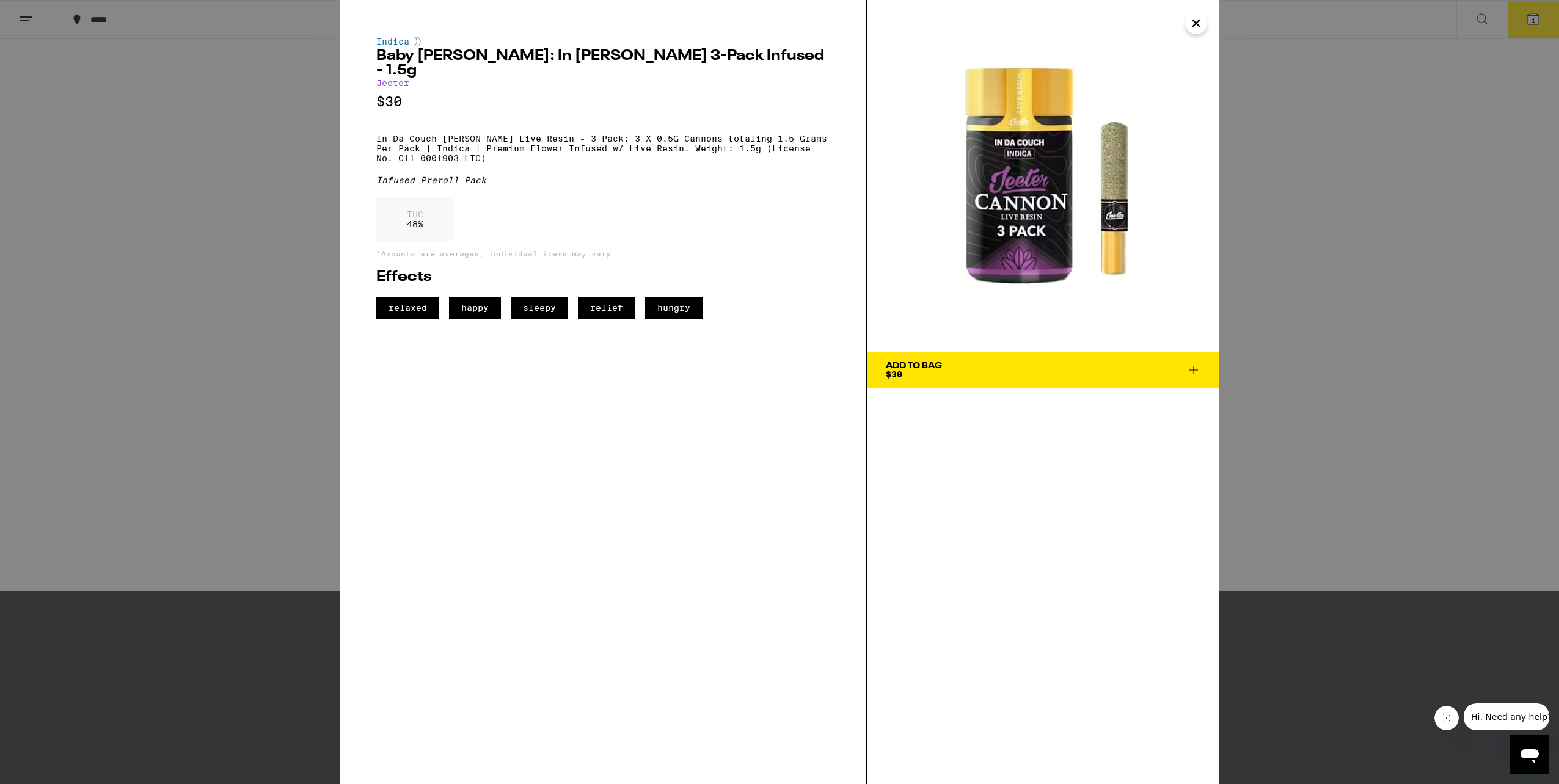
click at [1188, 23] on icon "Close" at bounding box center [1195, 23] width 15 height 18
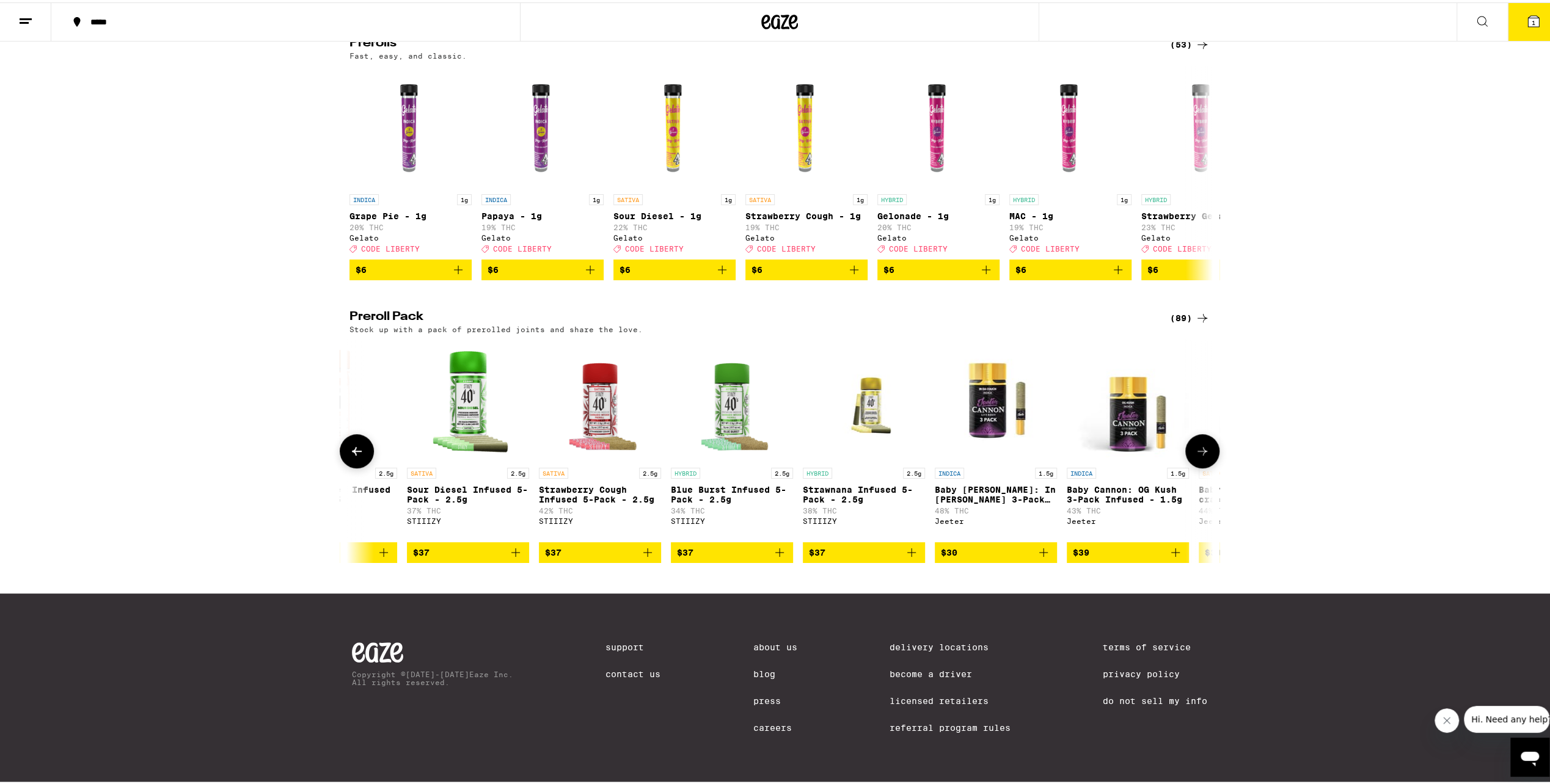
click at [1124, 421] on img "Open page for Baby Cannon: OG Kush 3-Pack Infused - 1.5g from Jeeter" at bounding box center [1127, 398] width 122 height 122
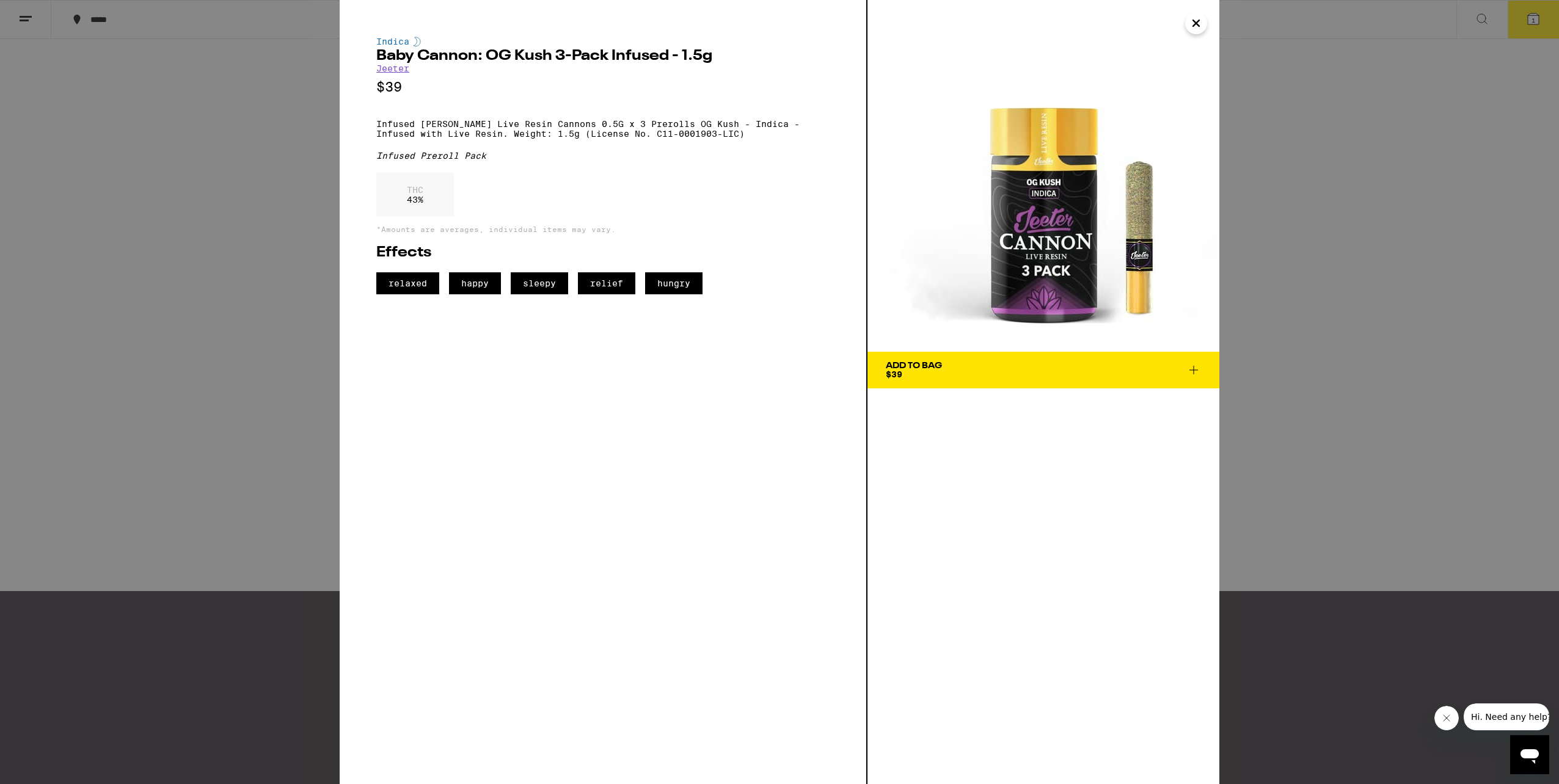
click at [1191, 26] on icon "Close" at bounding box center [1195, 23] width 15 height 18
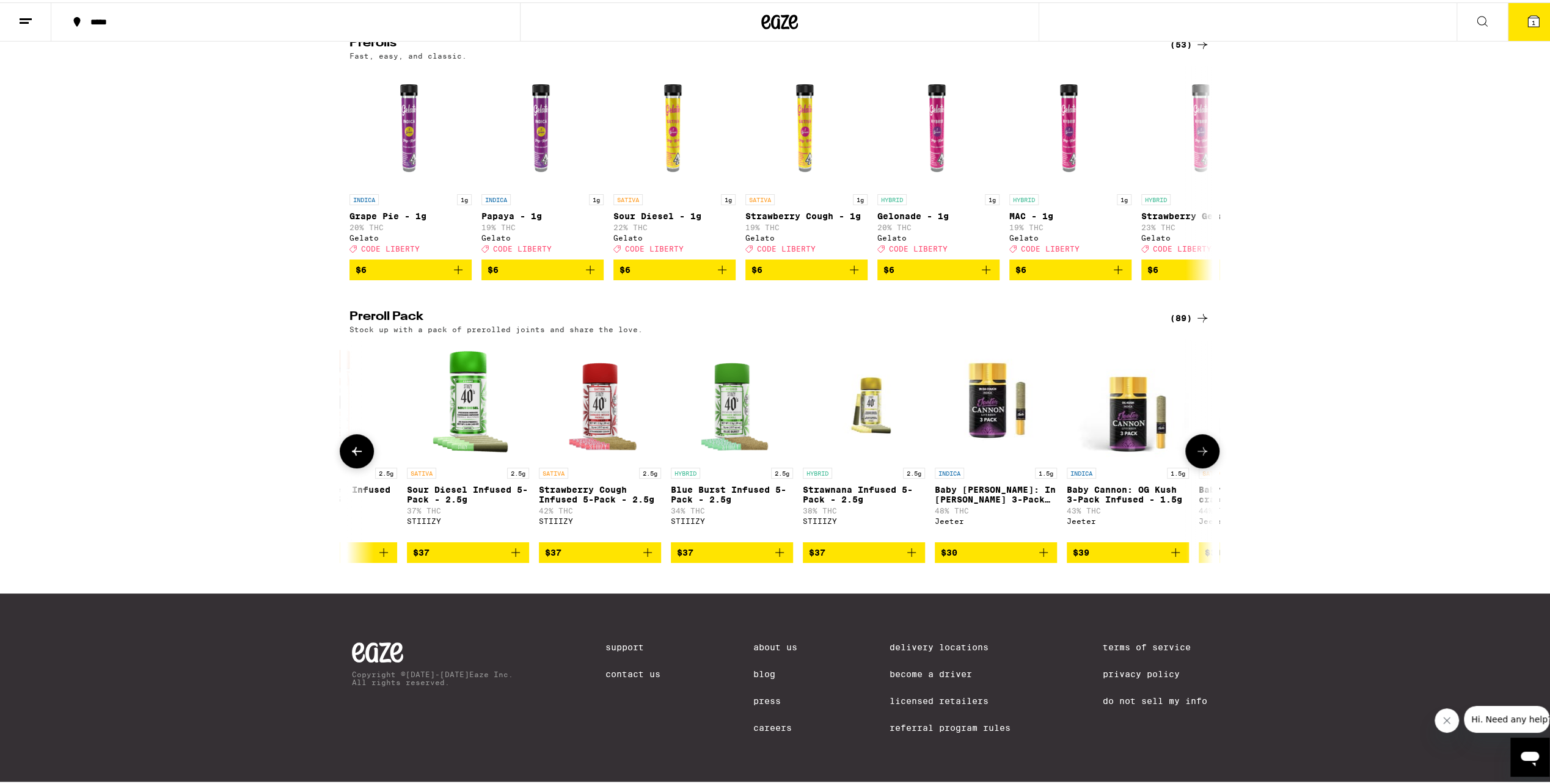
scroll to position [723, 0]
click at [749, 408] on img "Open page for Blue Burst Infused 5-Pack - 2.5g from STIIIZY" at bounding box center [731, 398] width 122 height 122
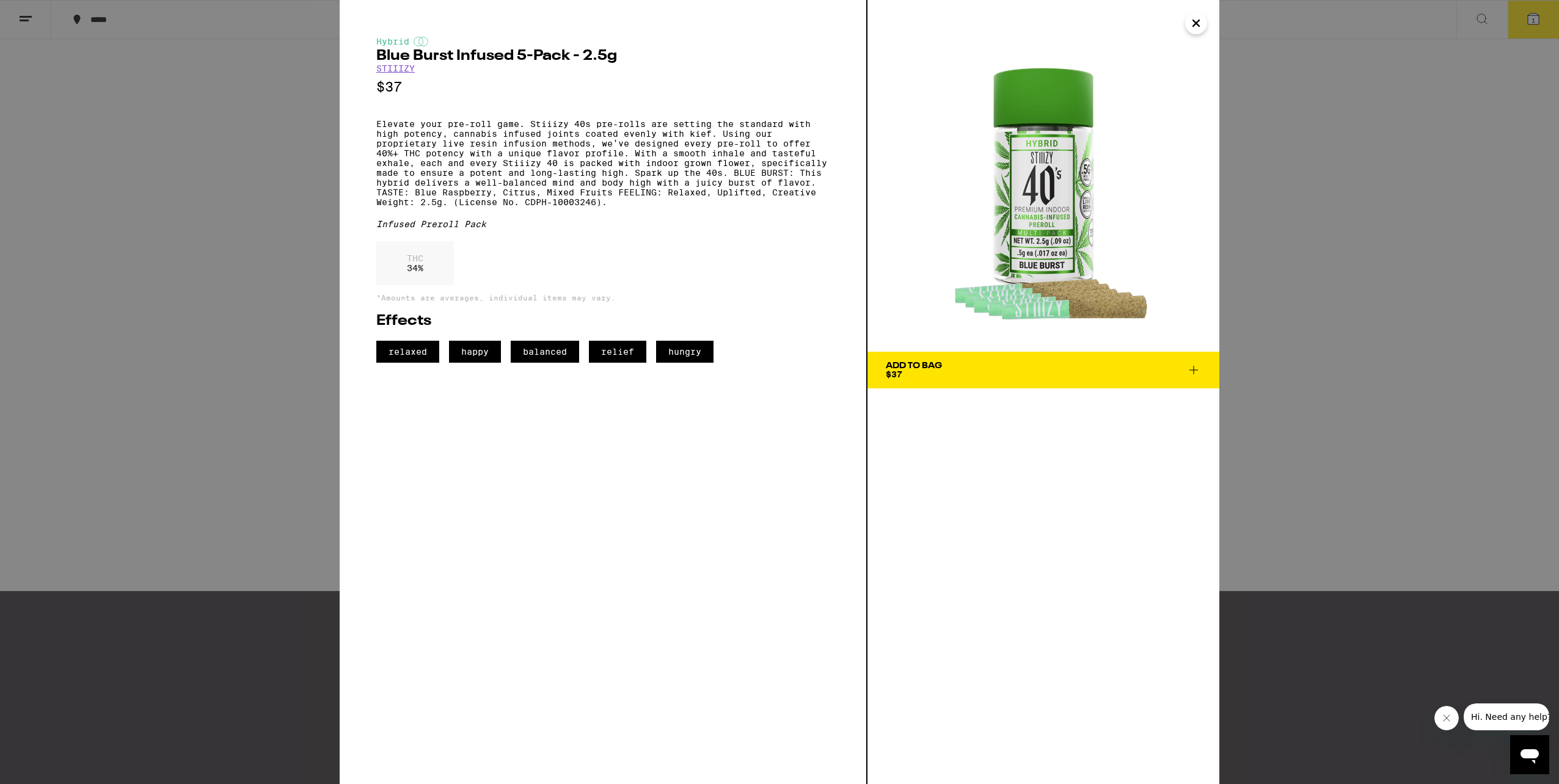
click at [1188, 23] on button "Close" at bounding box center [1196, 24] width 22 height 22
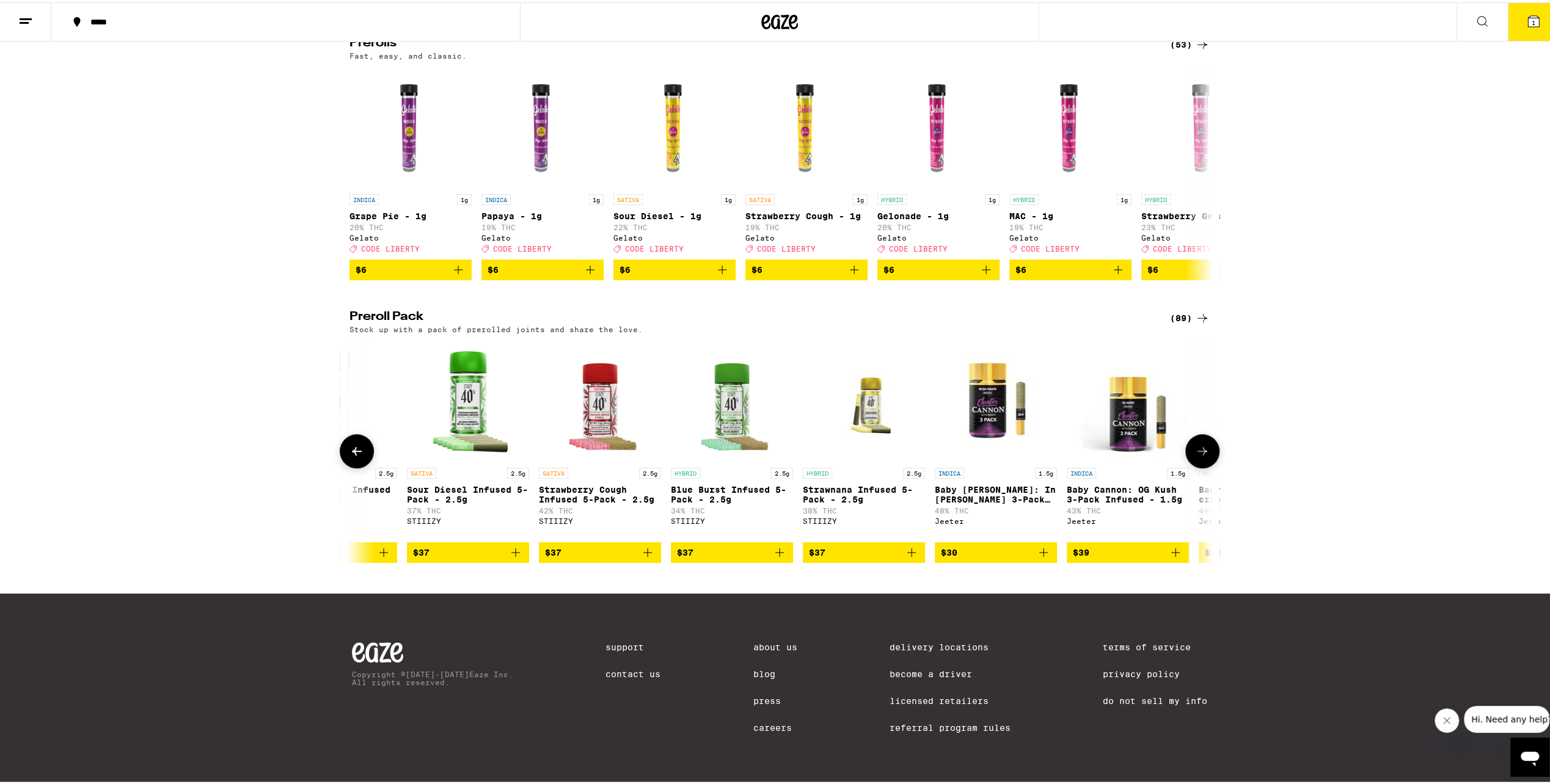
click at [577, 397] on img "Open page for Strawberry Cough Infused 5-Pack - 2.5g from STIIIZY" at bounding box center [599, 398] width 122 height 122
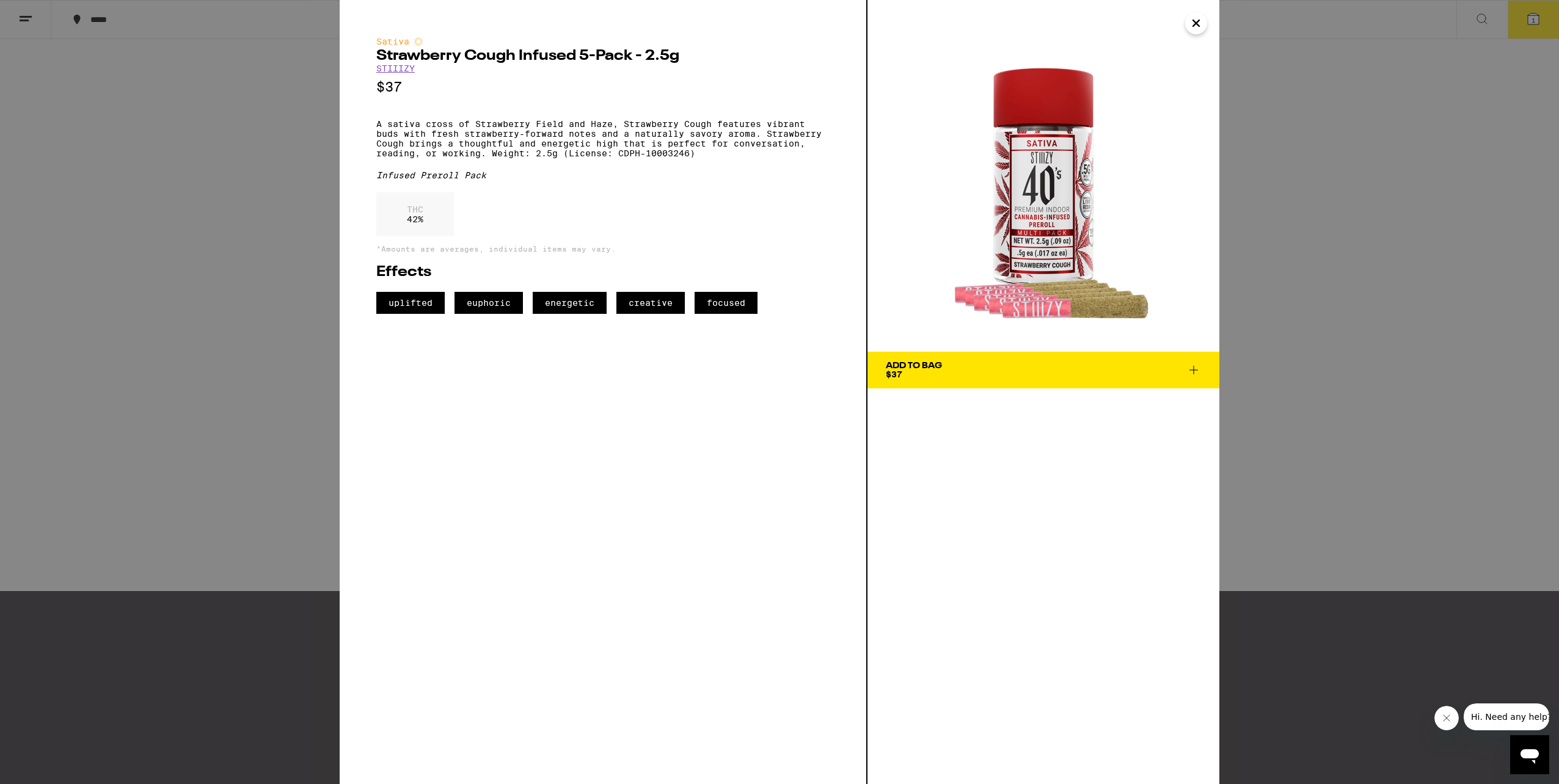
click at [1201, 21] on icon "Close" at bounding box center [1195, 23] width 15 height 18
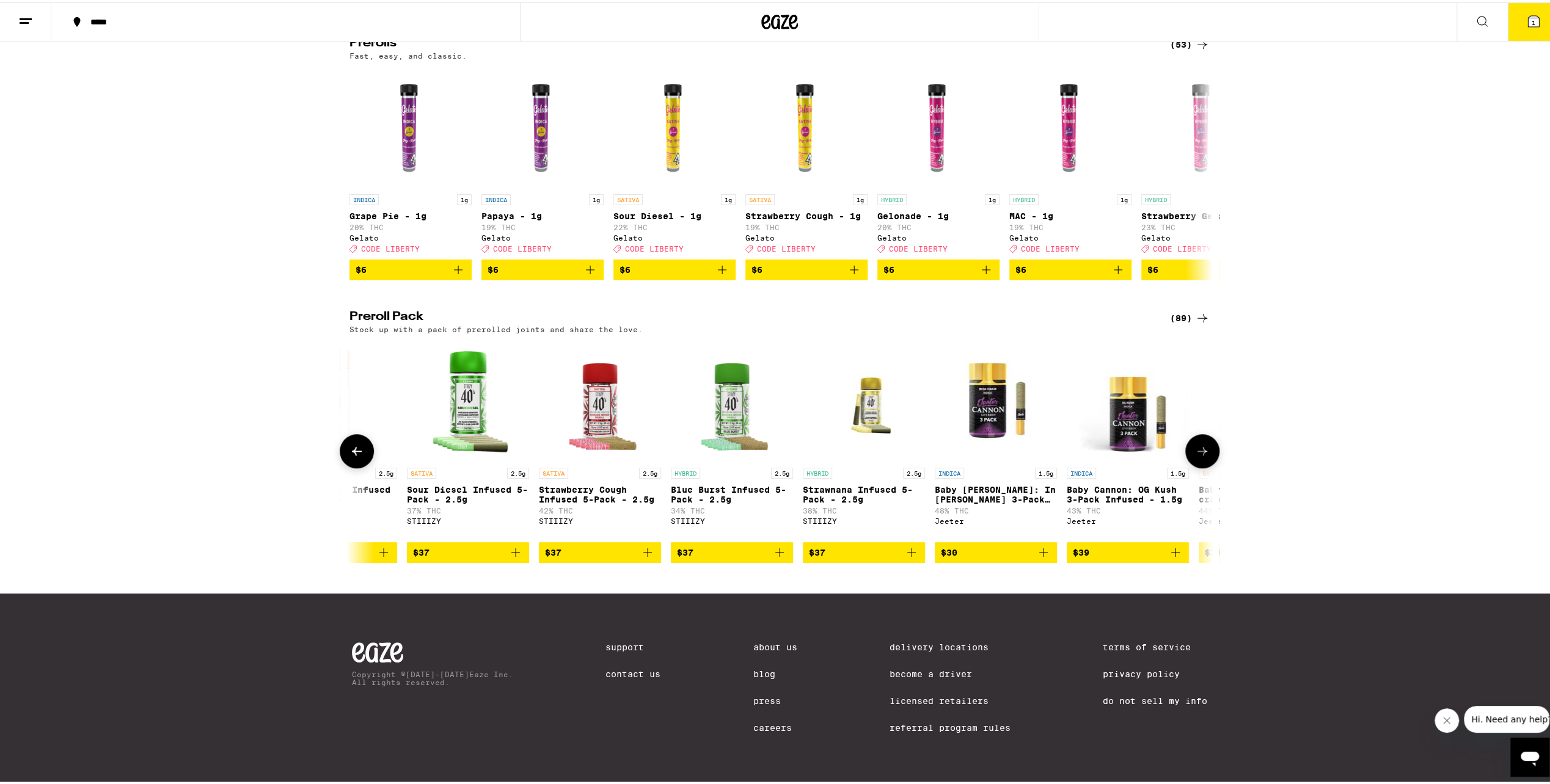
click at [449, 379] on img "Open page for Sour Diesel Infused 5-Pack - 2.5g from STIIIZY" at bounding box center [468, 398] width 122 height 122
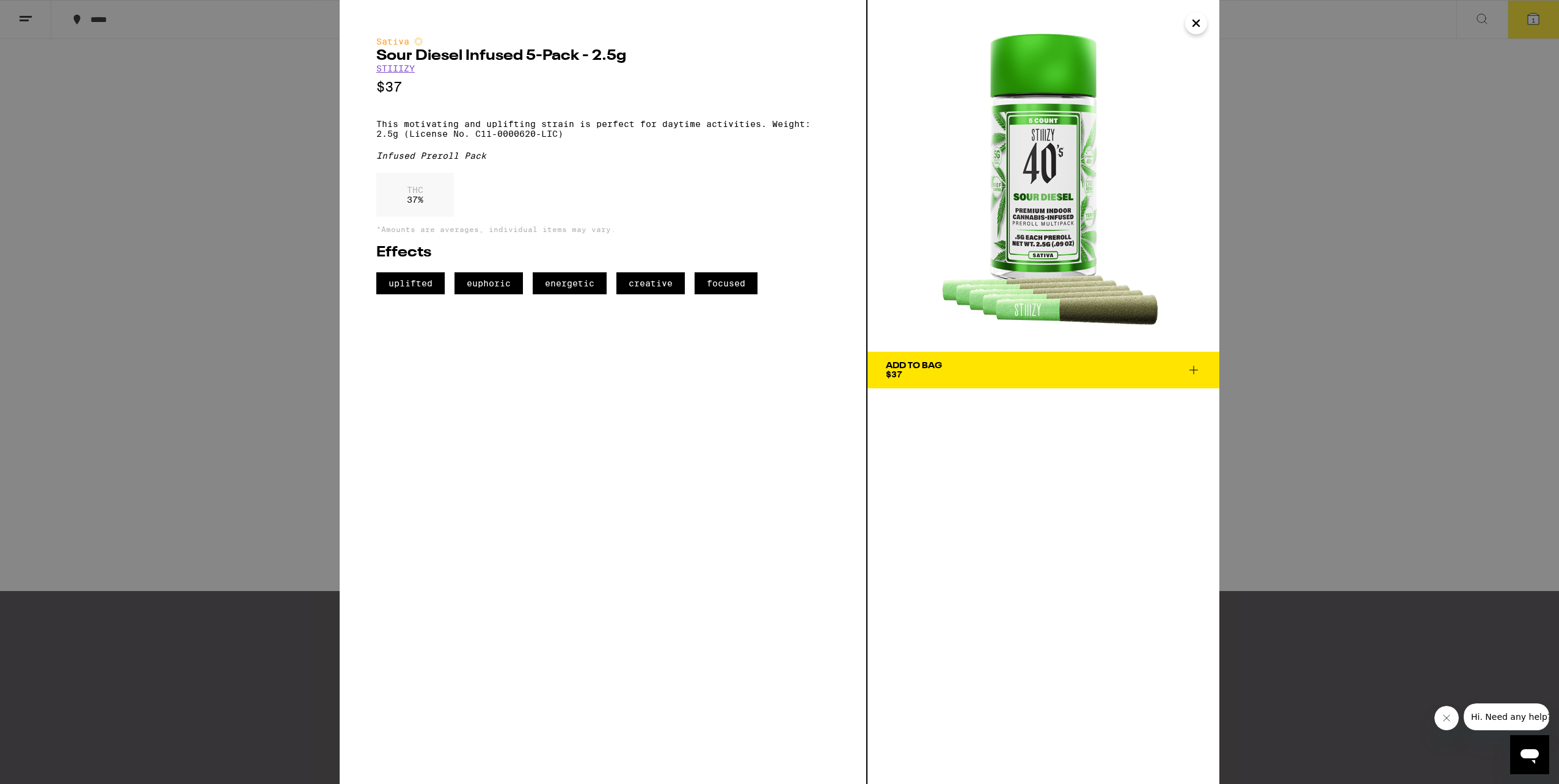
click at [1193, 21] on icon "Close" at bounding box center [1195, 23] width 15 height 18
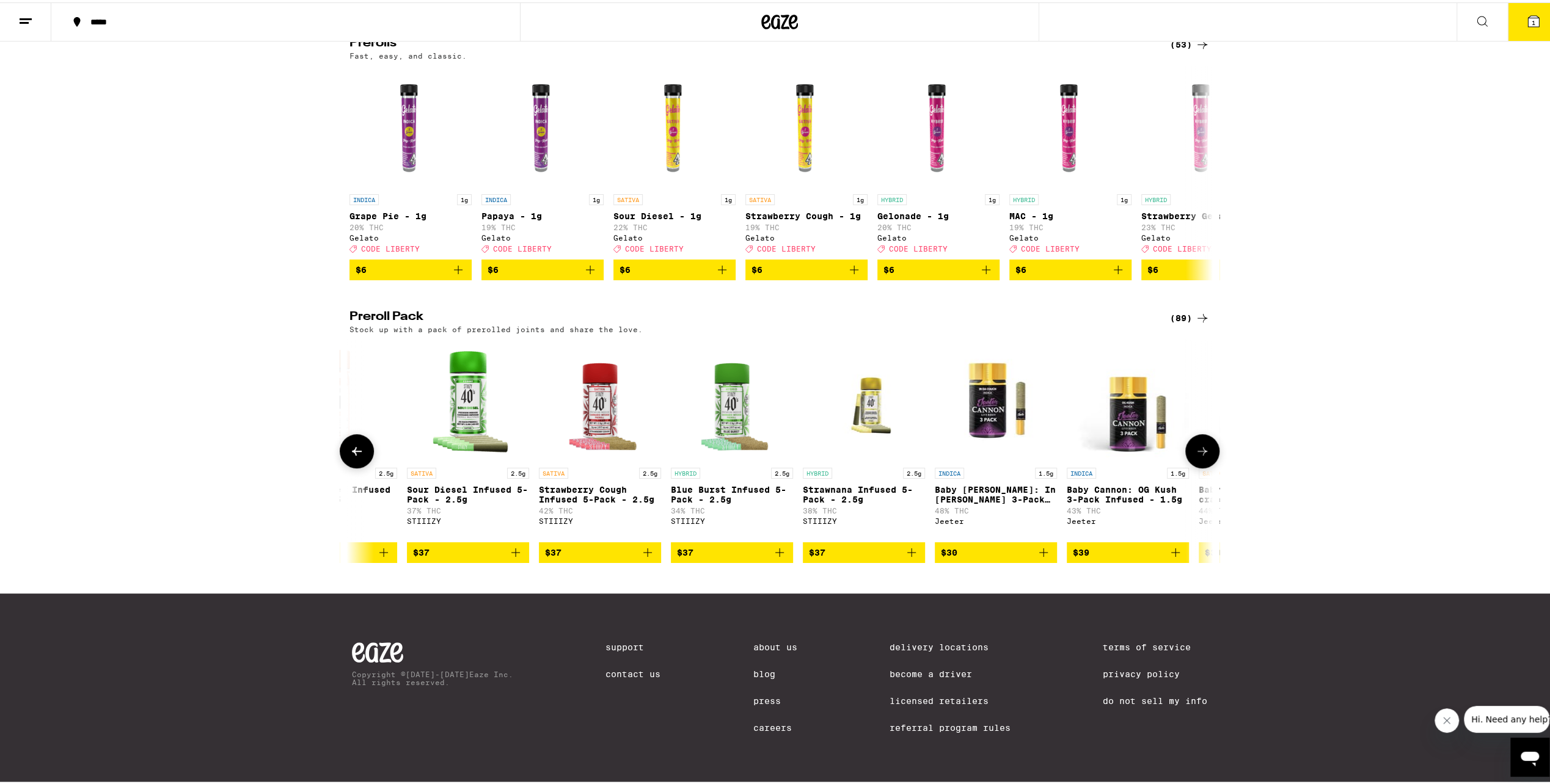
click at [350, 442] on icon at bounding box center [357, 448] width 15 height 15
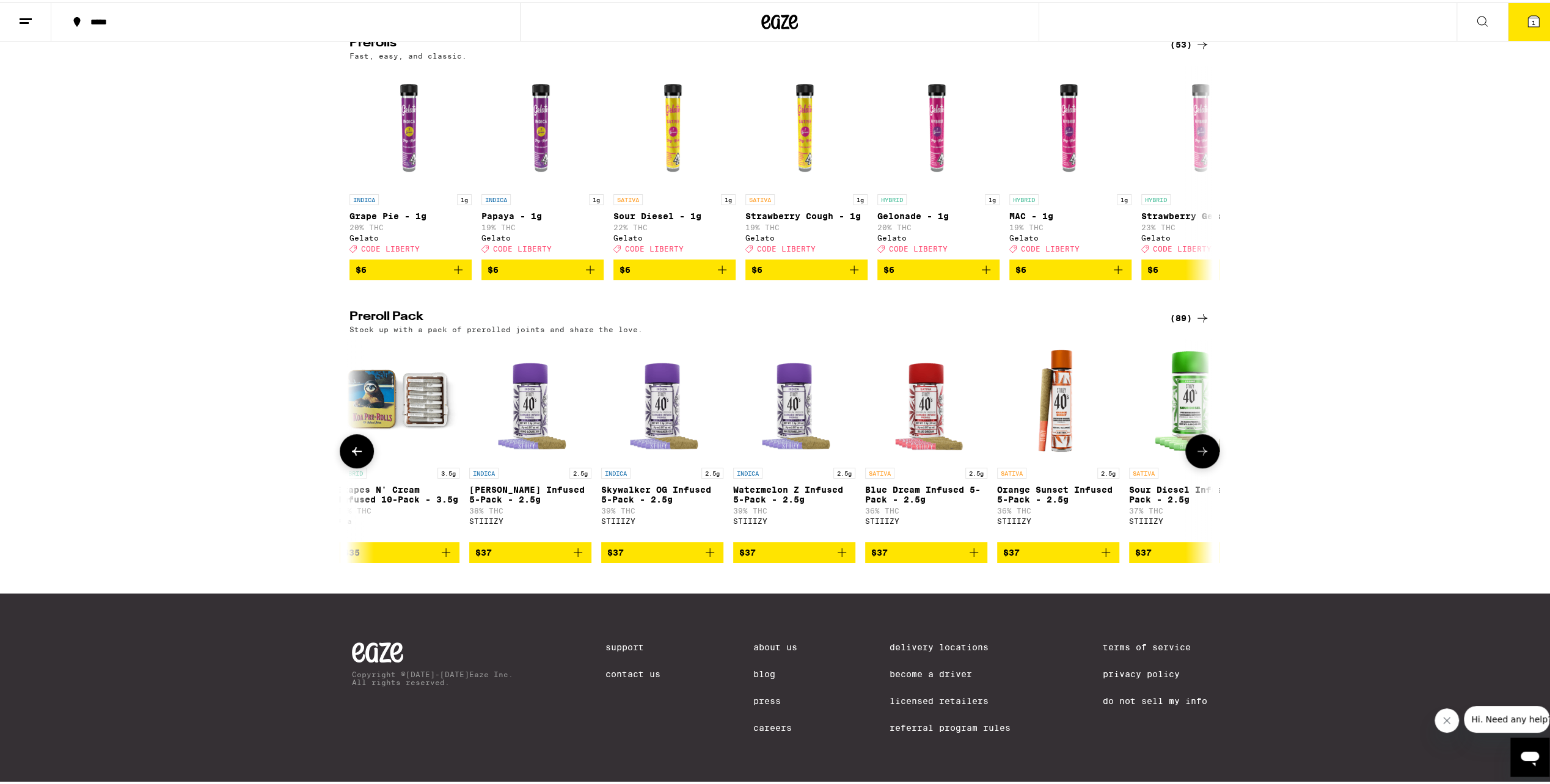
scroll to position [0, 4361]
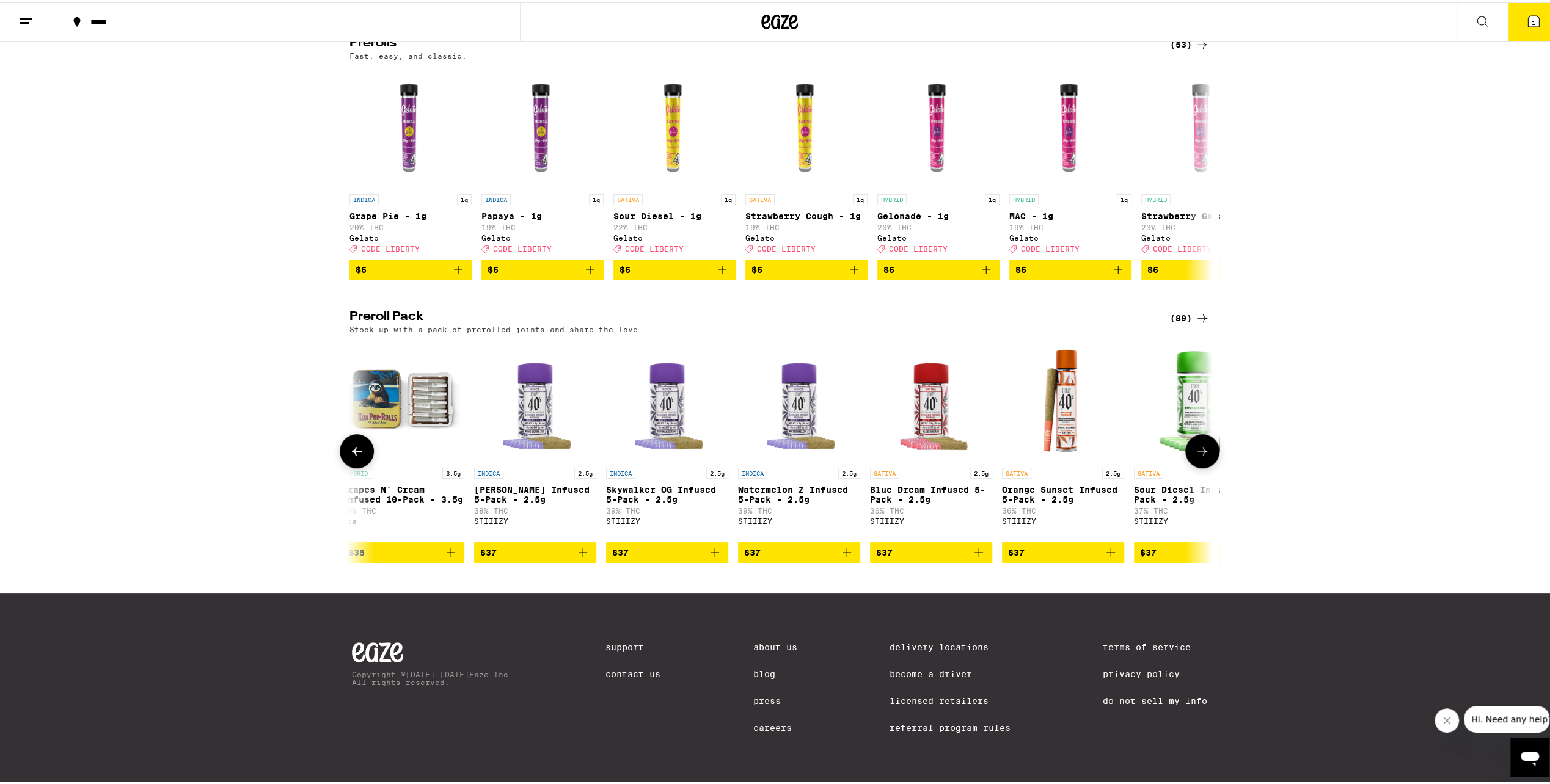
click at [1165, 398] on img "Open page for Sour Diesel Infused 5-Pack - 2.5g from STIIIZY" at bounding box center [1195, 398] width 122 height 122
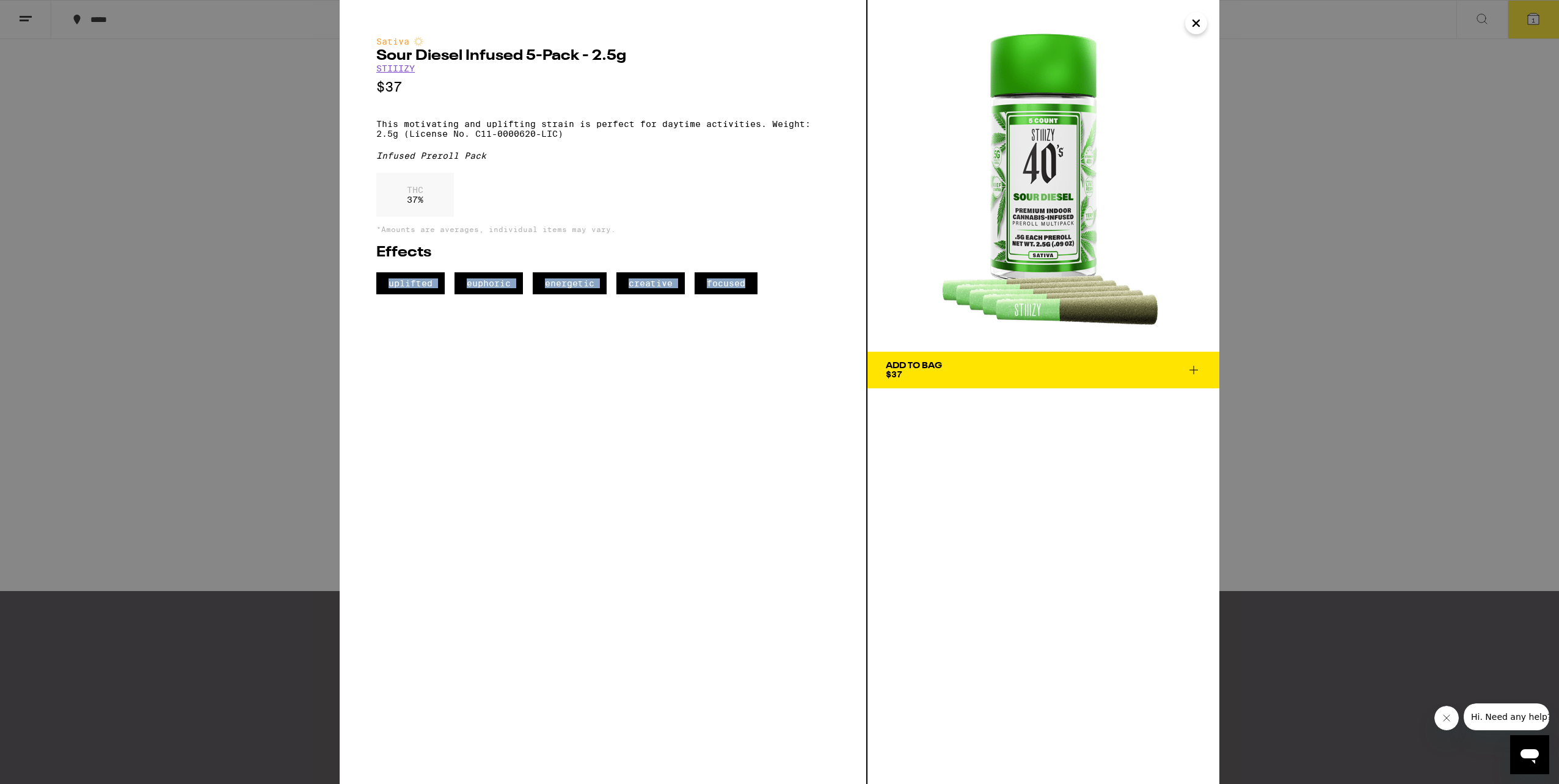
drag, startPoint x: 389, startPoint y: 299, endPoint x: 786, endPoint y: 310, distance: 397.2
click at [786, 294] on div "uplifted euphoric energetic creative focused" at bounding box center [602, 283] width 453 height 22
click at [1192, 22] on icon "Close" at bounding box center [1195, 23] width 15 height 18
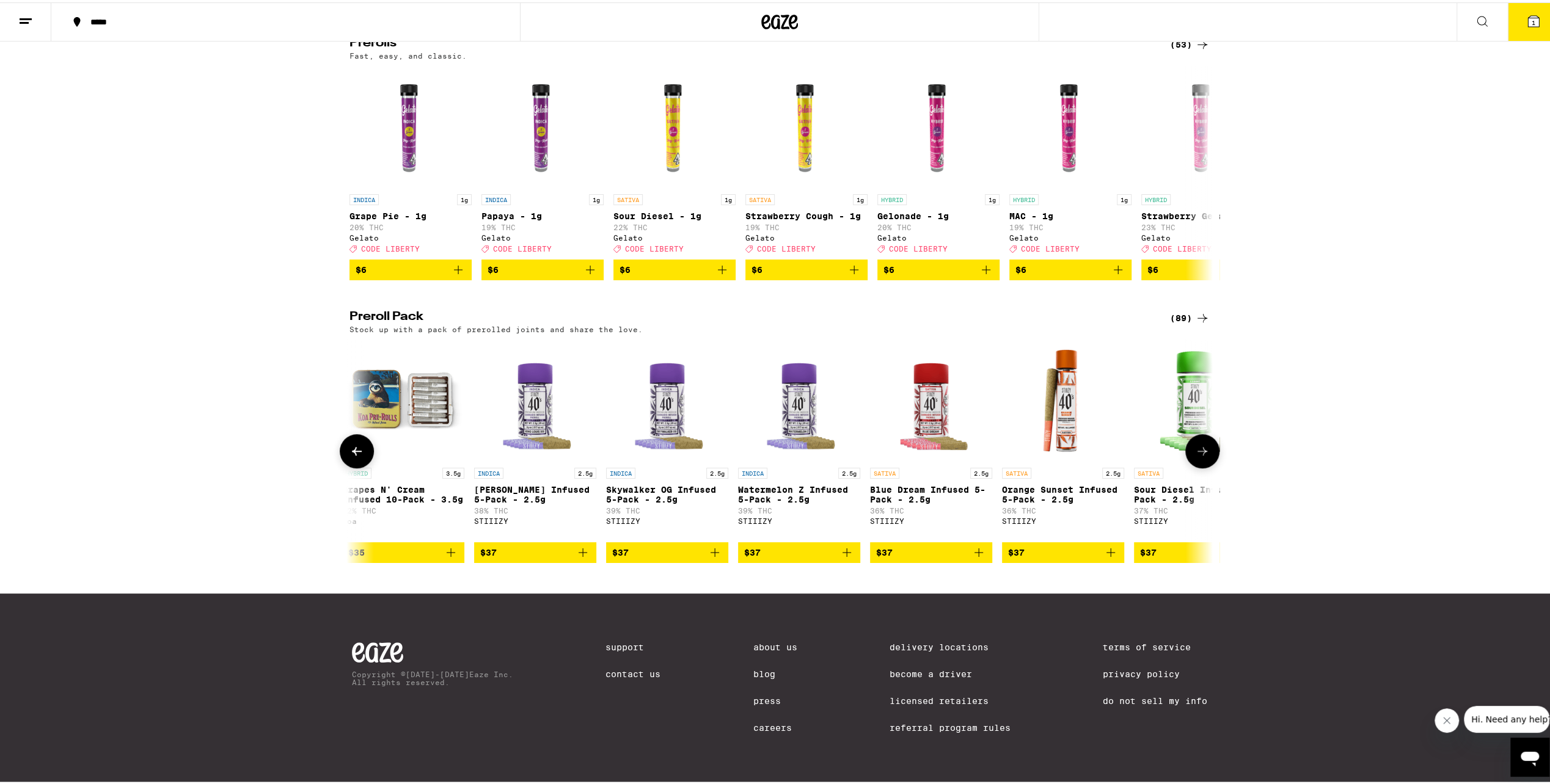
scroll to position [663, 0]
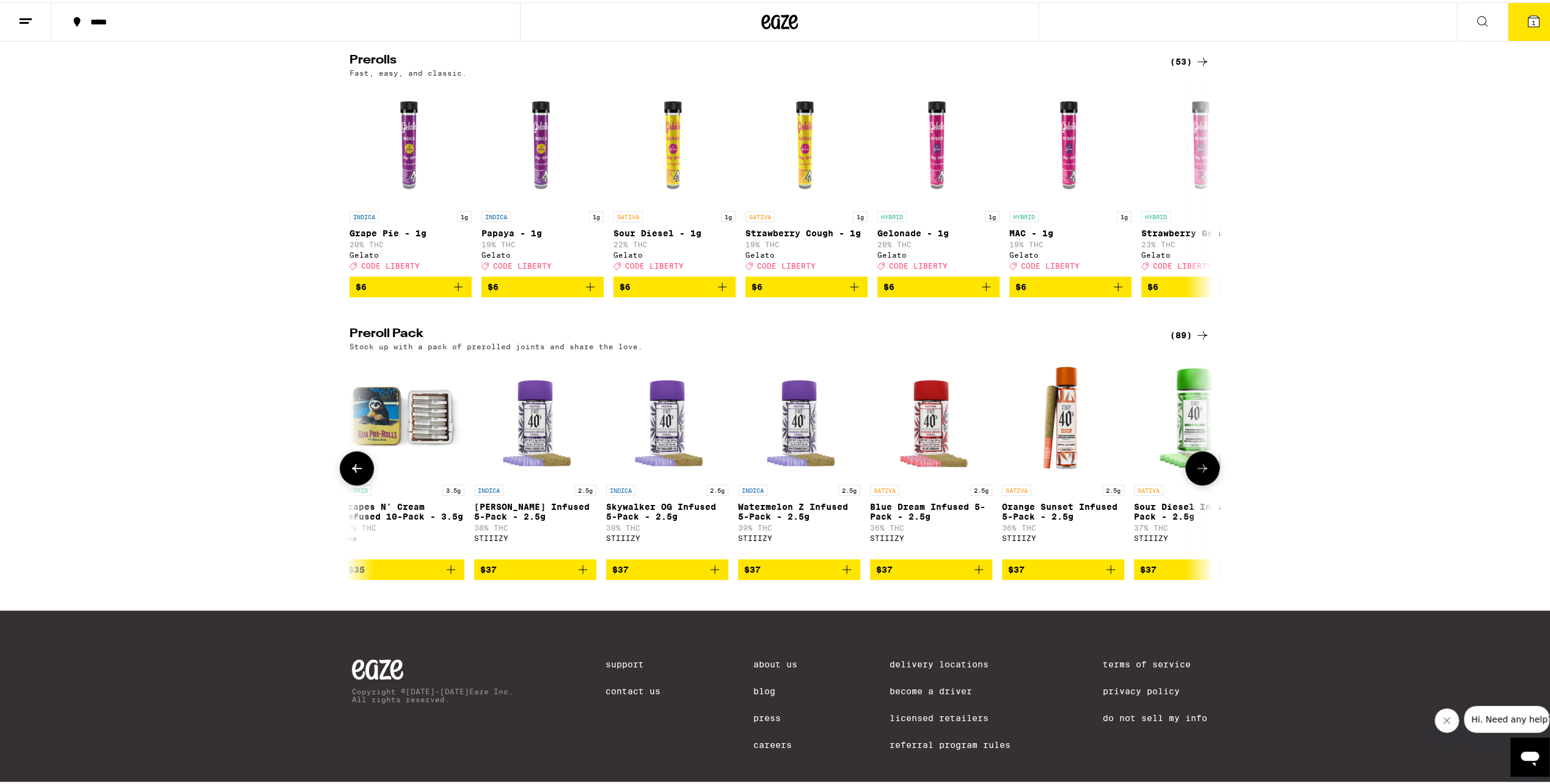
click at [369, 483] on div at bounding box center [357, 465] width 34 height 34
drag, startPoint x: 365, startPoint y: 495, endPoint x: 379, endPoint y: 492, distance: 14.3
click at [366, 483] on button at bounding box center [357, 465] width 34 height 34
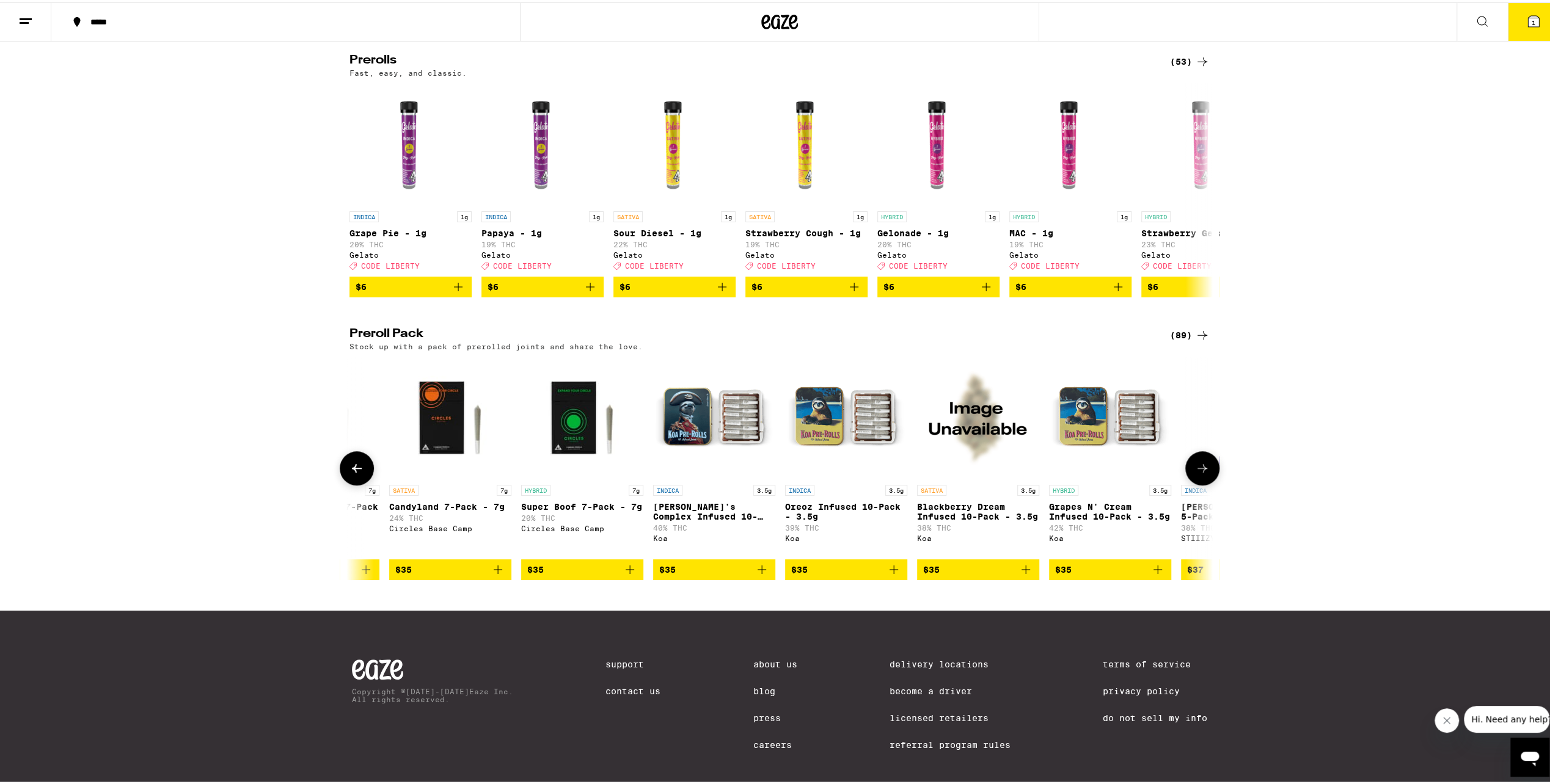
scroll to position [0, 3635]
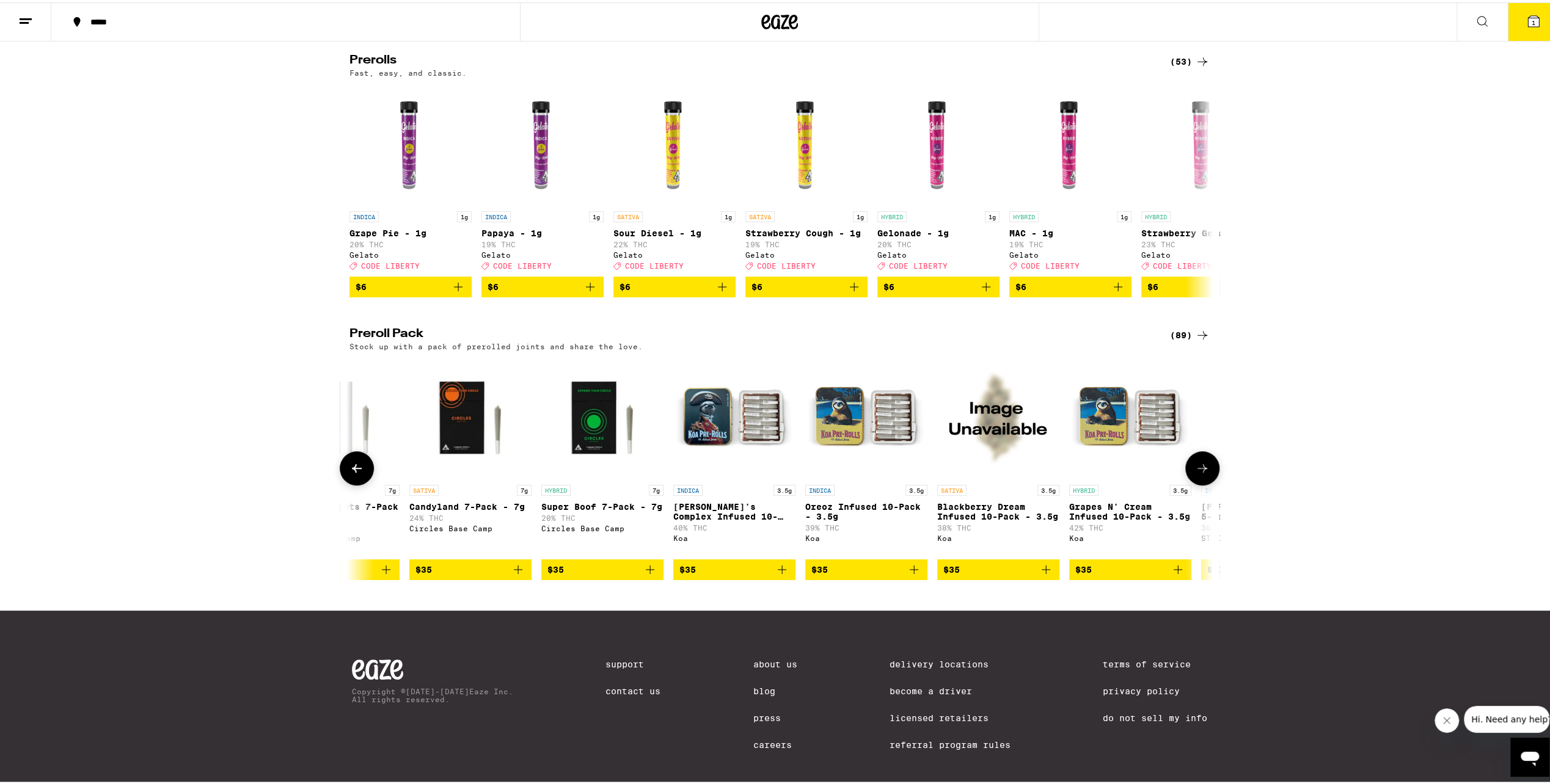
click at [360, 483] on button at bounding box center [357, 465] width 34 height 34
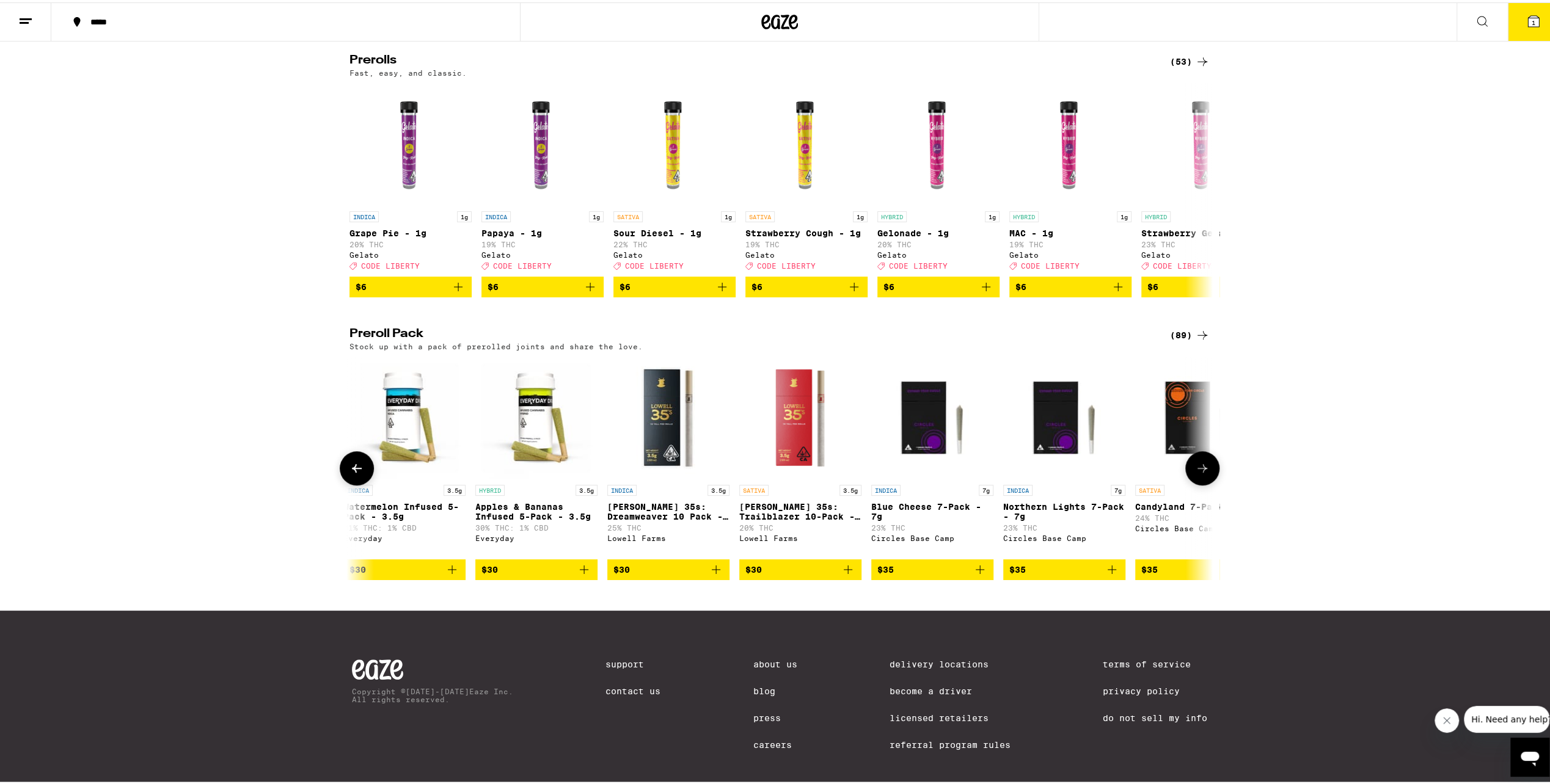
scroll to position [0, 2907]
click at [357, 483] on button at bounding box center [357, 465] width 34 height 34
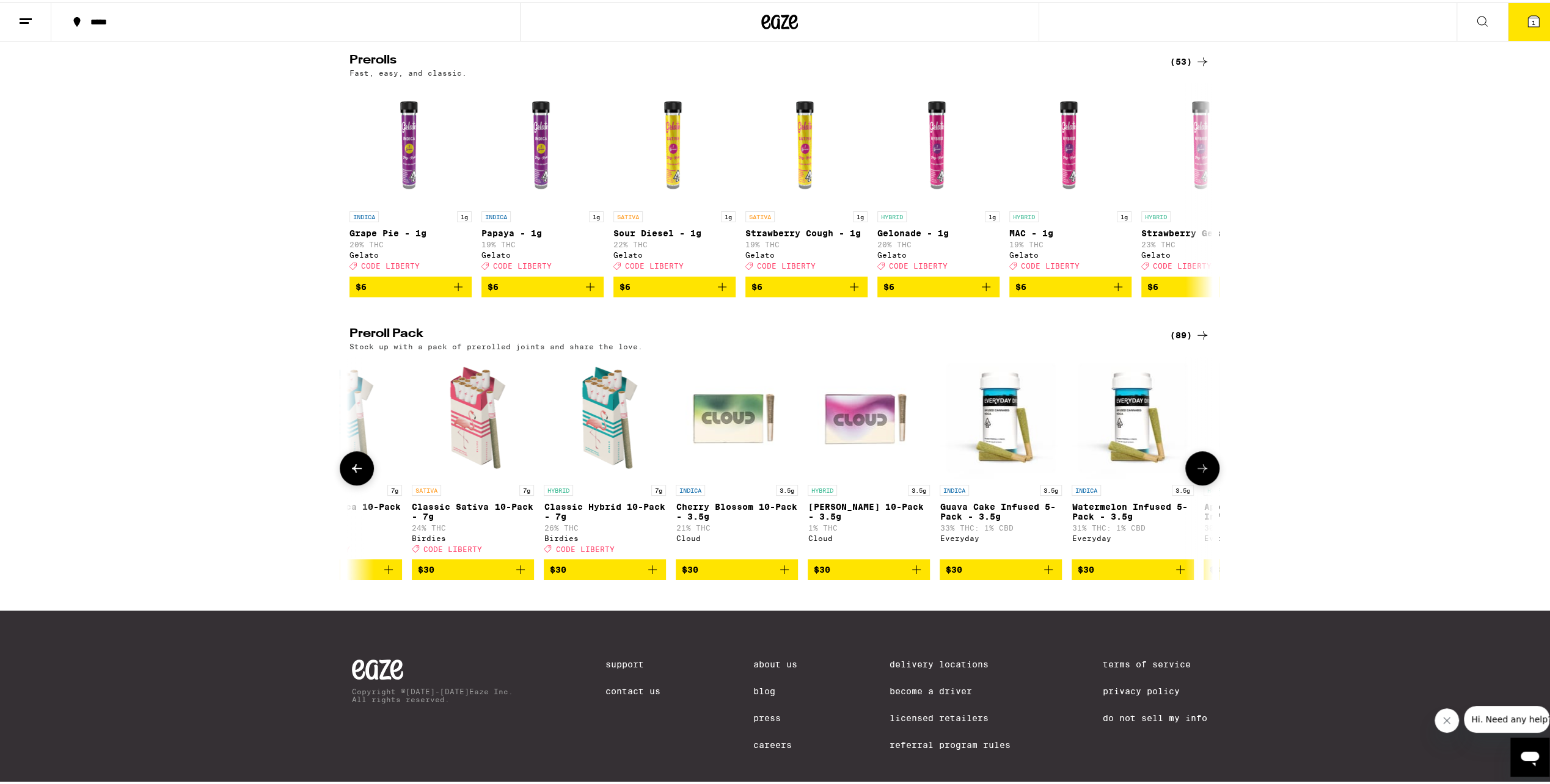
click at [362, 483] on button at bounding box center [357, 465] width 34 height 34
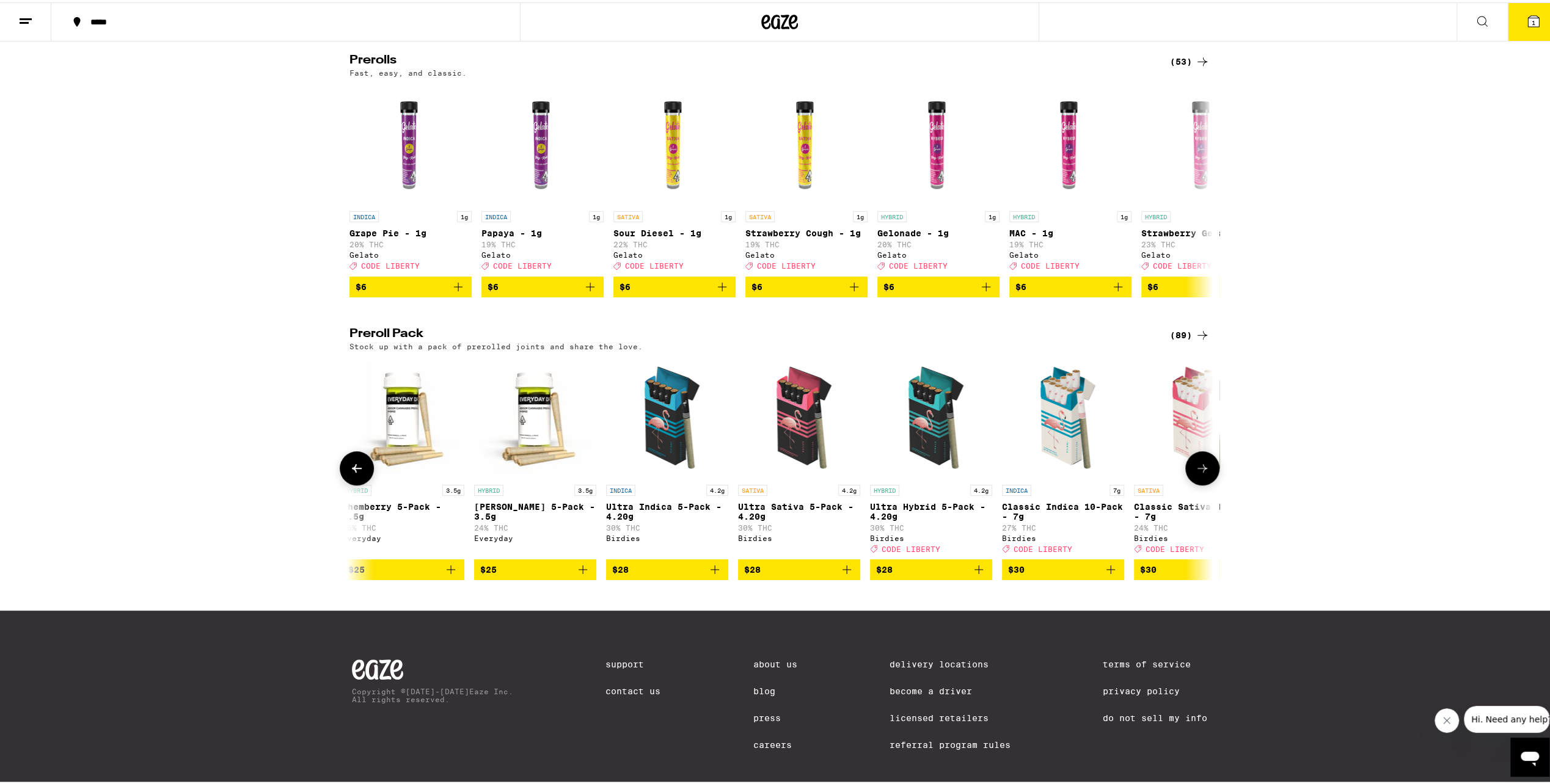
scroll to position [0, 1454]
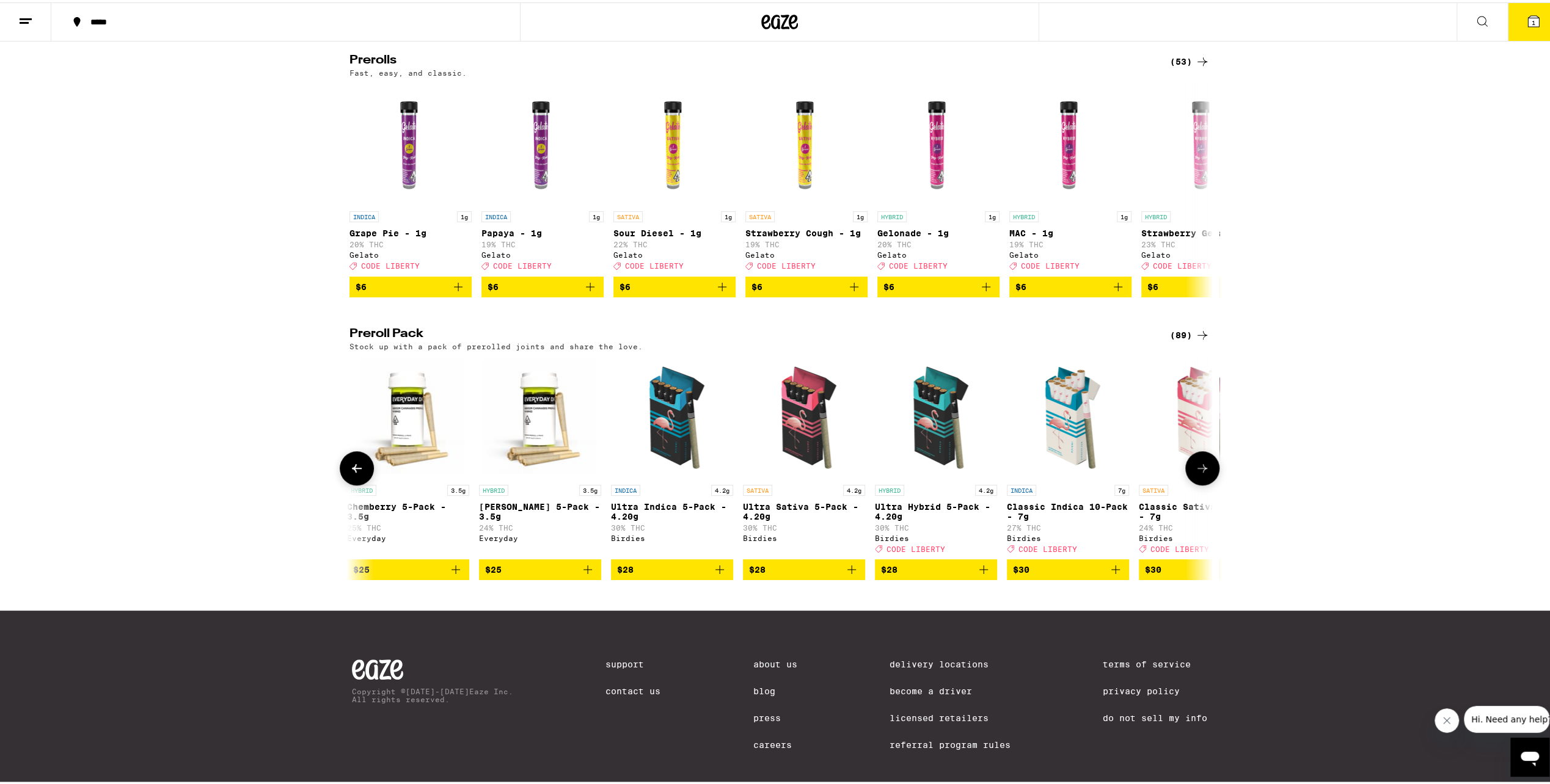
click at [340, 483] on div at bounding box center [357, 465] width 34 height 34
click at [350, 483] on button at bounding box center [357, 465] width 34 height 34
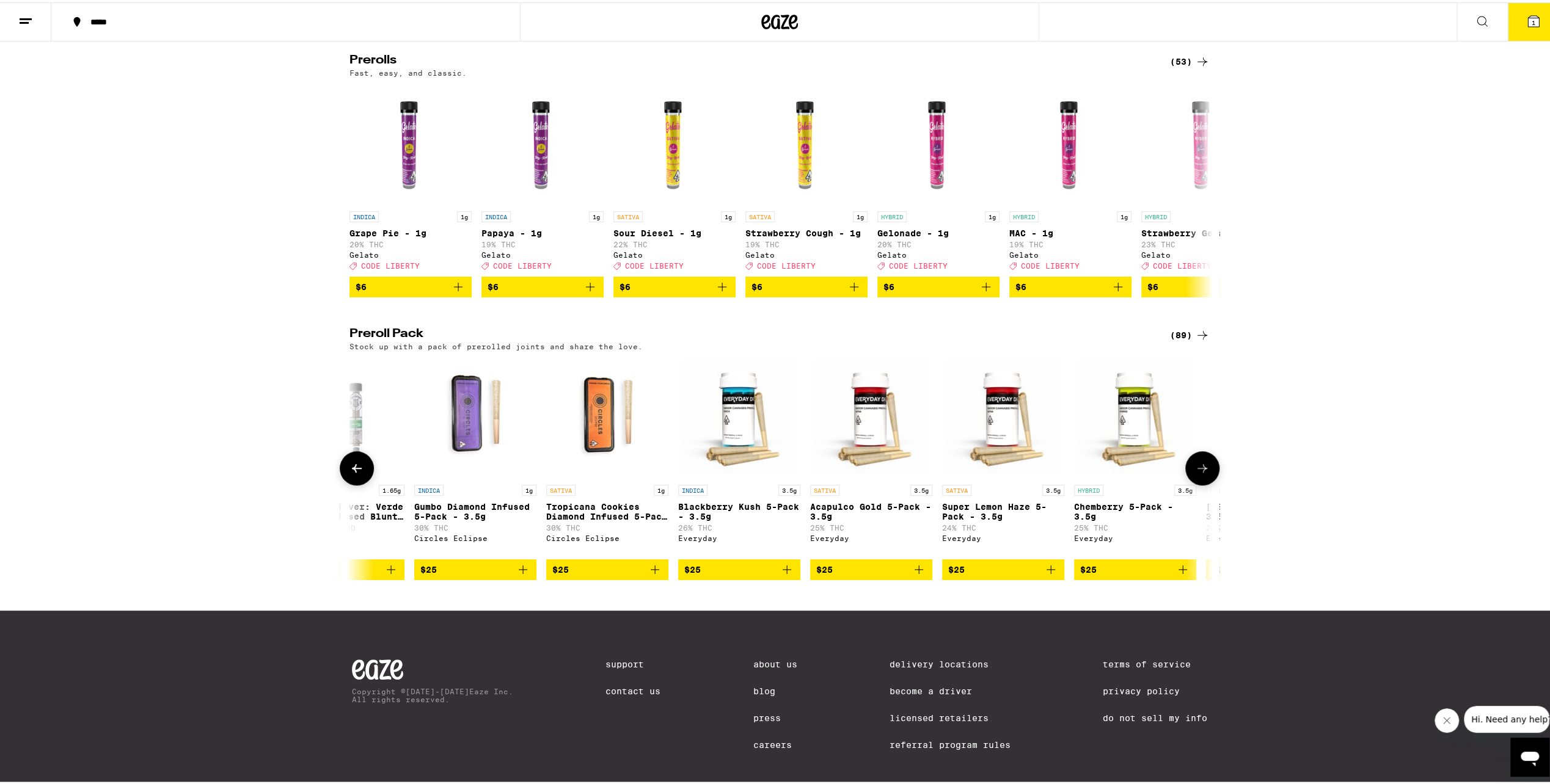
click at [353, 473] on icon at bounding box center [357, 465] width 15 height 15
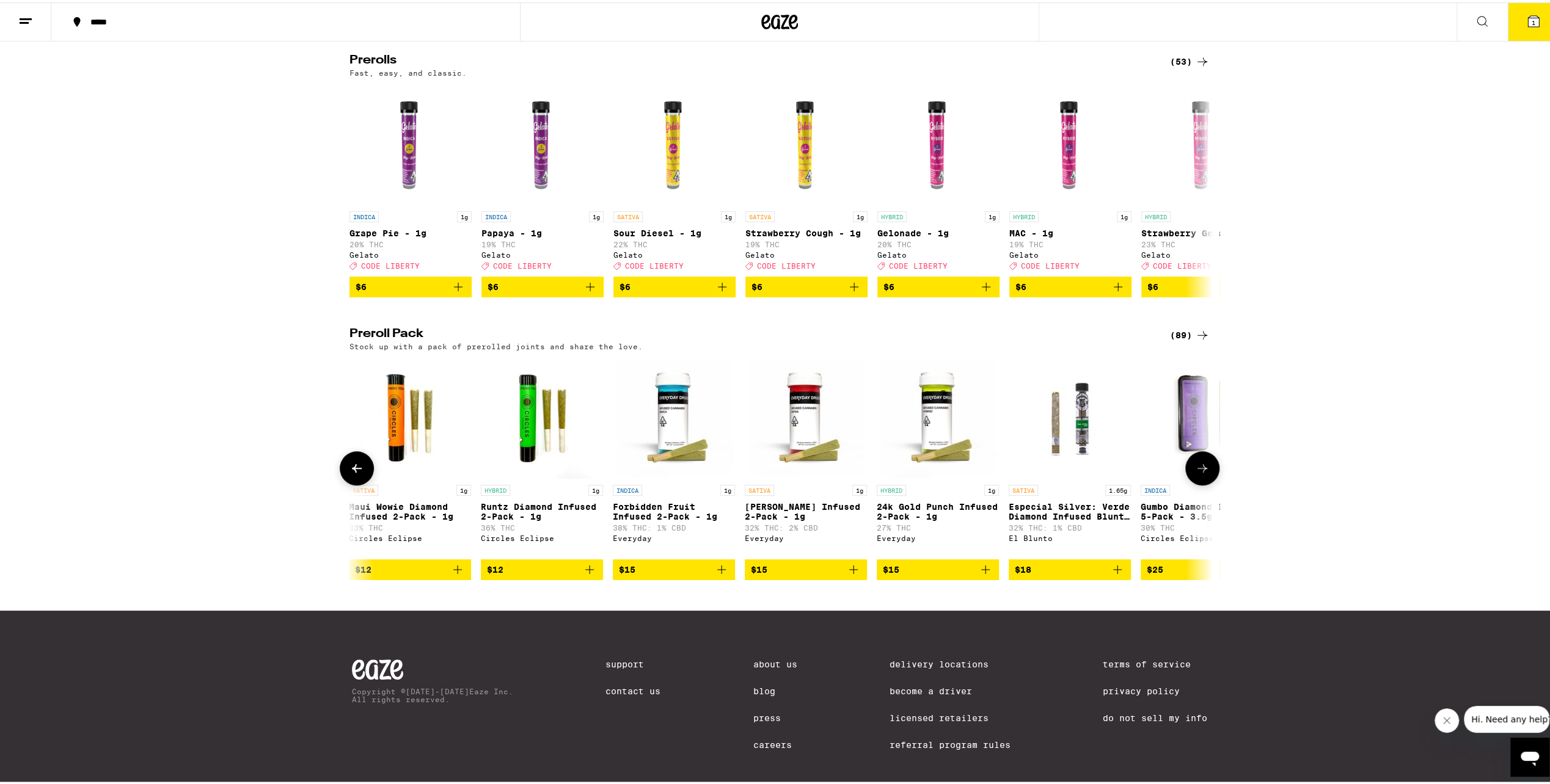
scroll to position [0, 0]
click at [1187, 483] on button at bounding box center [1202, 465] width 34 height 34
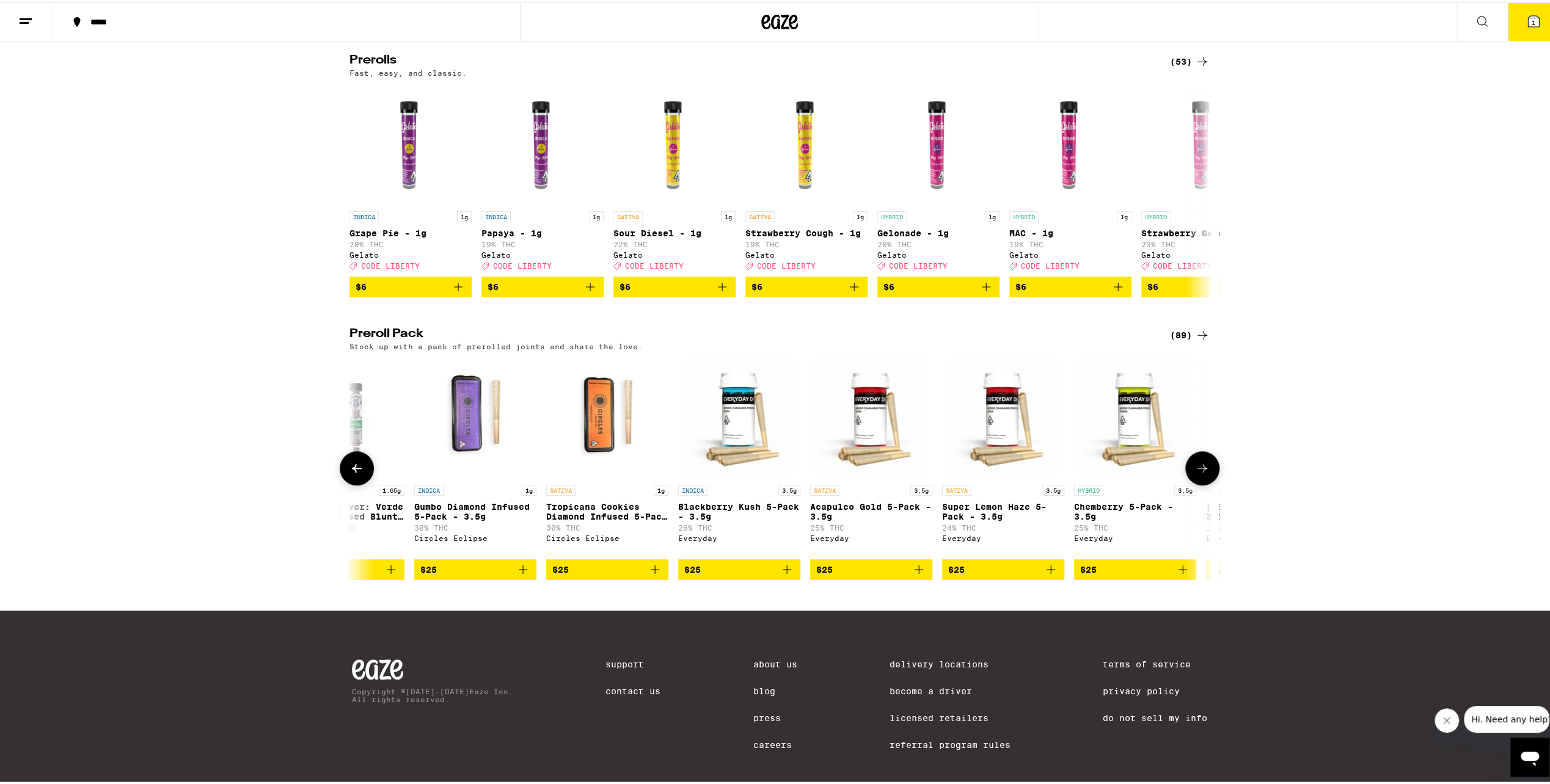
click at [1188, 483] on button at bounding box center [1202, 465] width 34 height 34
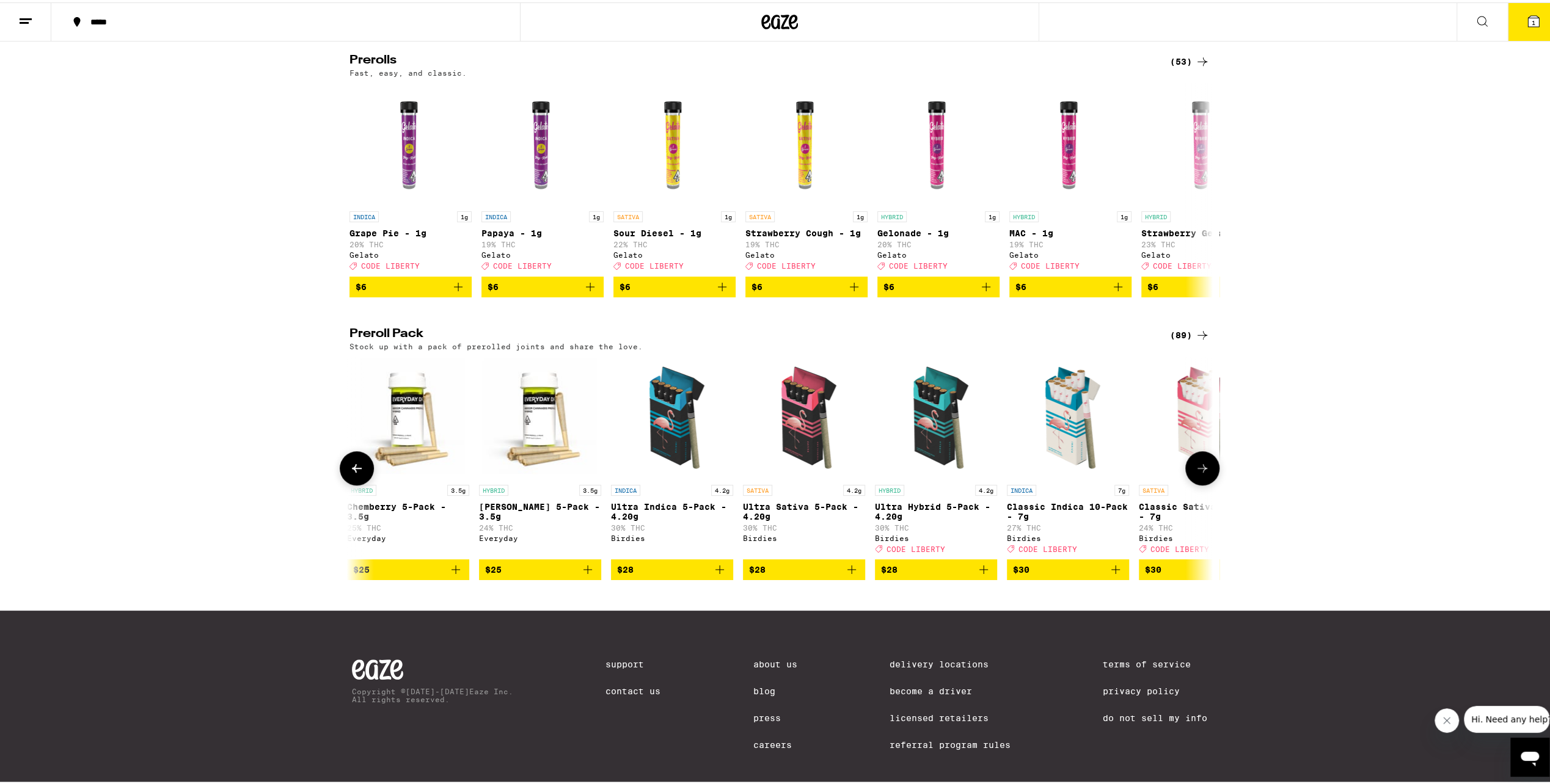
click at [1188, 483] on button at bounding box center [1202, 465] width 34 height 34
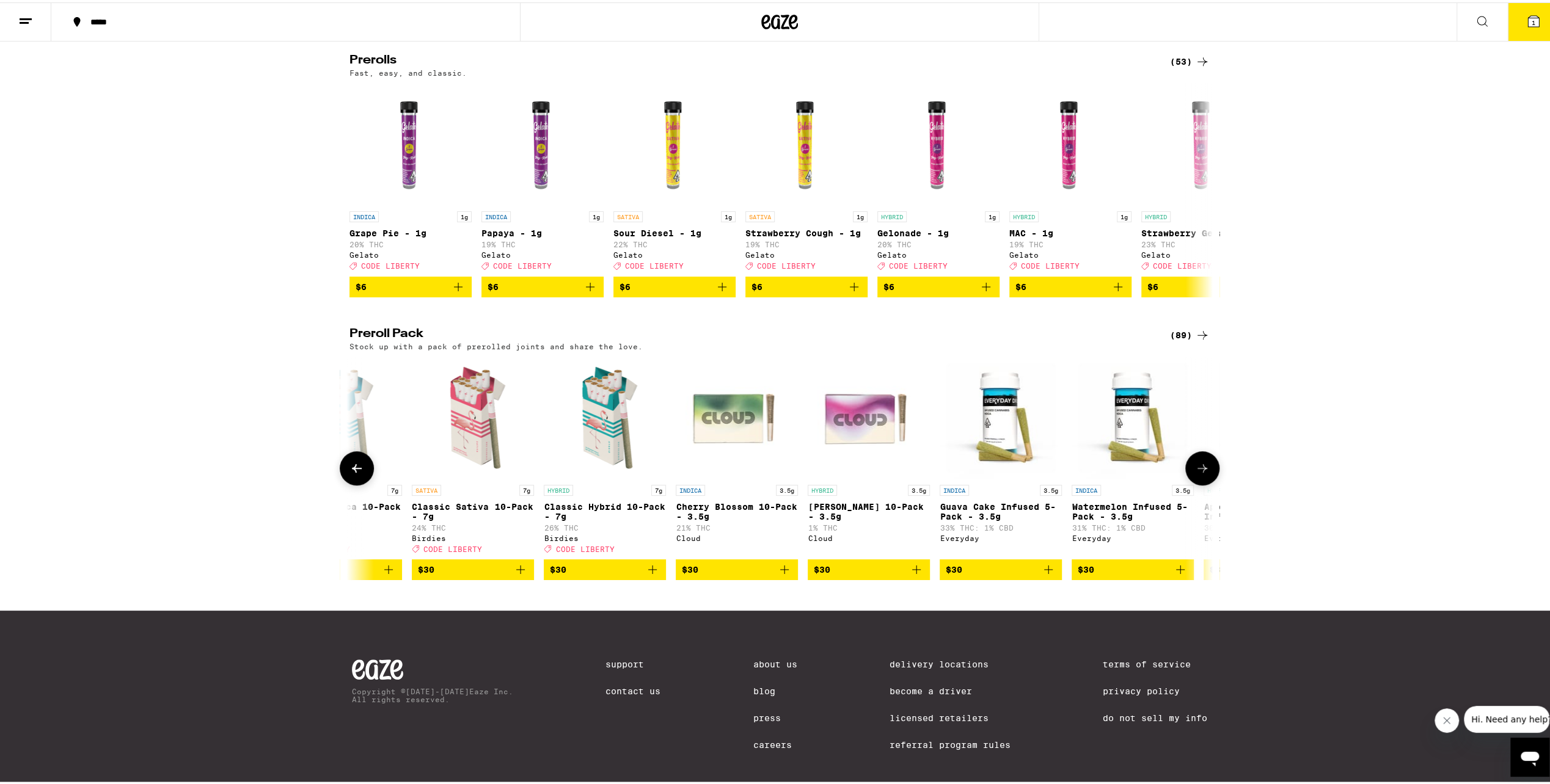
click at [1188, 483] on button at bounding box center [1202, 465] width 34 height 34
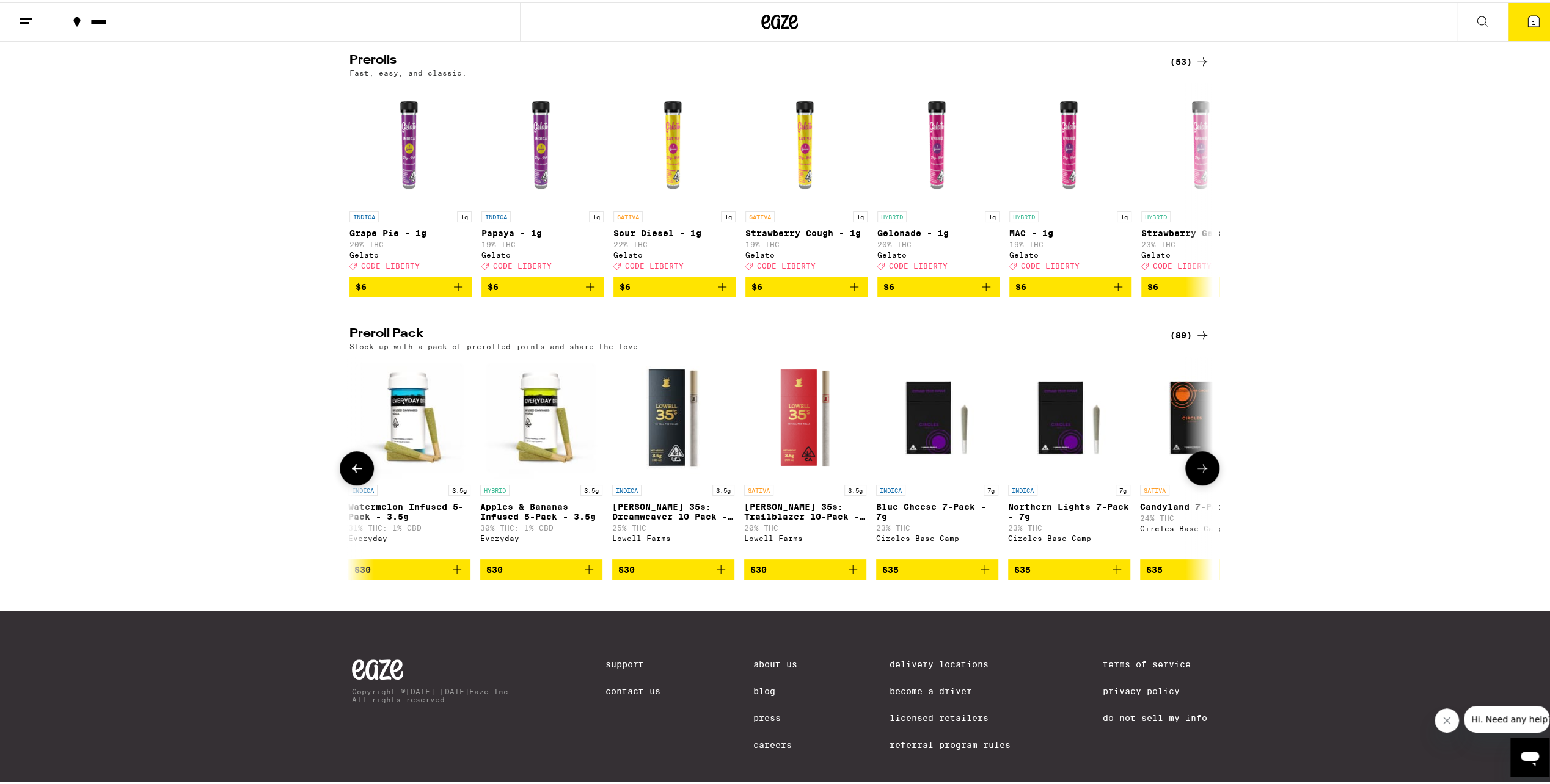
scroll to position [0, 2907]
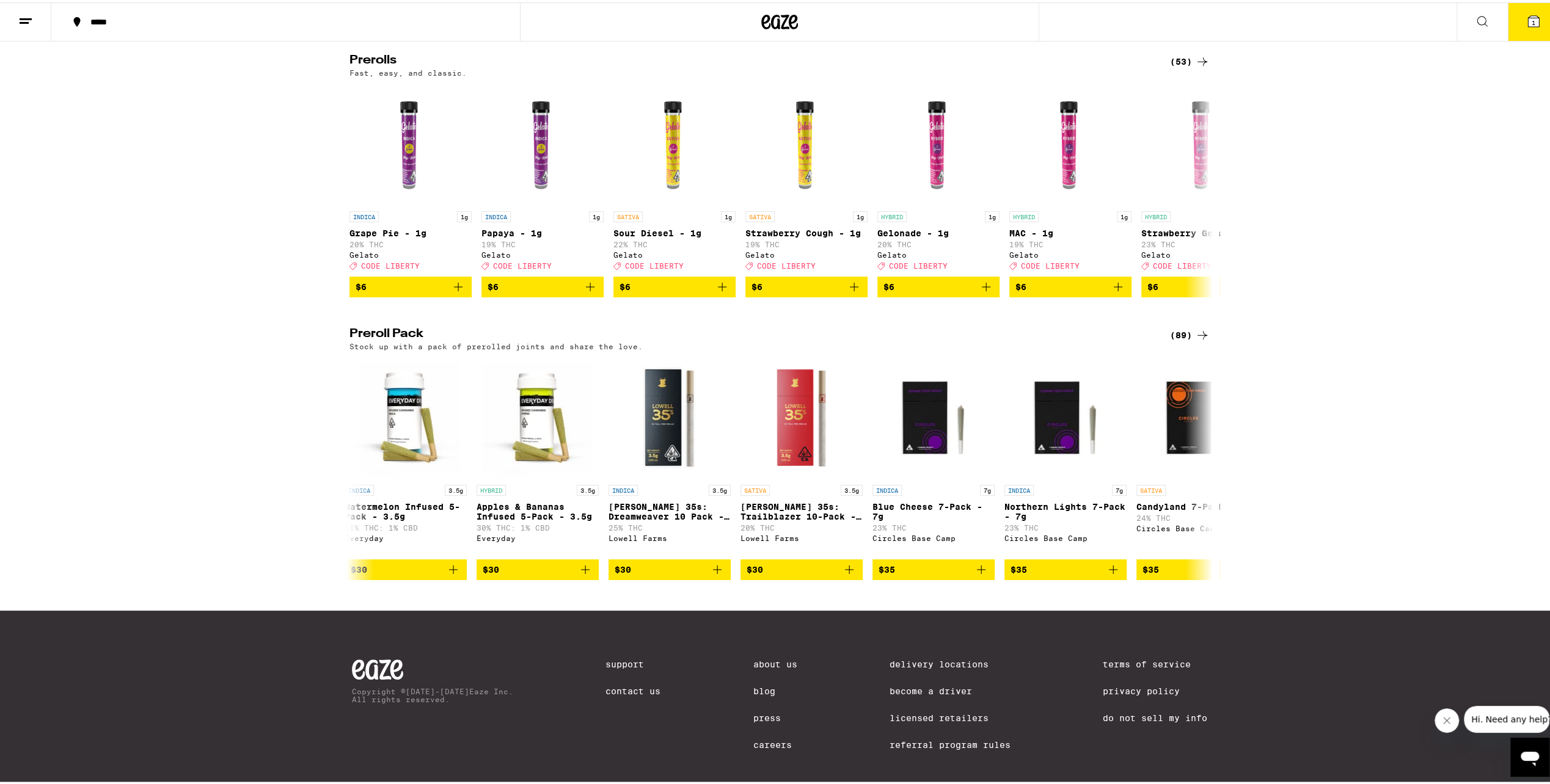
click at [1215, 493] on div "Preroll Pack (89) Stock up with a pack of prerolled joints and share the love. …" at bounding box center [780, 451] width 1559 height 252
click at [1212, 483] on div at bounding box center [1202, 465] width 34 height 34
click at [1211, 483] on button at bounding box center [1202, 465] width 34 height 34
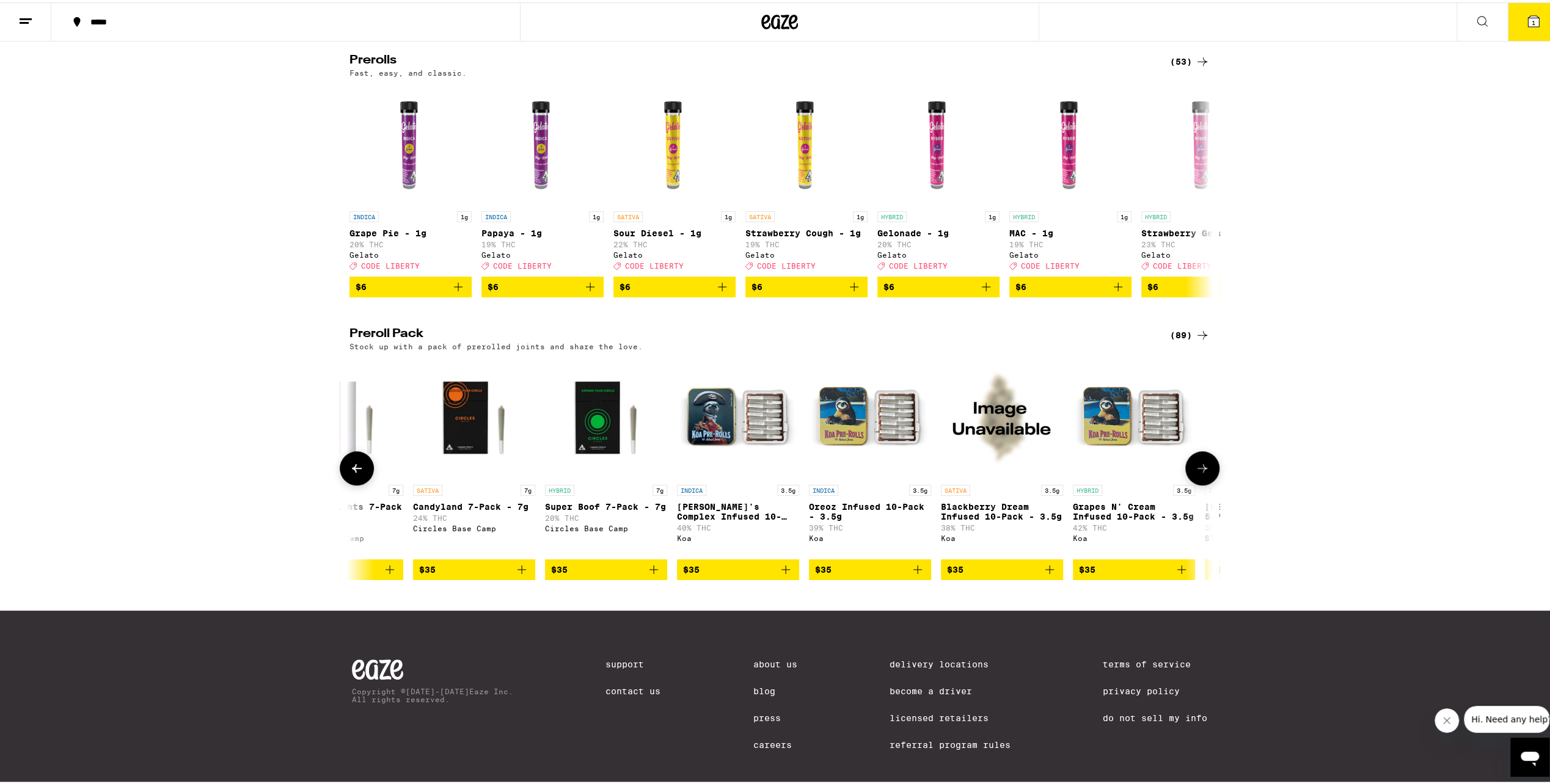
scroll to position [0, 3635]
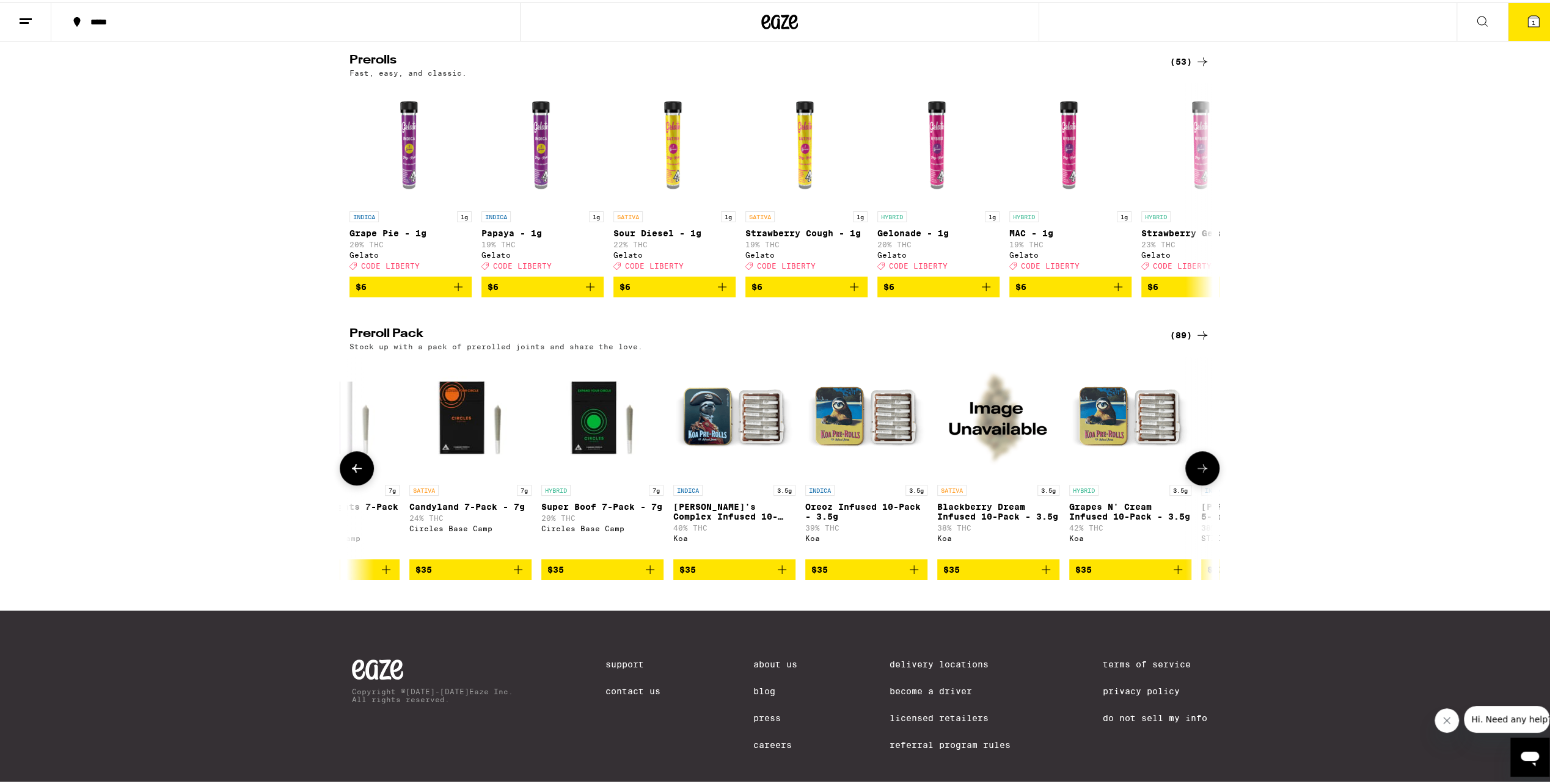
click at [1207, 483] on button at bounding box center [1202, 465] width 34 height 34
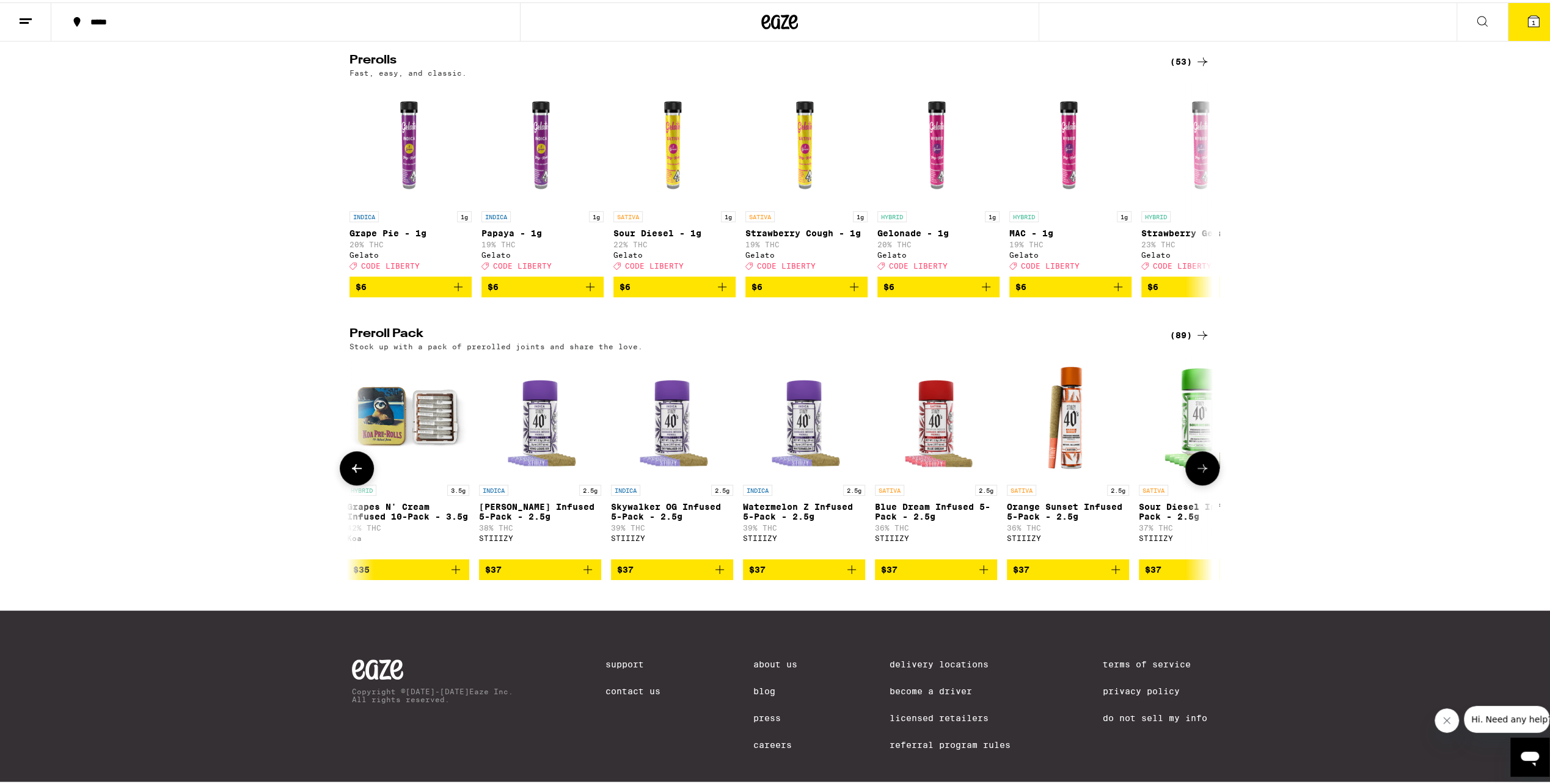
scroll to position [0, 4361]
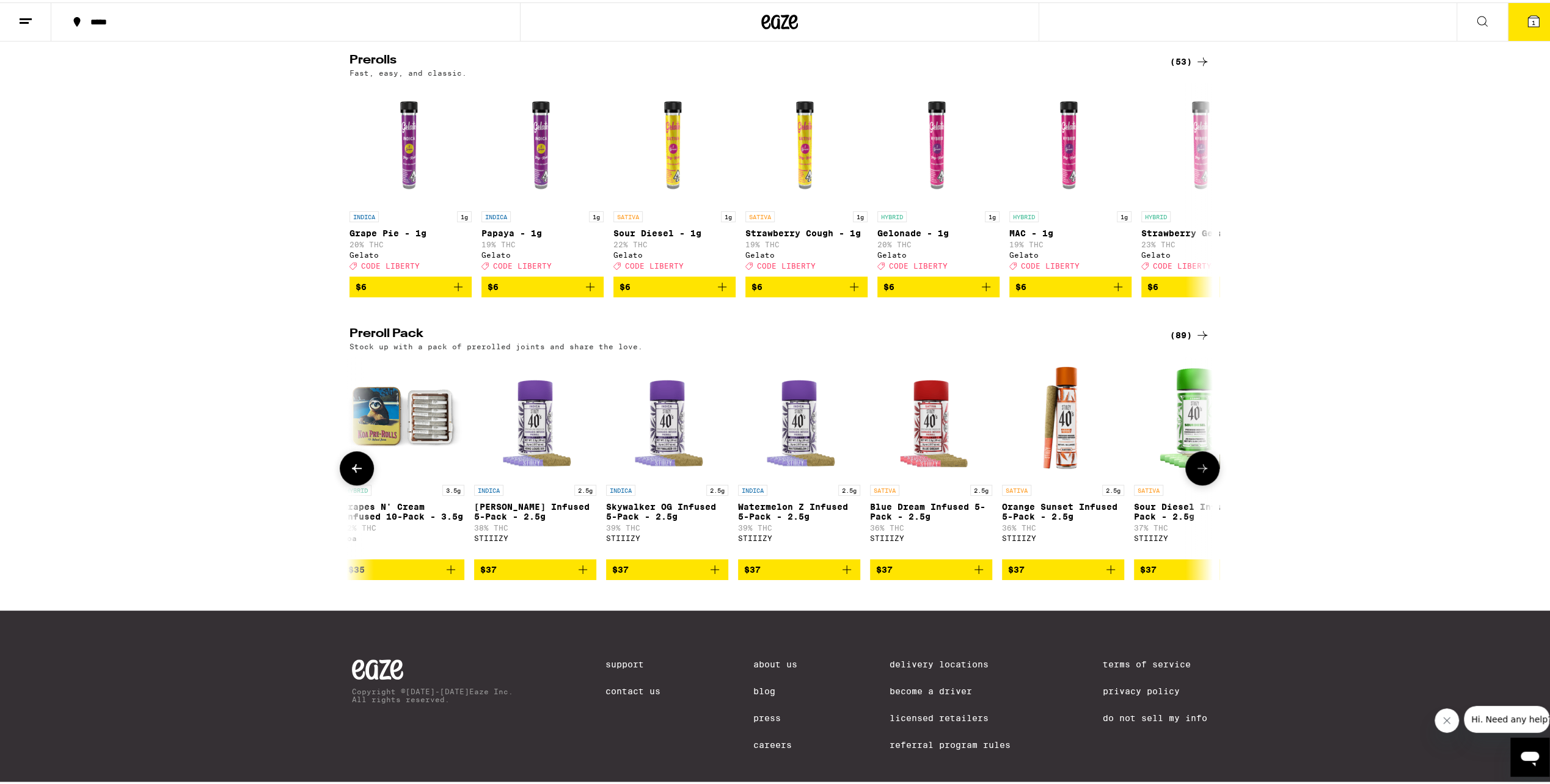
click at [1207, 483] on button at bounding box center [1202, 465] width 34 height 34
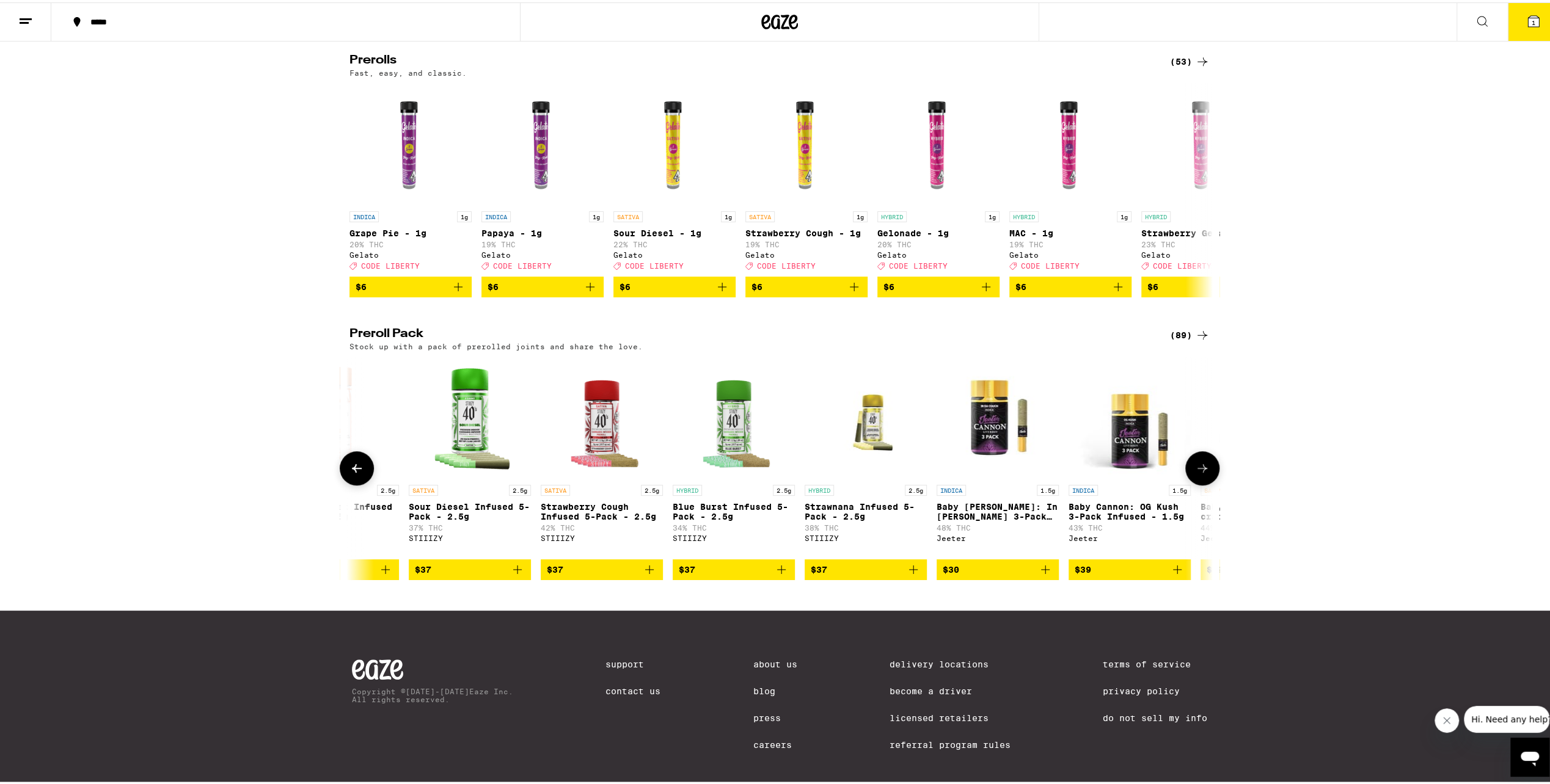
scroll to position [0, 5088]
click at [1010, 457] on img "Open page for Baby Cannon: In Da Couch 3-Pack Infused - 1.5g from Jeeter" at bounding box center [995, 415] width 122 height 122
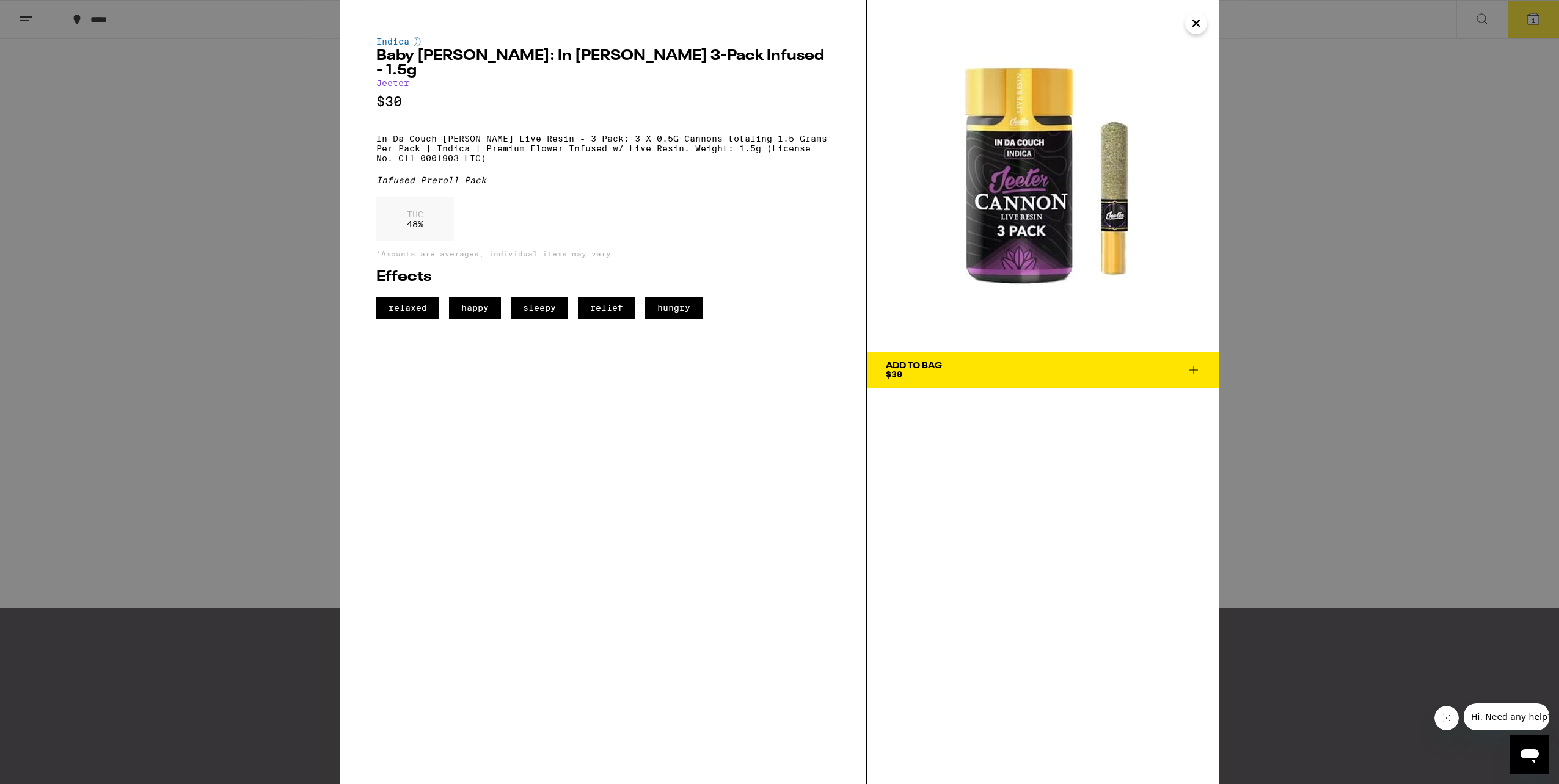
click at [1188, 29] on icon "Close" at bounding box center [1195, 23] width 15 height 18
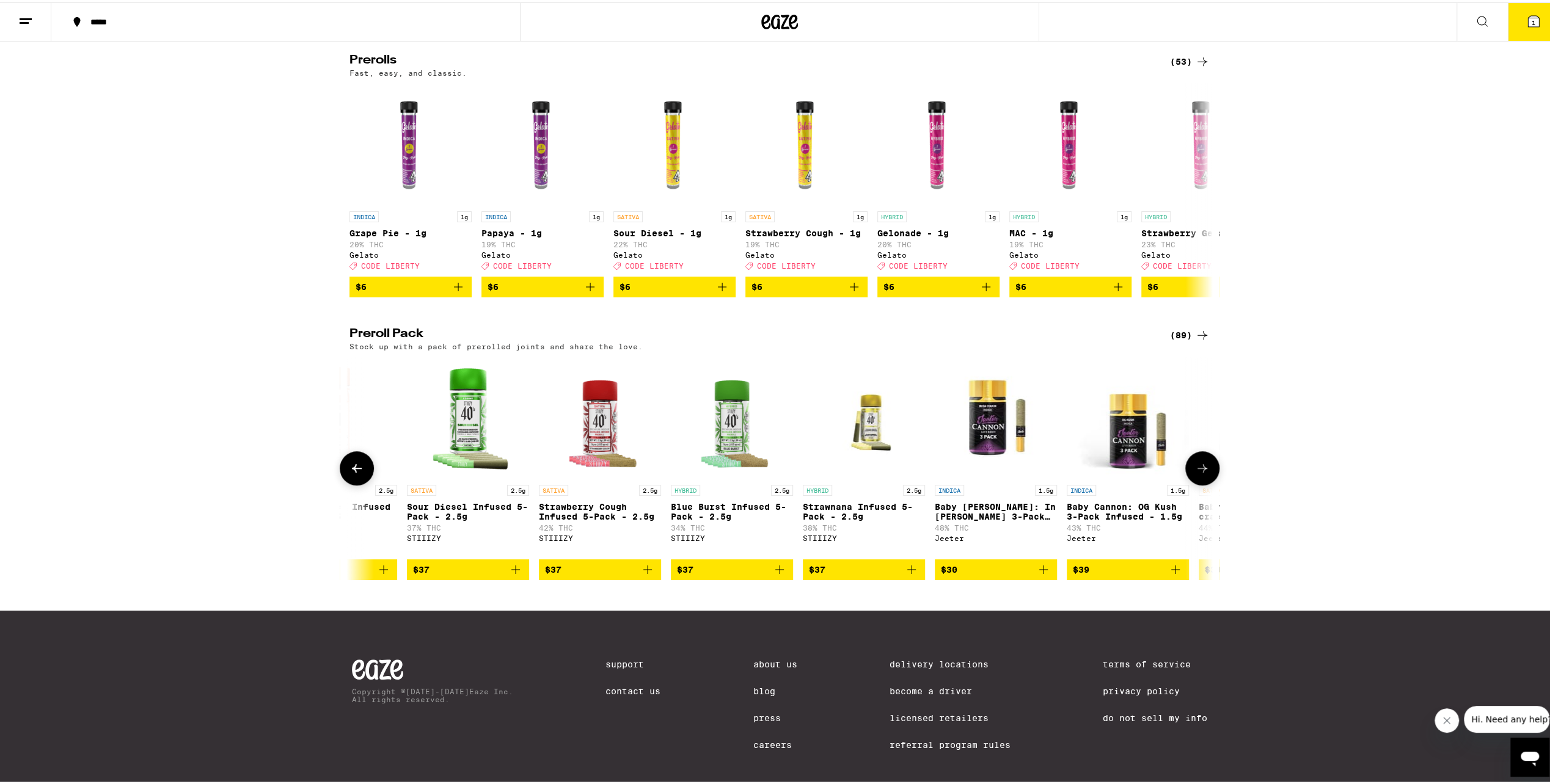
click at [1133, 465] on img "Open page for Baby Cannon: OG Kush 3-Pack Infused - 1.5g from Jeeter" at bounding box center [1127, 415] width 122 height 122
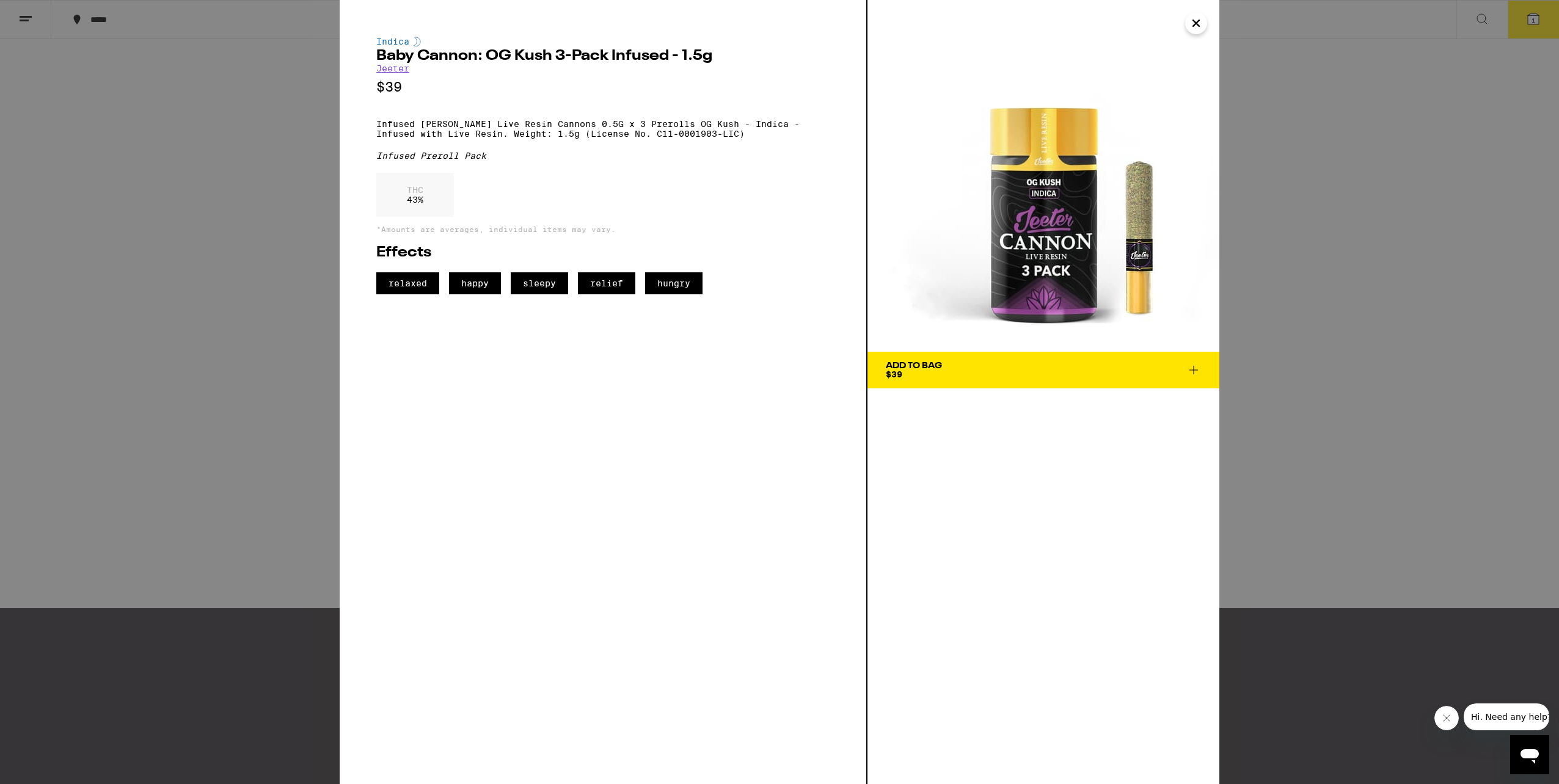
drag, startPoint x: 1198, startPoint y: 17, endPoint x: 1204, endPoint y: 29, distance: 13.4
click at [1198, 20] on icon "Close" at bounding box center [1195, 23] width 15 height 18
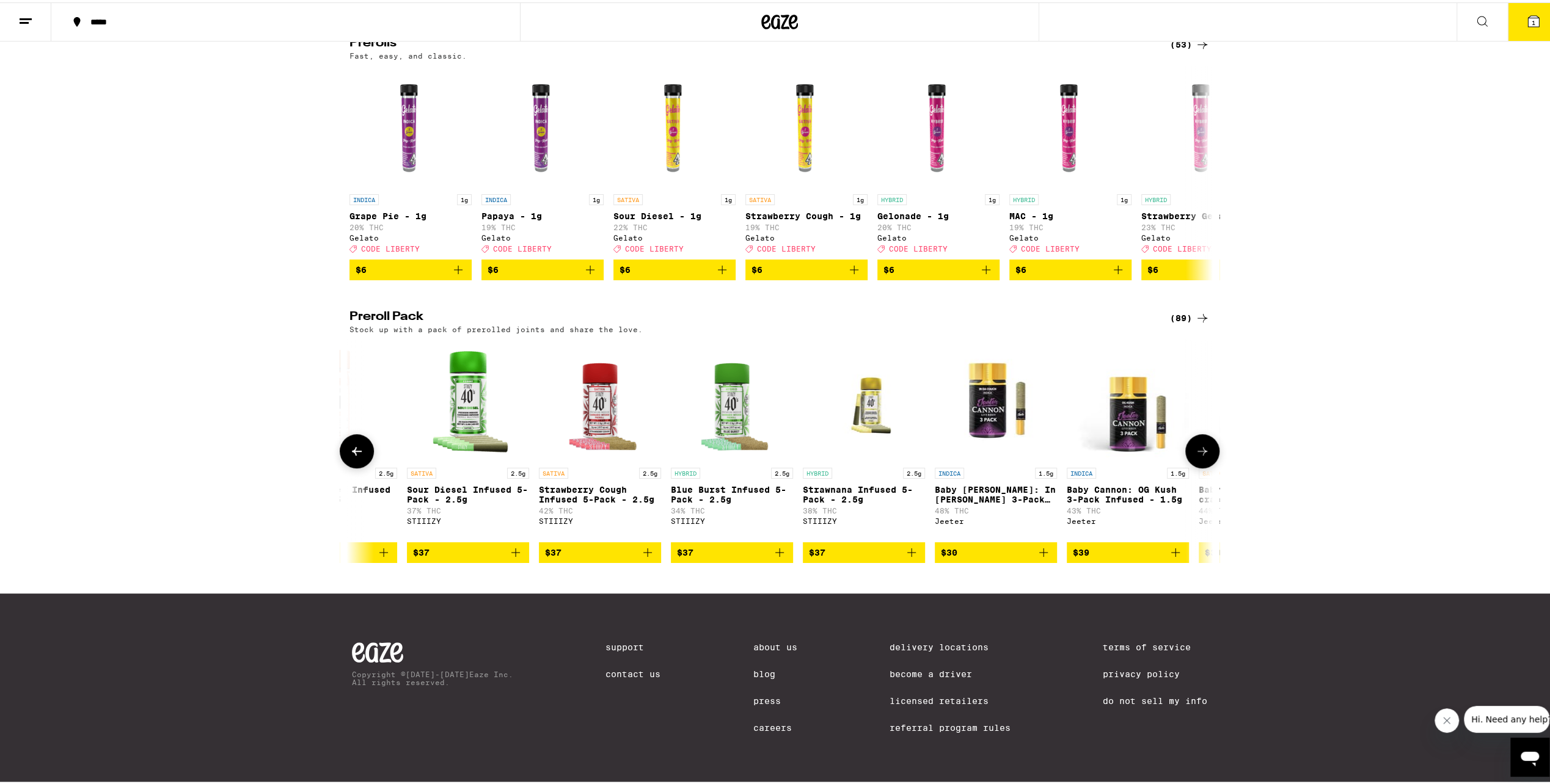
scroll to position [723, 0]
click at [1202, 432] on button at bounding box center [1202, 448] width 34 height 34
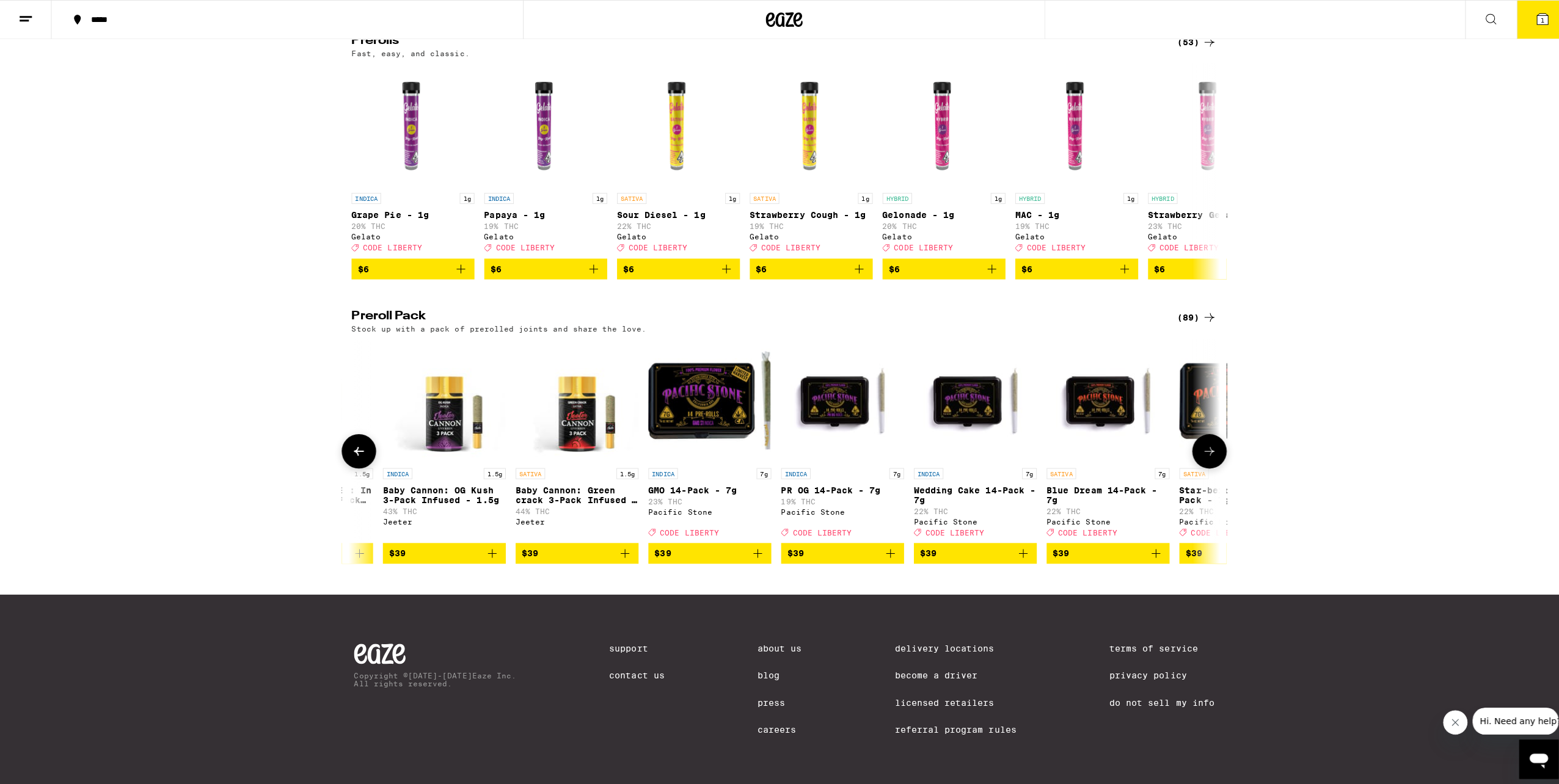
scroll to position [0, 5815]
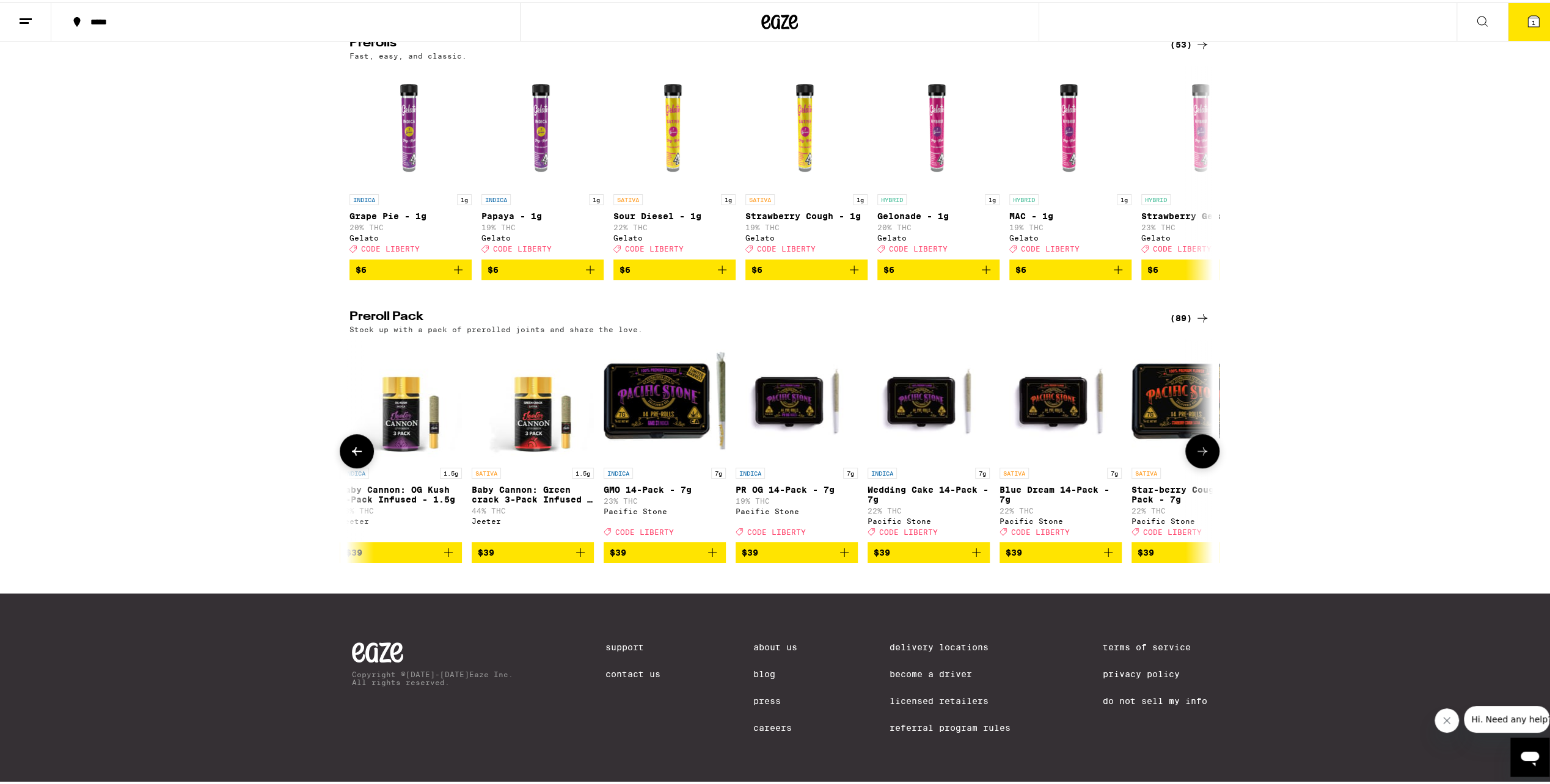
click at [541, 410] on img "Open page for Baby Cannon: Green crack 3-Pack Infused - 1.5g from Jeeter" at bounding box center [532, 398] width 122 height 122
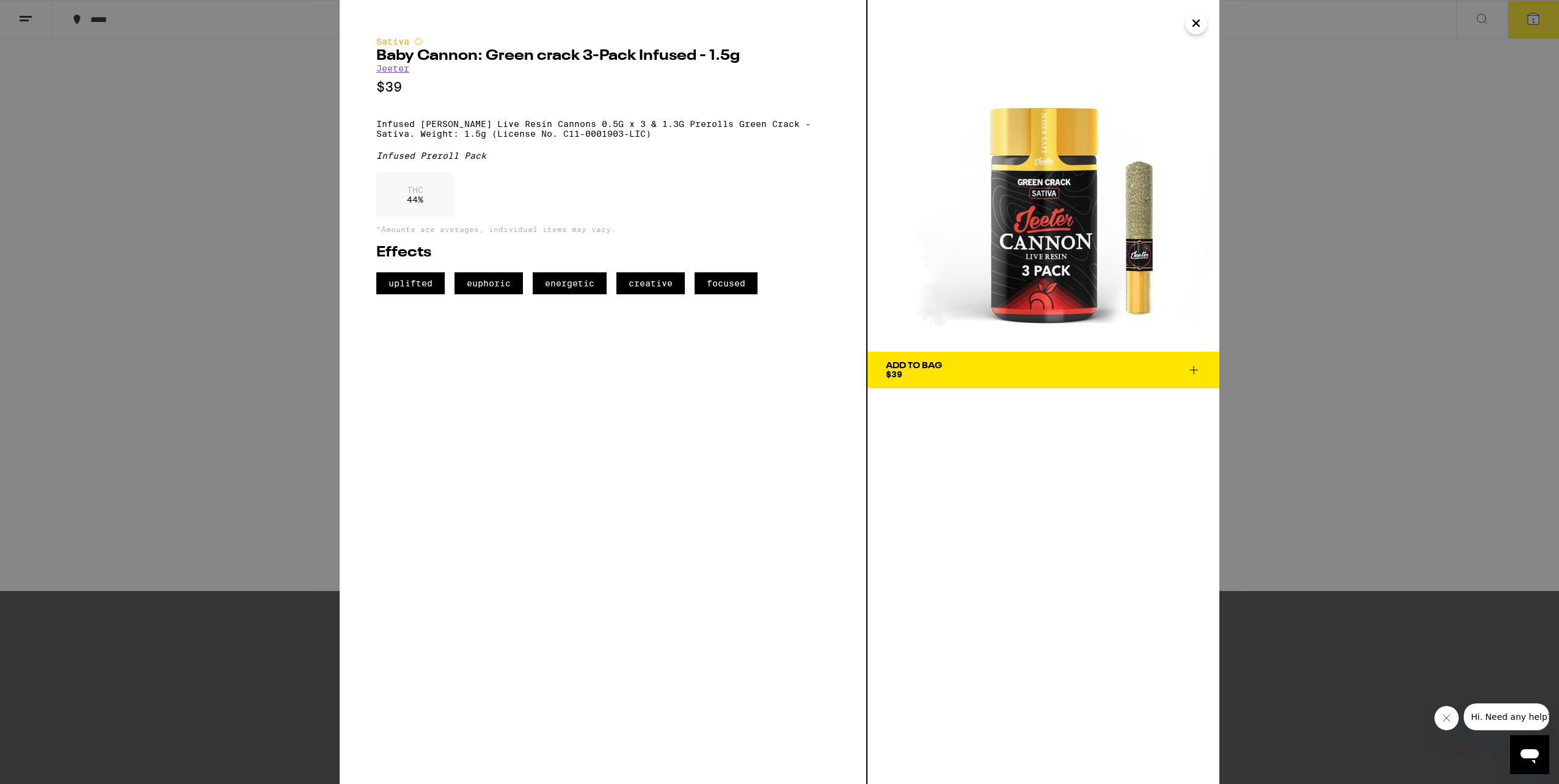
click at [1190, 17] on icon "Close" at bounding box center [1195, 23] width 15 height 18
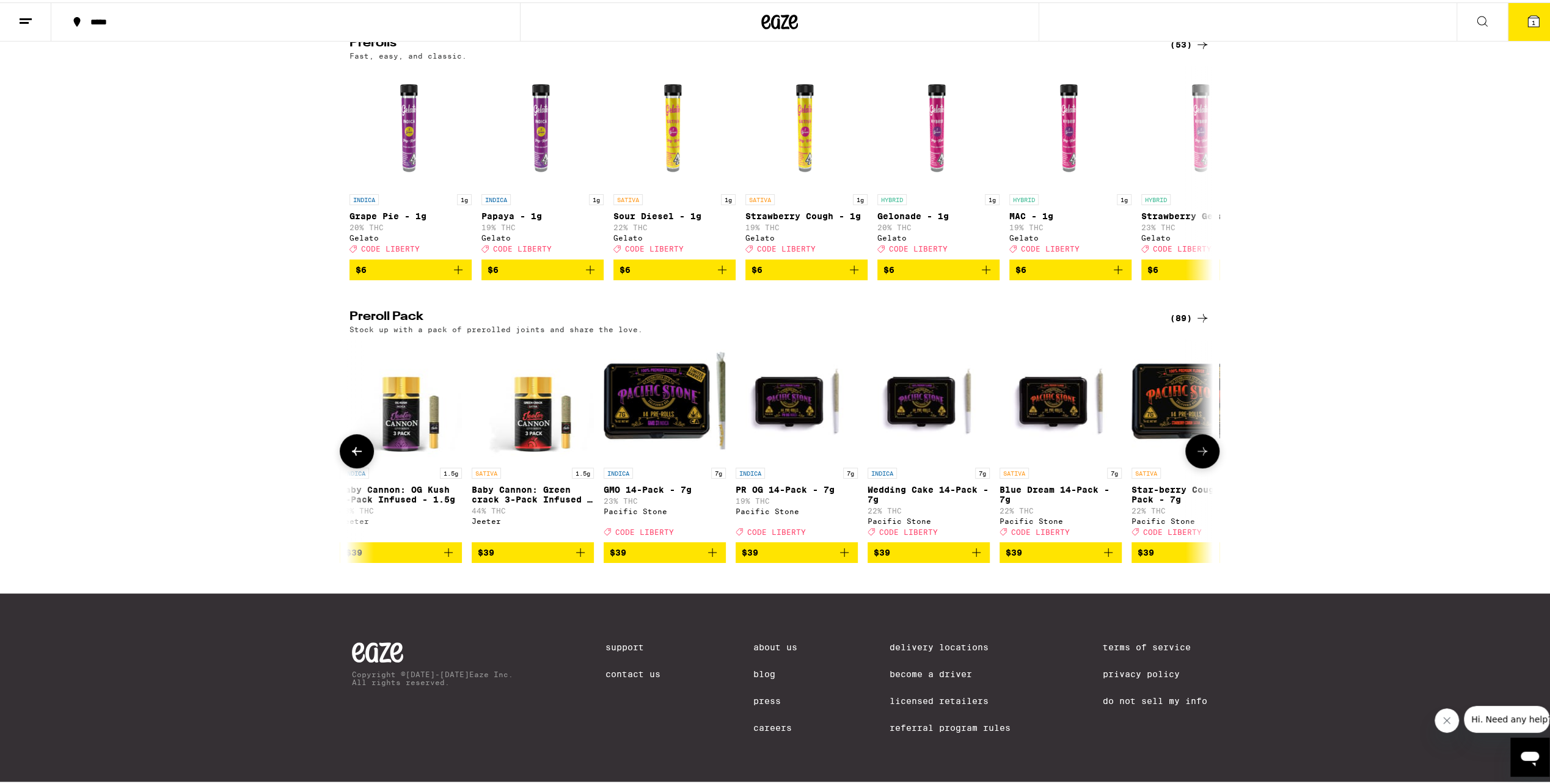
click at [556, 397] on img "Open page for Baby Cannon: Green crack 3-Pack Infused - 1.5g from Jeeter" at bounding box center [532, 398] width 122 height 122
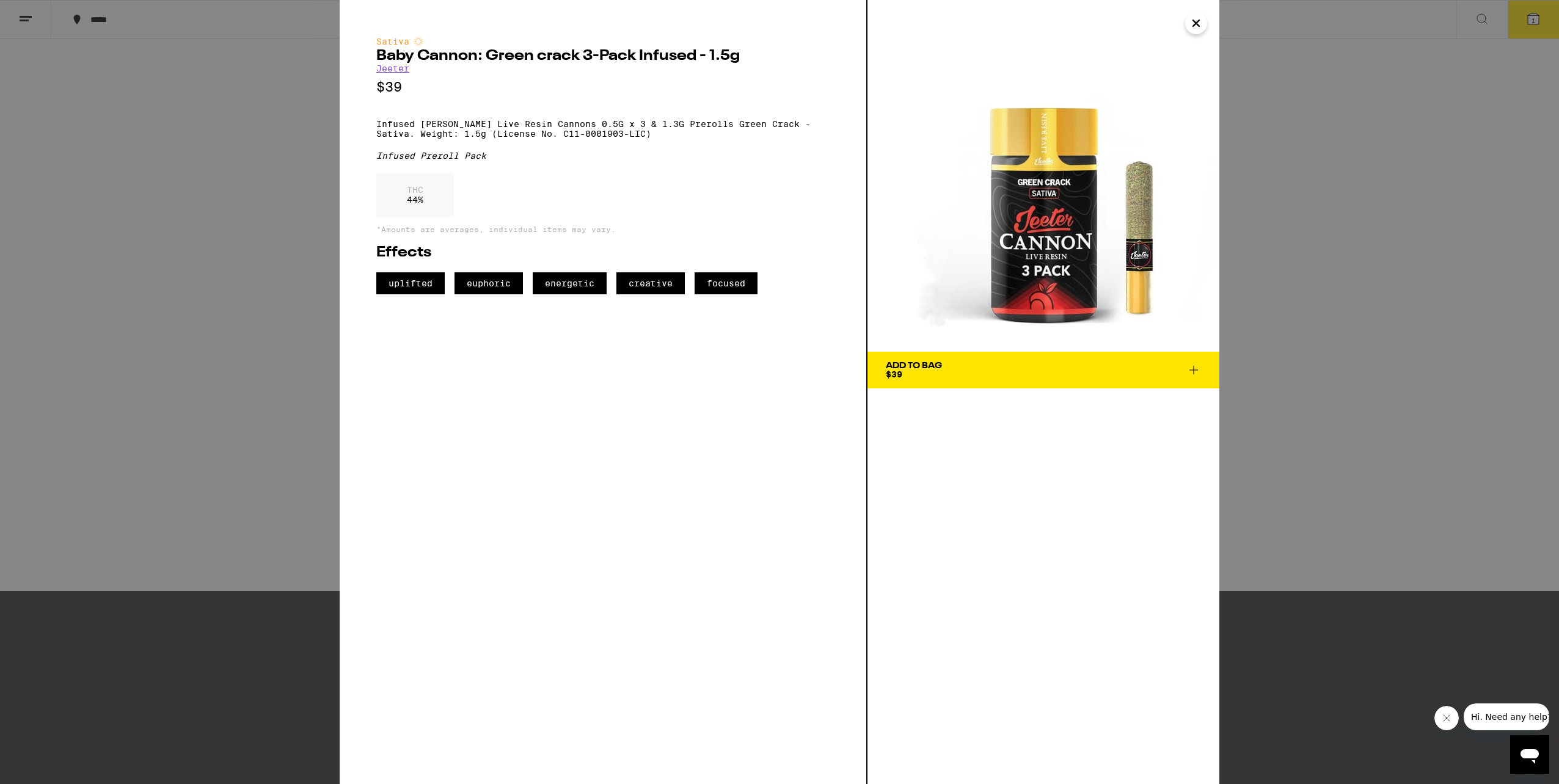
click at [948, 370] on span "Add To Bag $39" at bounding box center [1043, 370] width 315 height 17
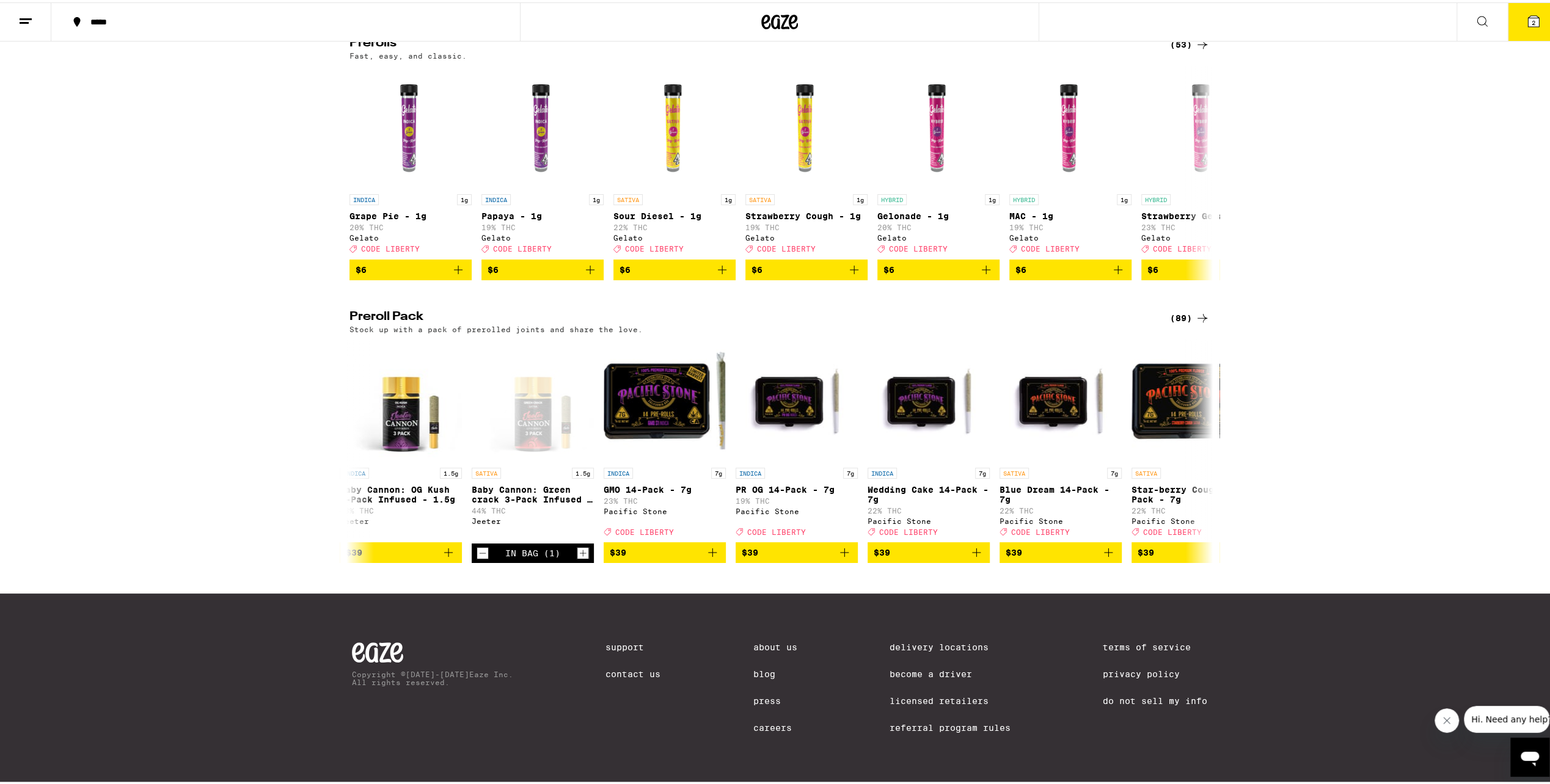
click at [1534, 15] on button "2" at bounding box center [1533, 20] width 52 height 38
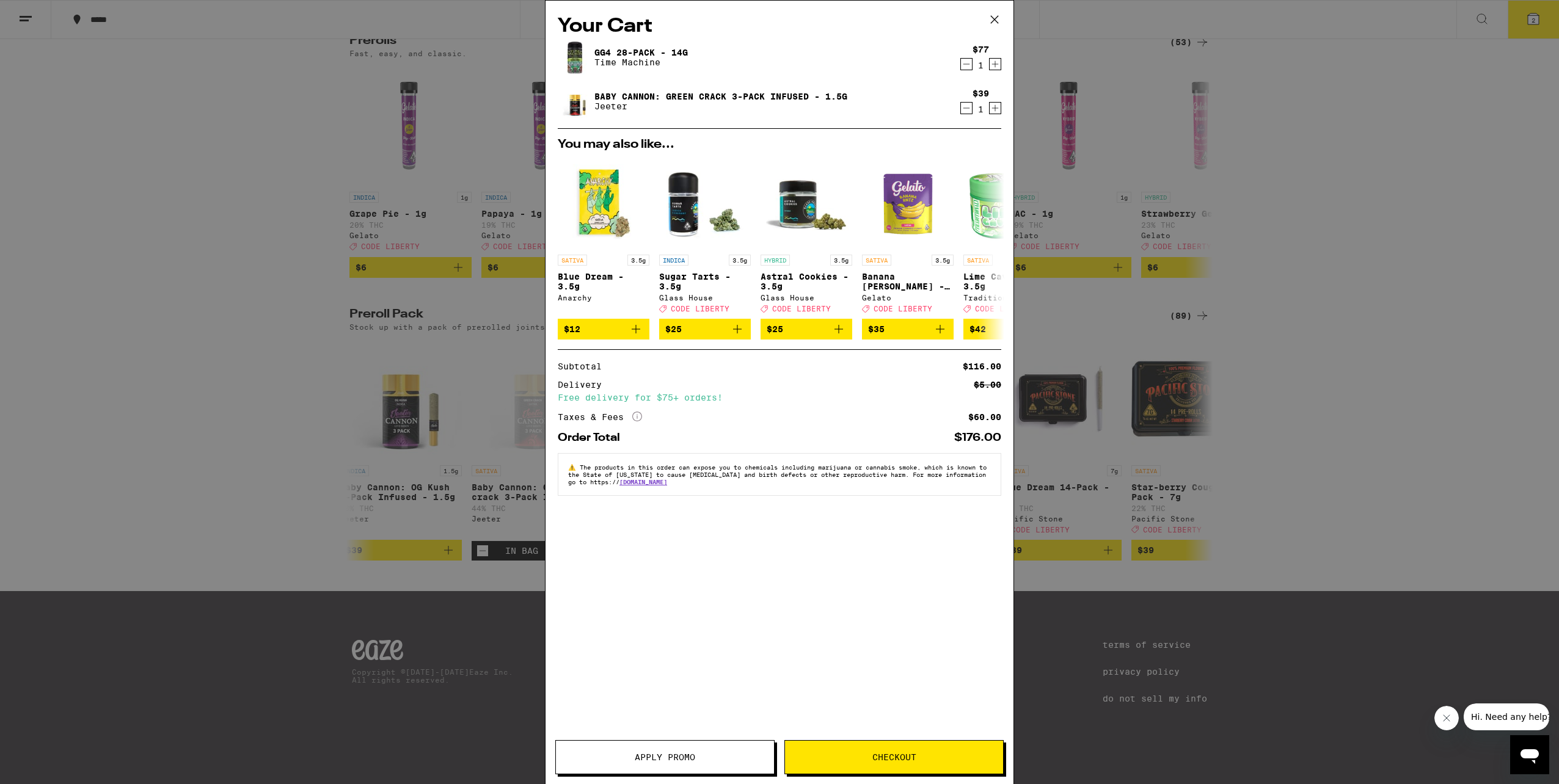
click at [970, 67] on icon "Decrement" at bounding box center [967, 63] width 11 height 15
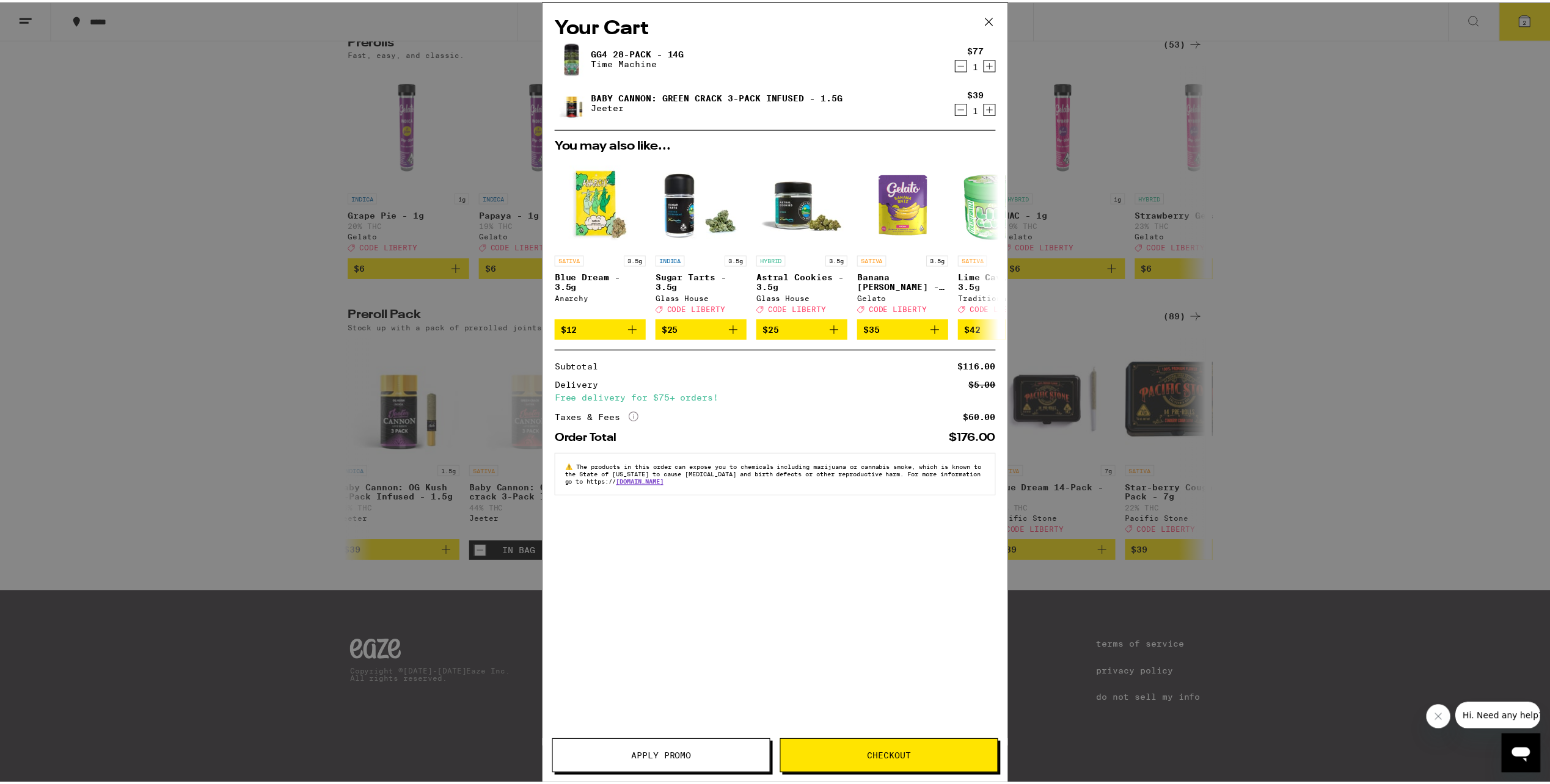
scroll to position [762, 0]
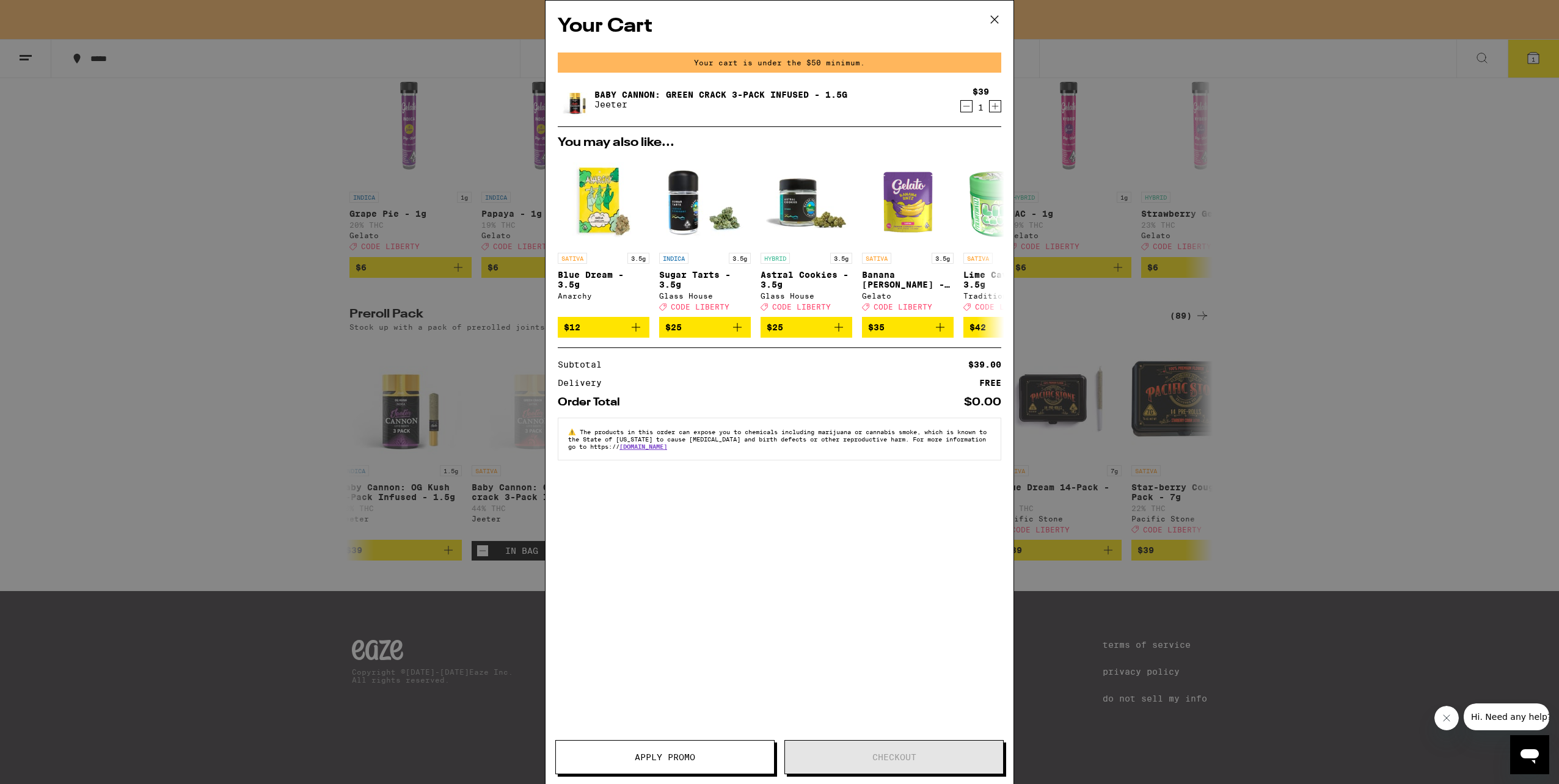
click at [998, 16] on icon at bounding box center [994, 20] width 8 height 8
